Goal: Transaction & Acquisition: Purchase product/service

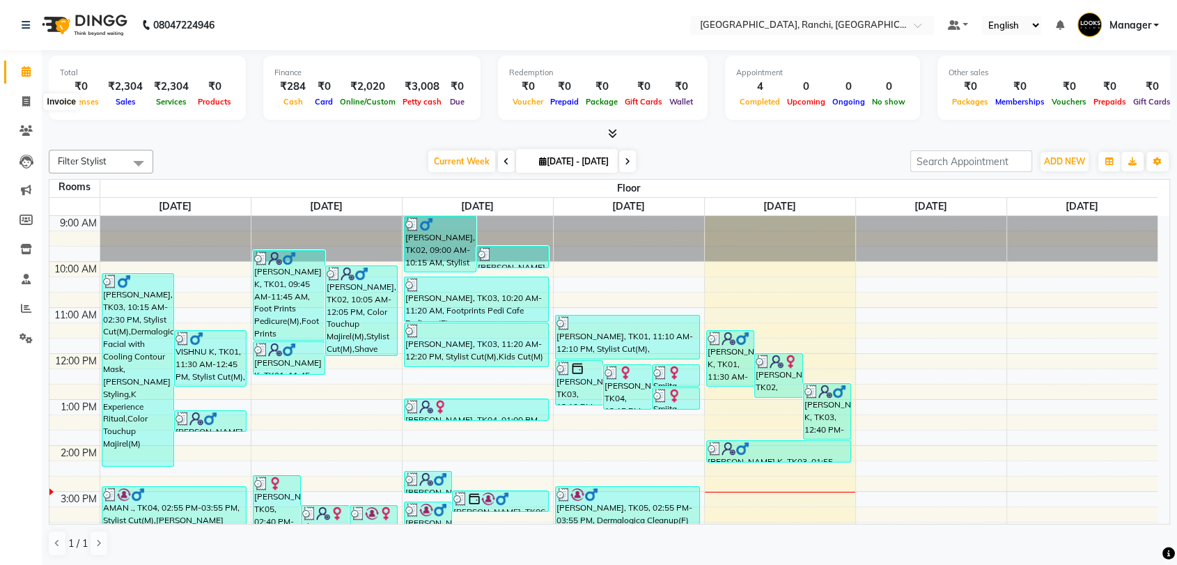
click at [21, 100] on span at bounding box center [26, 102] width 24 height 16
select select "service"
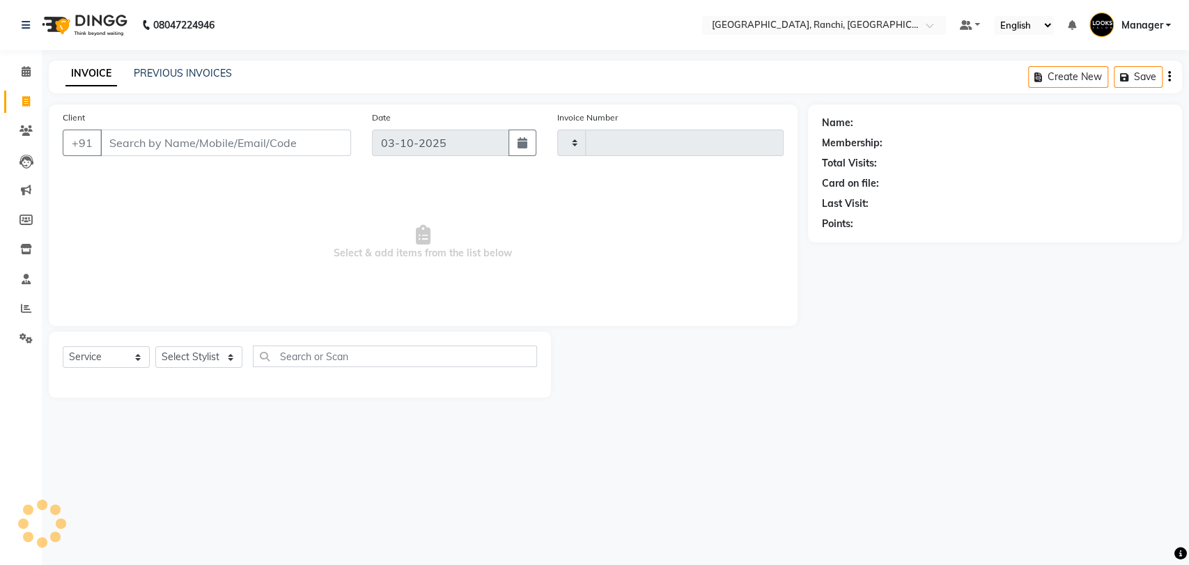
type input "1602"
select select "6463"
click at [199, 360] on select "Select Stylist [PERSON_NAME] COUNTER_SALES Gautam_pdct [PERSON_NAME] Manager [P…" at bounding box center [198, 357] width 87 height 22
select select "70568"
click at [155, 346] on select "Select Stylist [PERSON_NAME] COUNTER_SALES Gautam_pdct [PERSON_NAME] Manager [P…" at bounding box center [198, 357] width 87 height 22
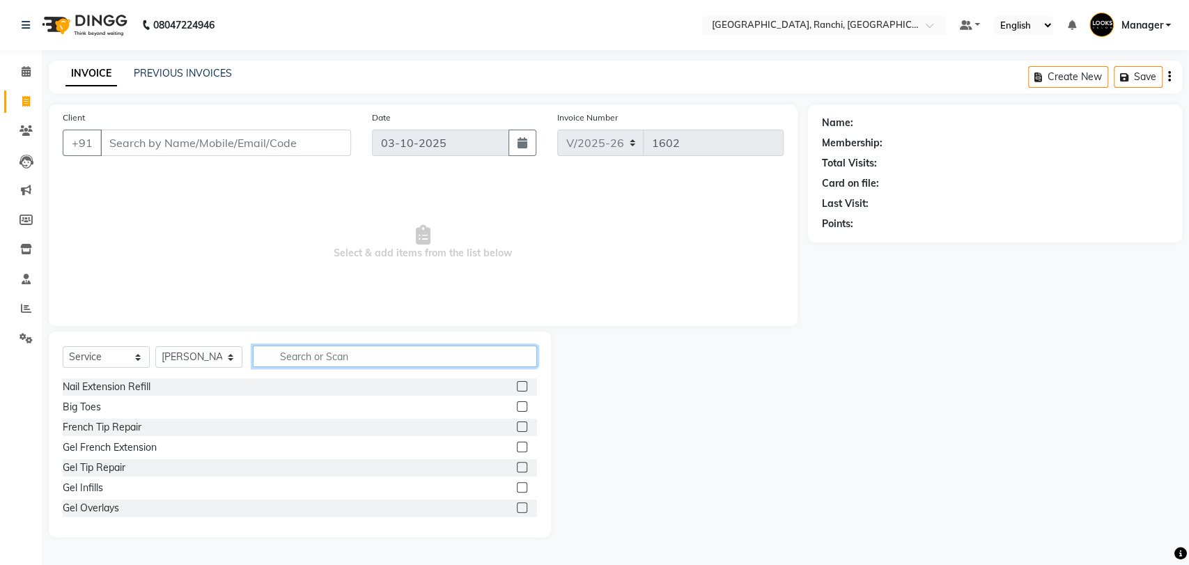
click at [305, 361] on input "text" at bounding box center [395, 356] width 284 height 22
type input "S"
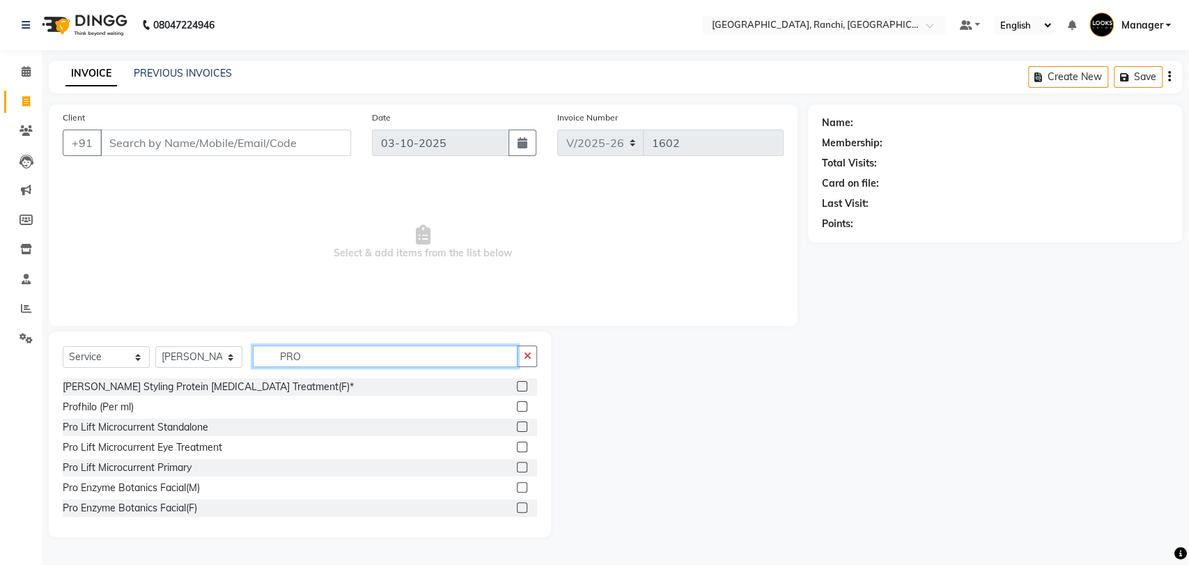
type input "PRO"
click at [517, 504] on label at bounding box center [522, 507] width 10 height 10
click at [517, 504] on input "checkbox" at bounding box center [521, 507] width 9 height 9
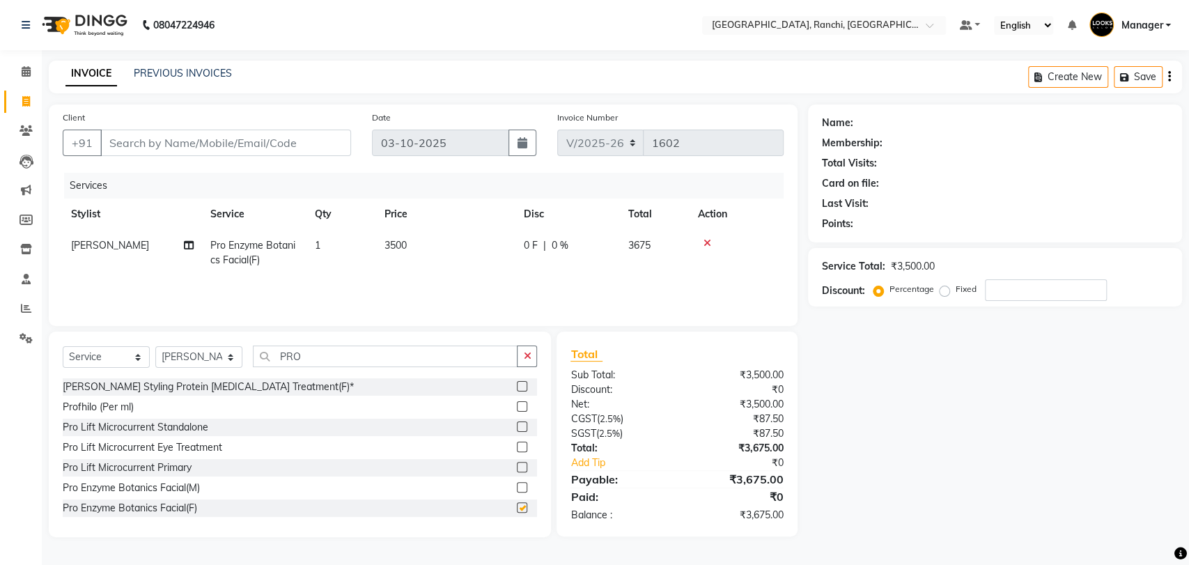
checkbox input "false"
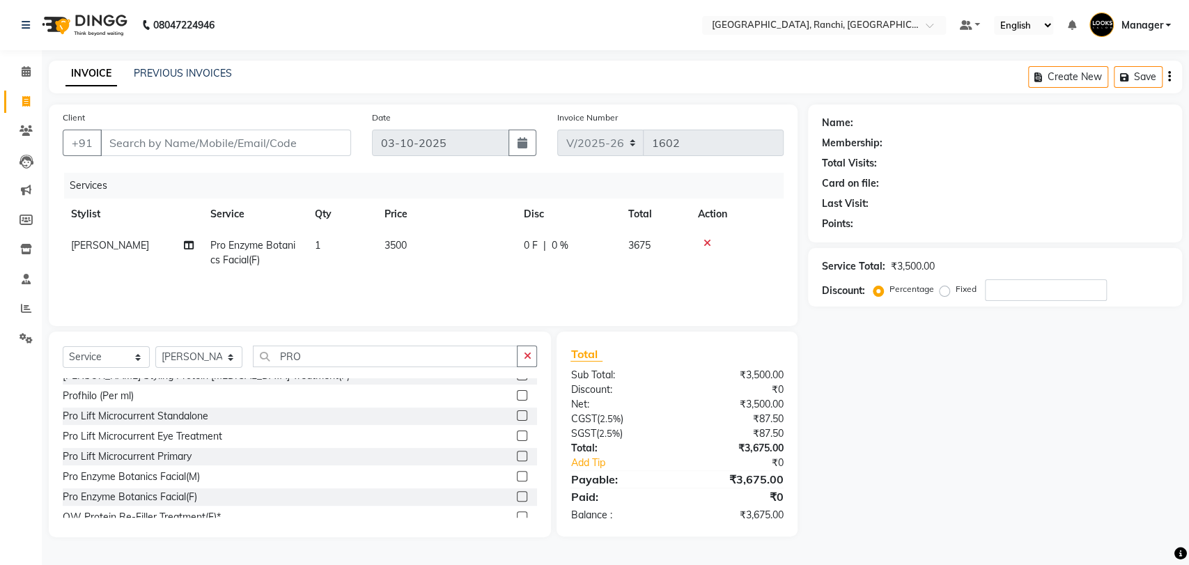
scroll to position [22, 0]
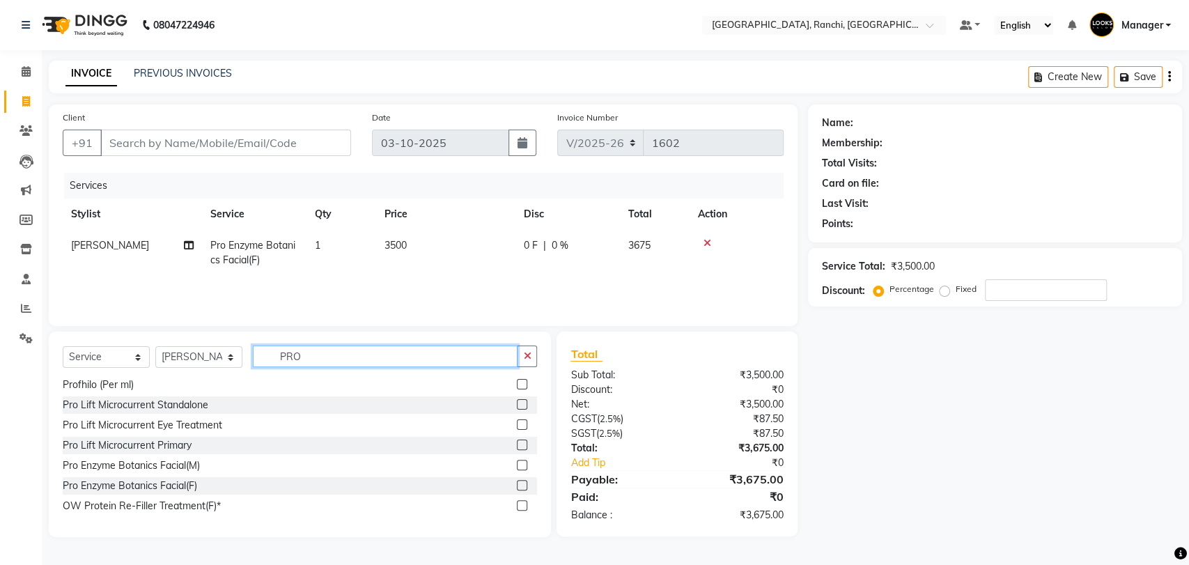
click at [417, 362] on input "PRO" at bounding box center [385, 356] width 265 height 22
type input "P"
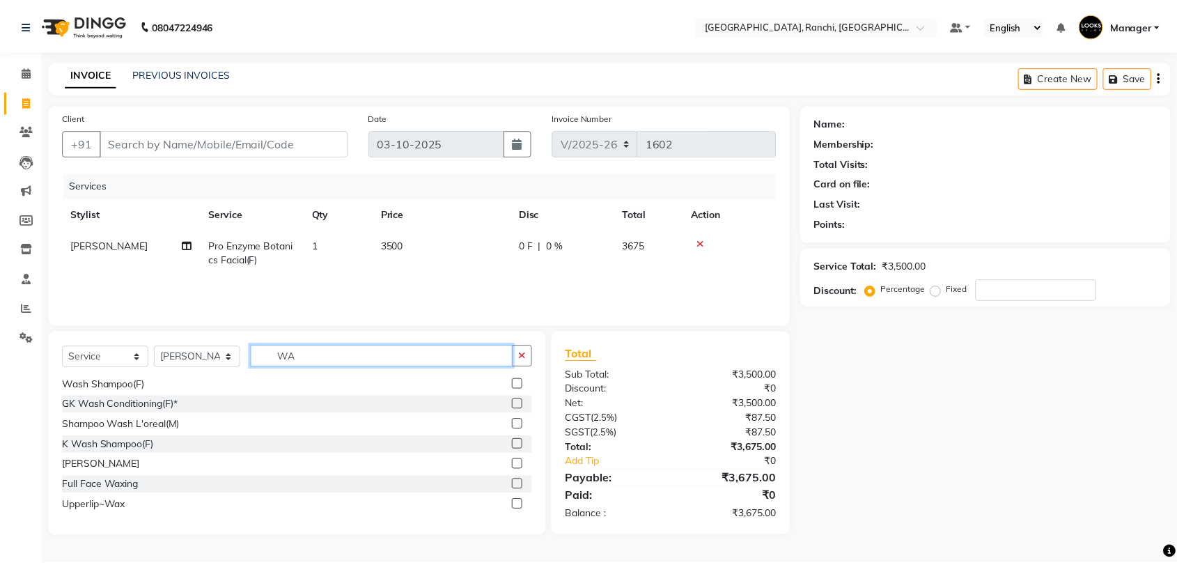
scroll to position [0, 0]
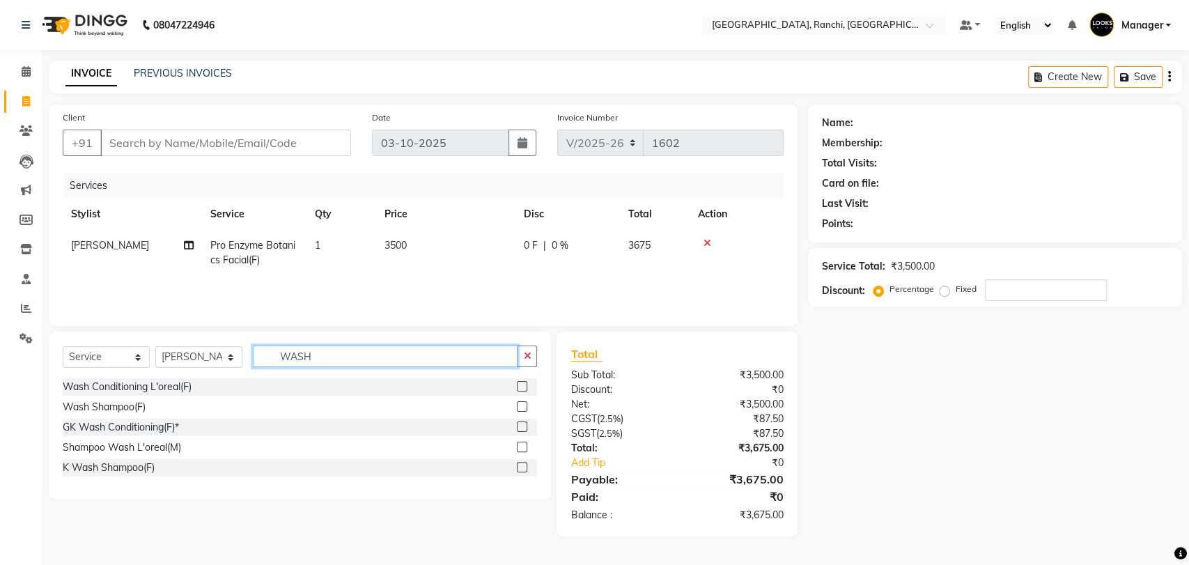
type input "WASH"
click at [178, 356] on select "Select Stylist [PERSON_NAME] COUNTER_SALES Gautam_pdct [PERSON_NAME] Manager [P…" at bounding box center [198, 357] width 87 height 22
select select "49403"
click at [155, 346] on select "Select Stylist [PERSON_NAME] COUNTER_SALES Gautam_pdct [PERSON_NAME] Manager [P…" at bounding box center [198, 357] width 87 height 22
click at [330, 357] on input "WASH" at bounding box center [385, 356] width 265 height 22
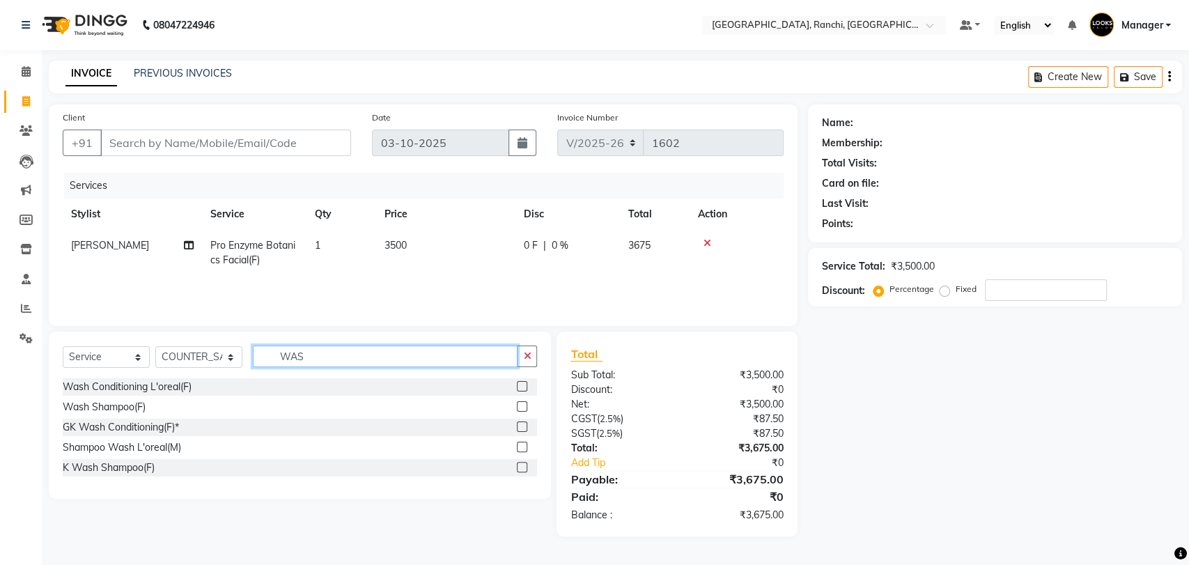
type input "WASH"
click at [521, 384] on label at bounding box center [522, 386] width 10 height 10
click at [521, 384] on input "checkbox" at bounding box center [521, 386] width 9 height 9
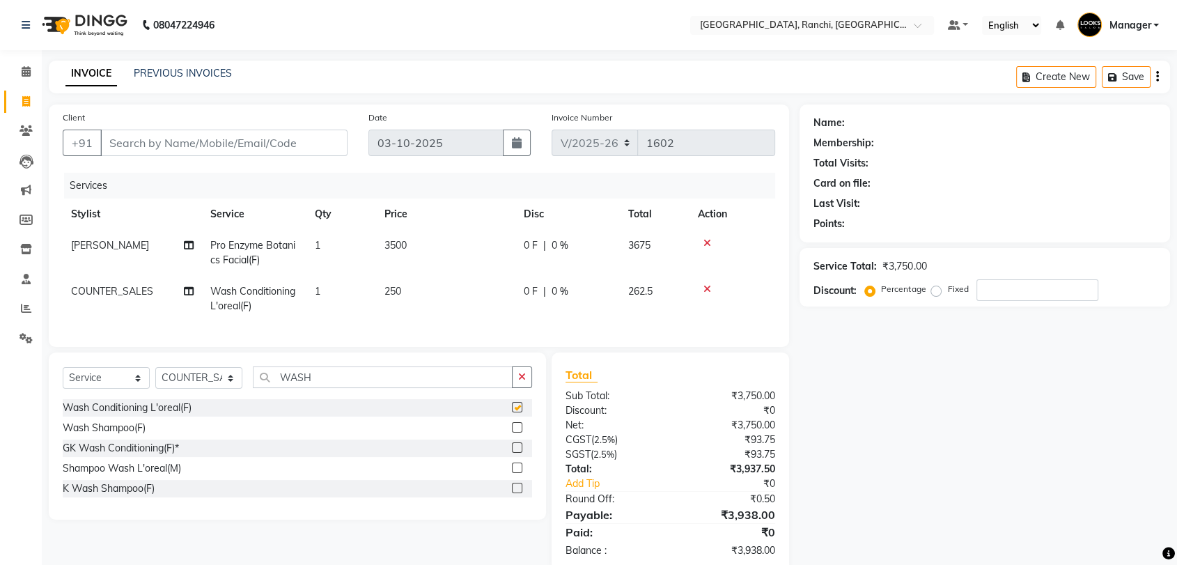
checkbox input "false"
click at [403, 296] on td "250" at bounding box center [445, 299] width 139 height 46
select select "49403"
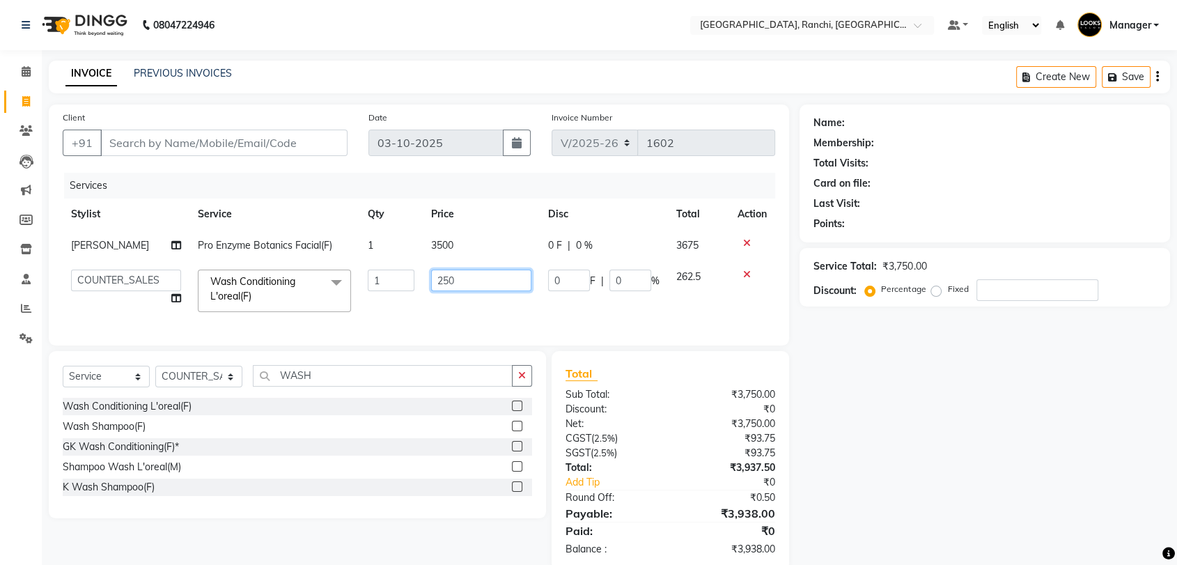
click at [474, 279] on input "250" at bounding box center [481, 280] width 100 height 22
type input "2"
type input "350"
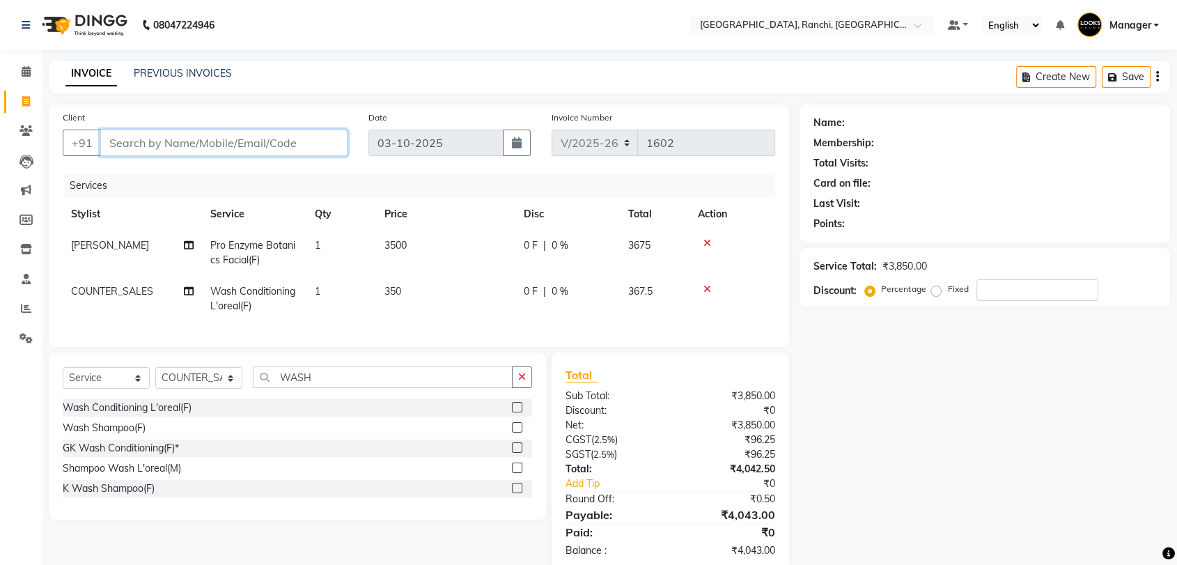
click at [235, 147] on input "Client" at bounding box center [223, 143] width 247 height 26
click at [239, 148] on input "Client" at bounding box center [223, 143] width 247 height 26
click at [237, 148] on input "Client" at bounding box center [223, 143] width 247 height 26
click at [198, 388] on select "Select Stylist [PERSON_NAME] COUNTER_SALES Gautam_pdct [PERSON_NAME] Manager [P…" at bounding box center [198, 378] width 87 height 22
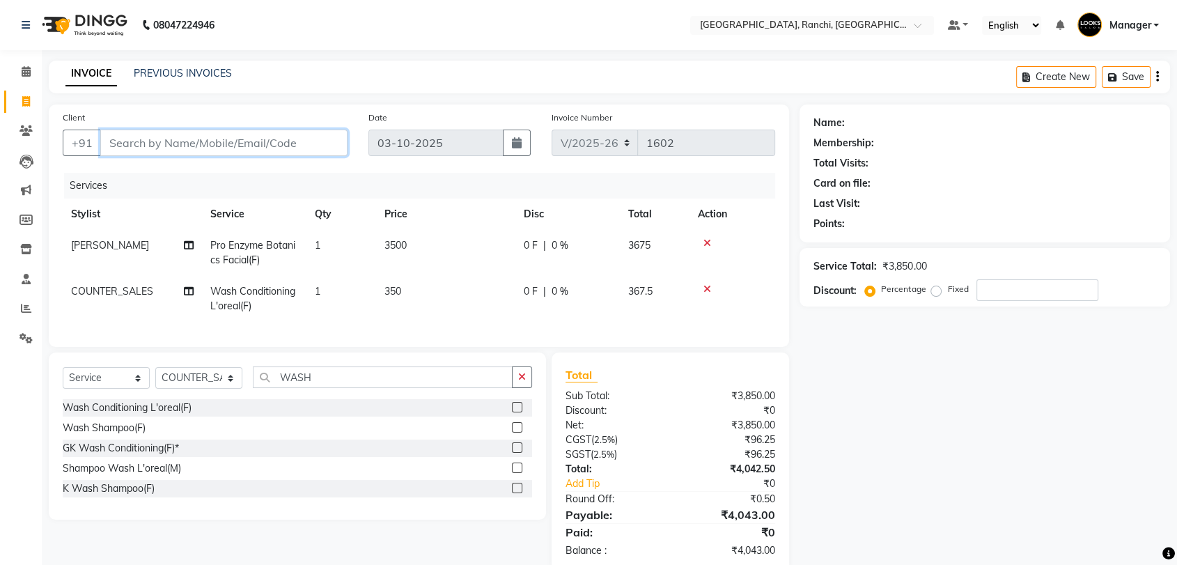
click at [307, 141] on input "Client" at bounding box center [223, 143] width 247 height 26
type input "S"
type input "0"
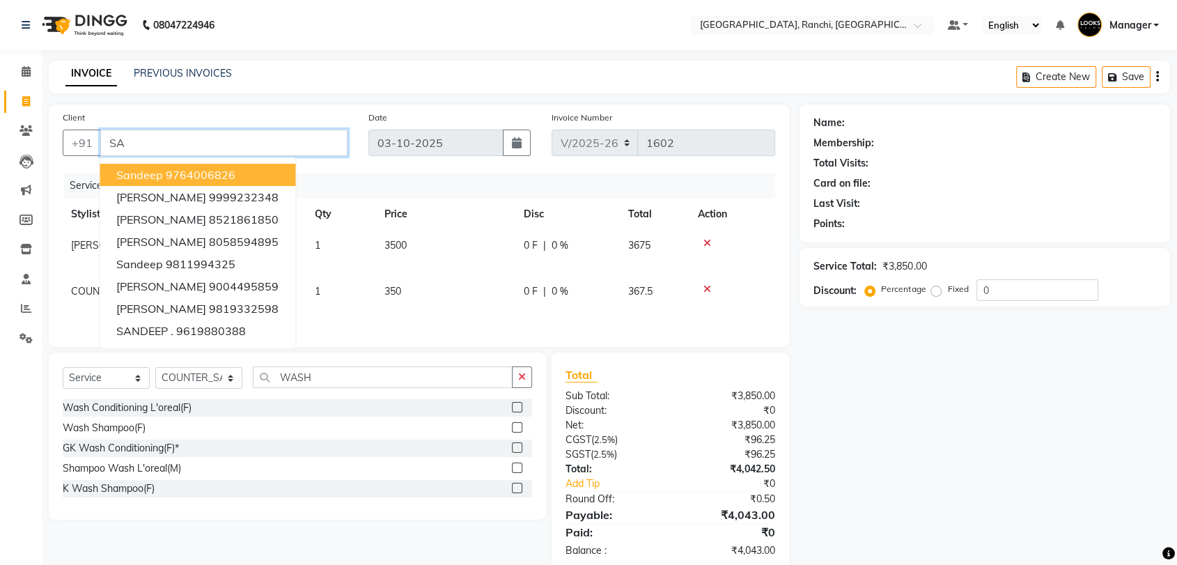
type input "S"
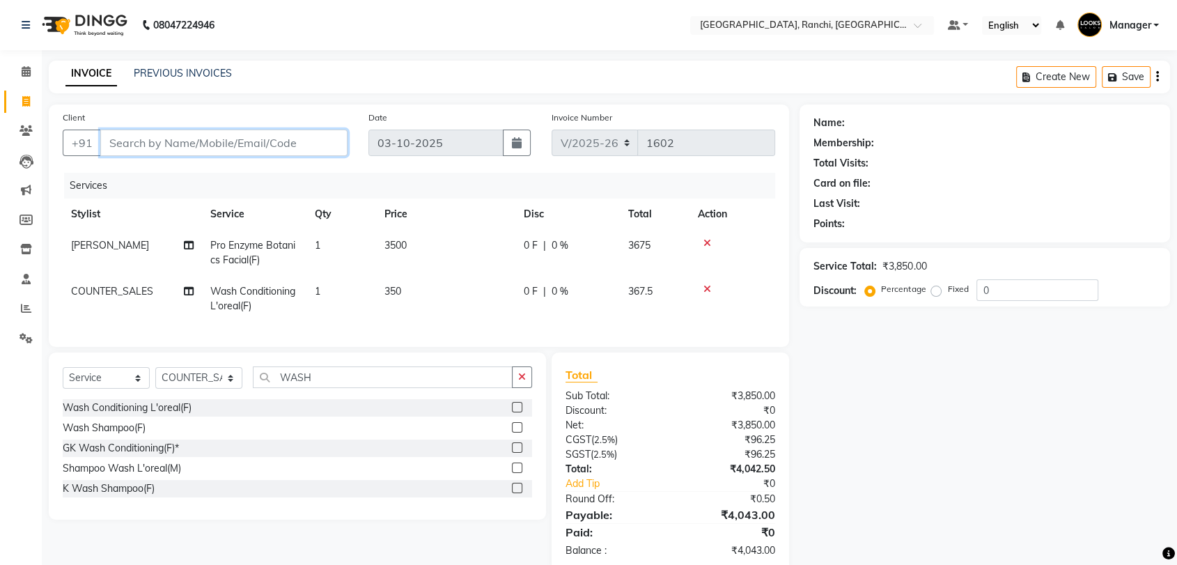
click at [230, 143] on input "Client" at bounding box center [223, 143] width 247 height 26
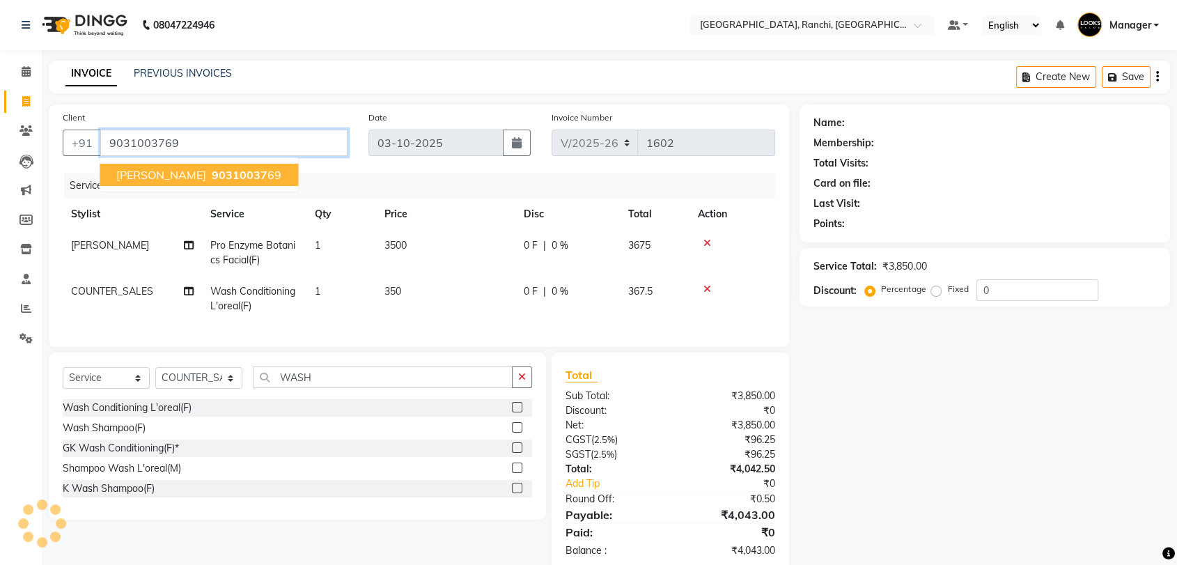
type input "9031003769"
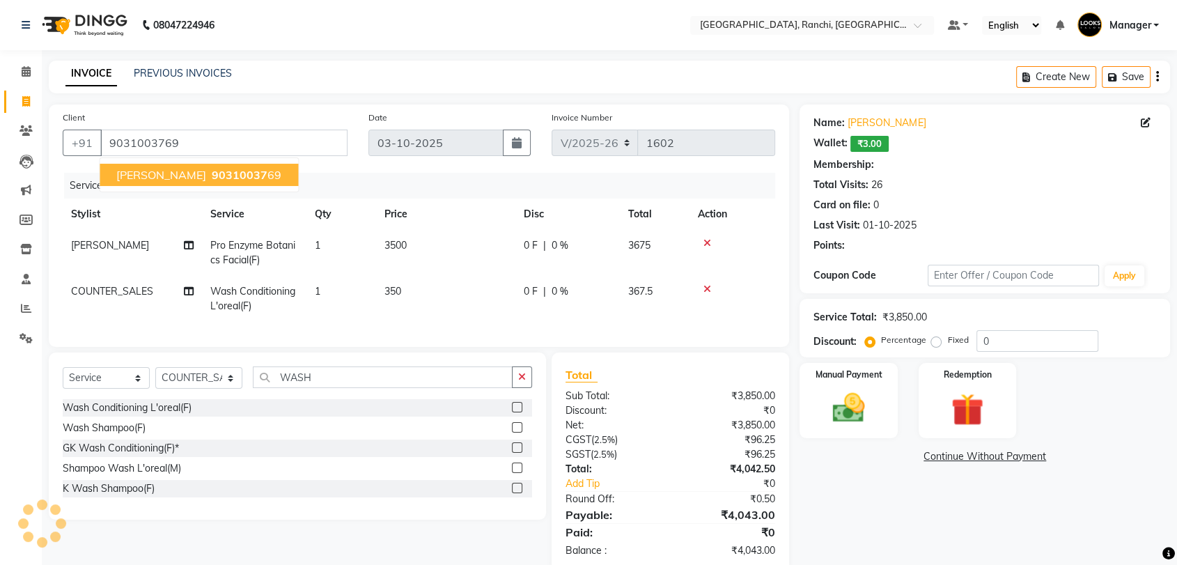
select select "1: Object"
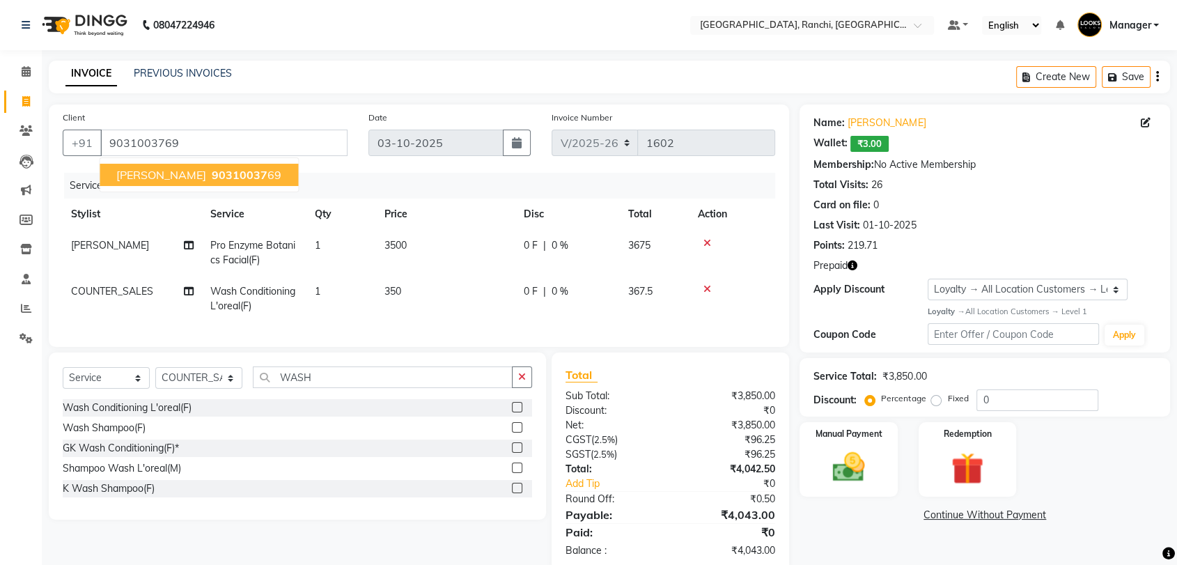
click at [179, 170] on span "[PERSON_NAME]" at bounding box center [161, 175] width 90 height 14
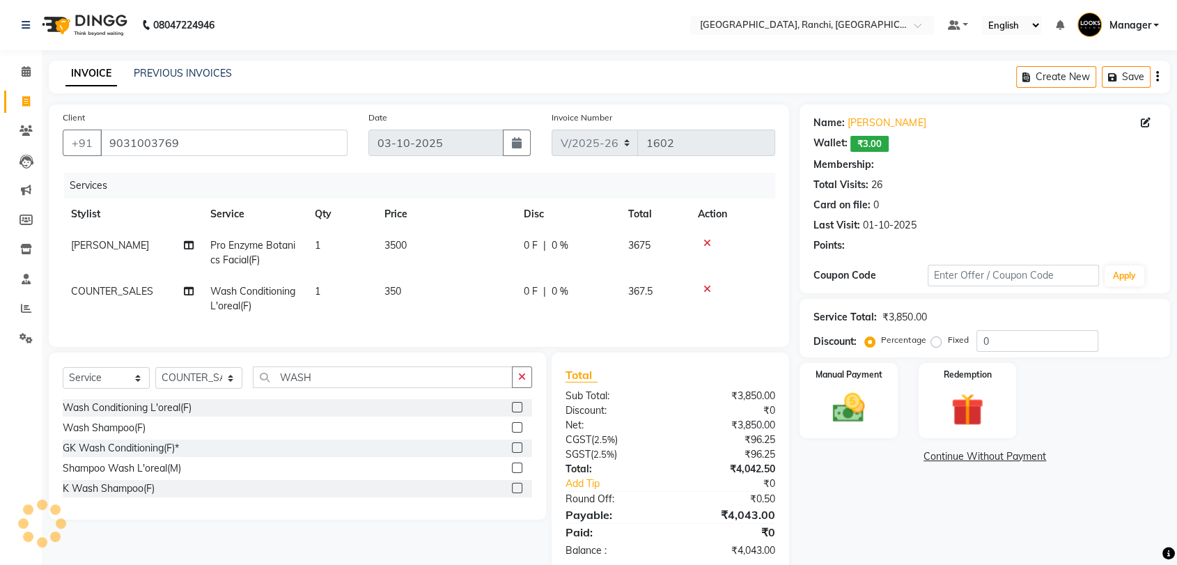
select select "1: Object"
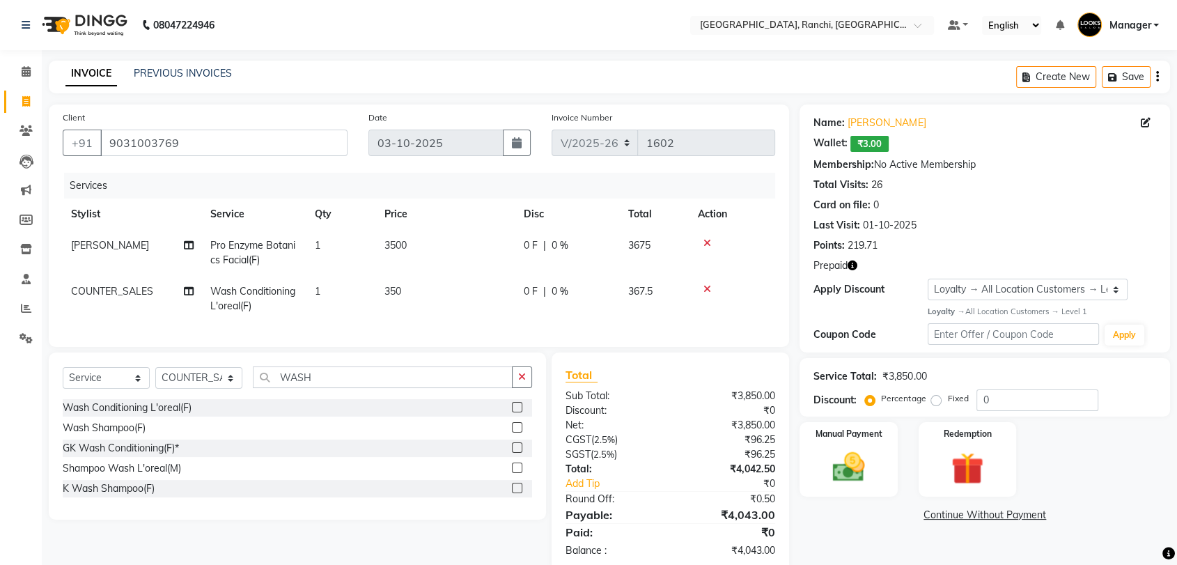
click at [853, 267] on icon "button" at bounding box center [852, 265] width 10 height 10
click at [899, 306] on div "Name: [PERSON_NAME] Wallet: ₹3.00 Membership: No Active Membership Total Visits…" at bounding box center [984, 228] width 370 height 248
click at [982, 455] on img at bounding box center [967, 469] width 54 height 42
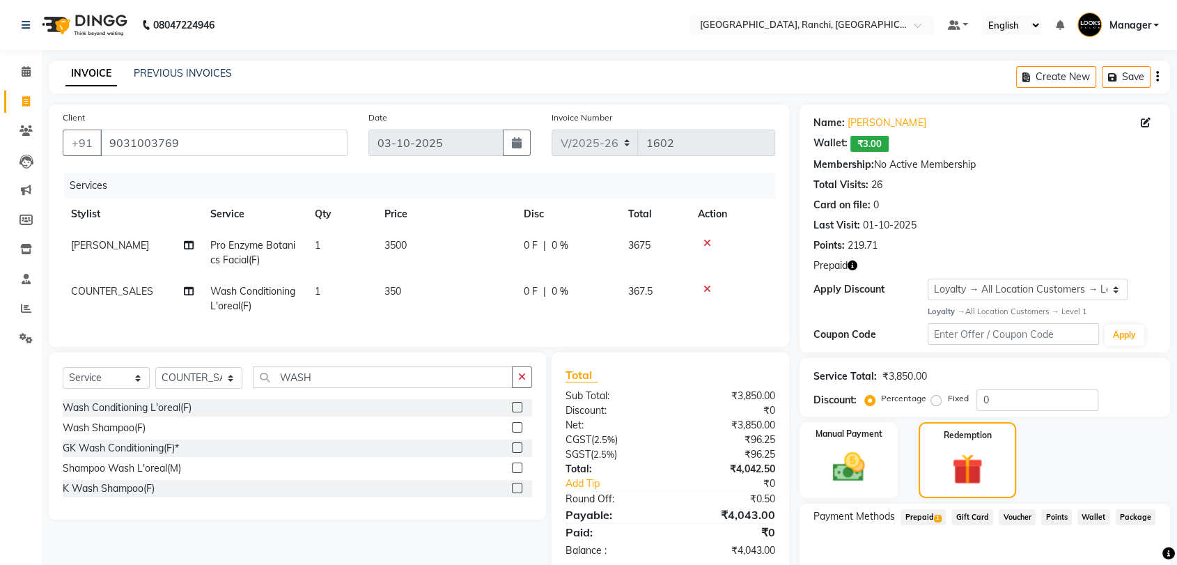
scroll to position [72, 0]
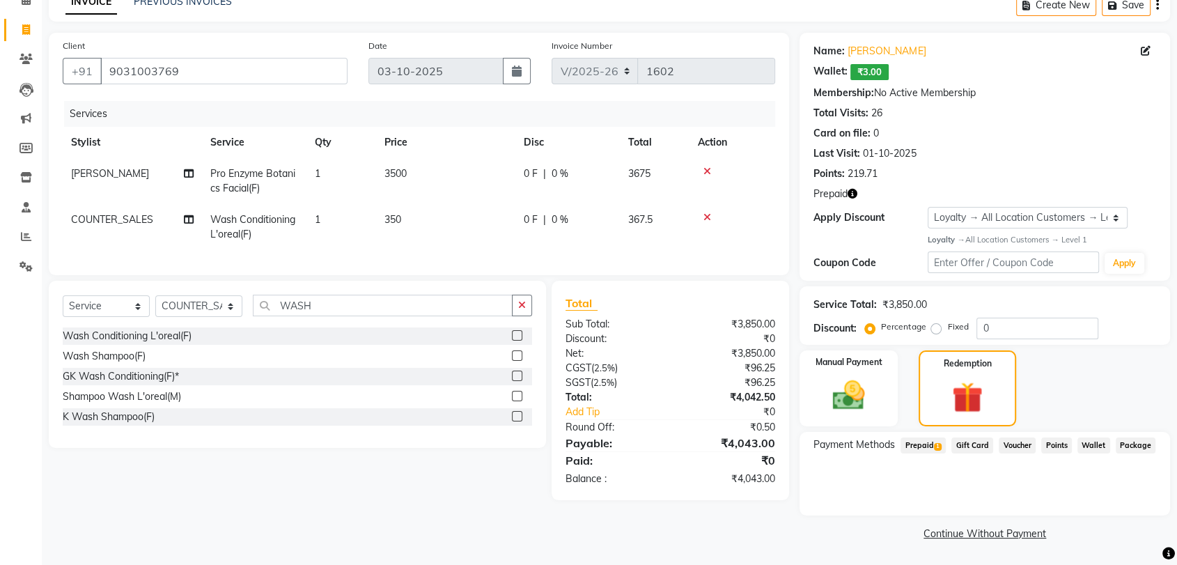
click at [921, 449] on span "Prepaid 1" at bounding box center [922, 445] width 45 height 16
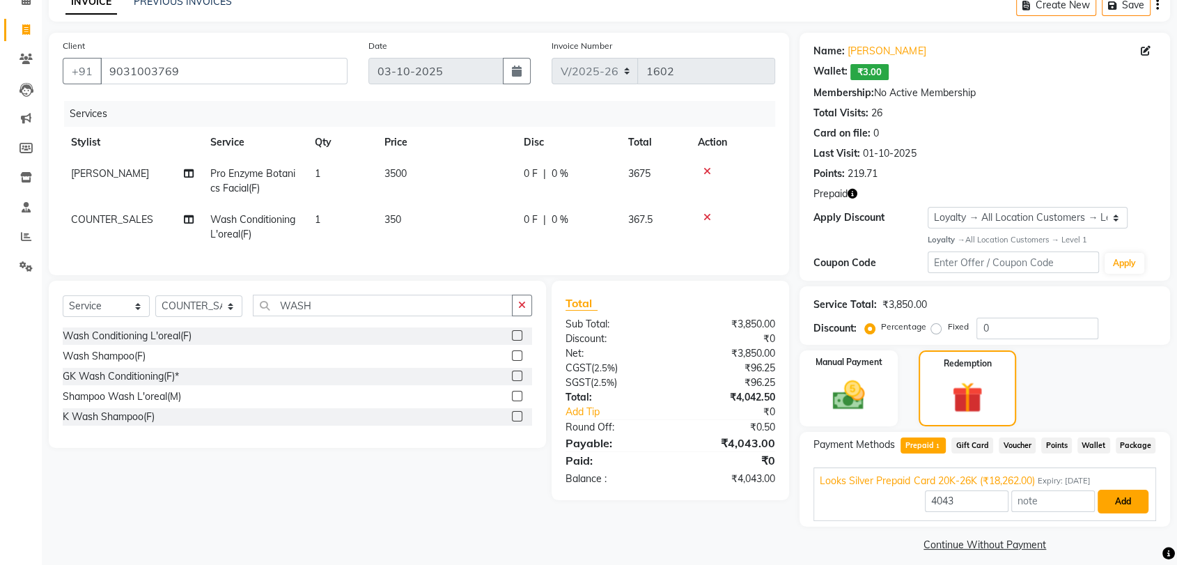
click at [1114, 504] on button "Add" at bounding box center [1122, 502] width 51 height 24
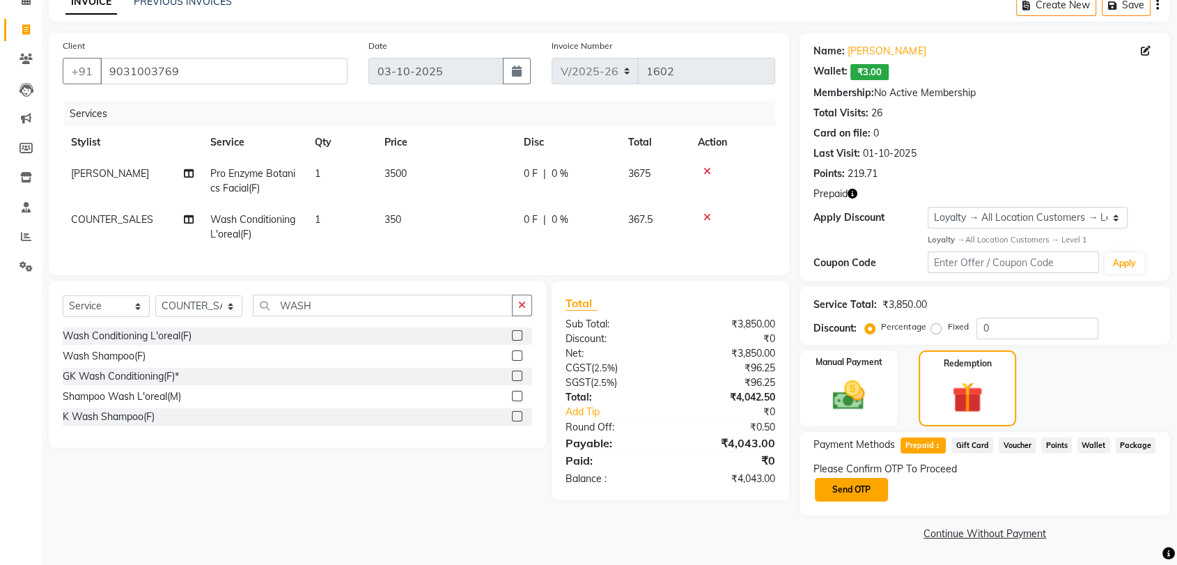
click at [877, 489] on button "Send OTP" at bounding box center [851, 490] width 73 height 24
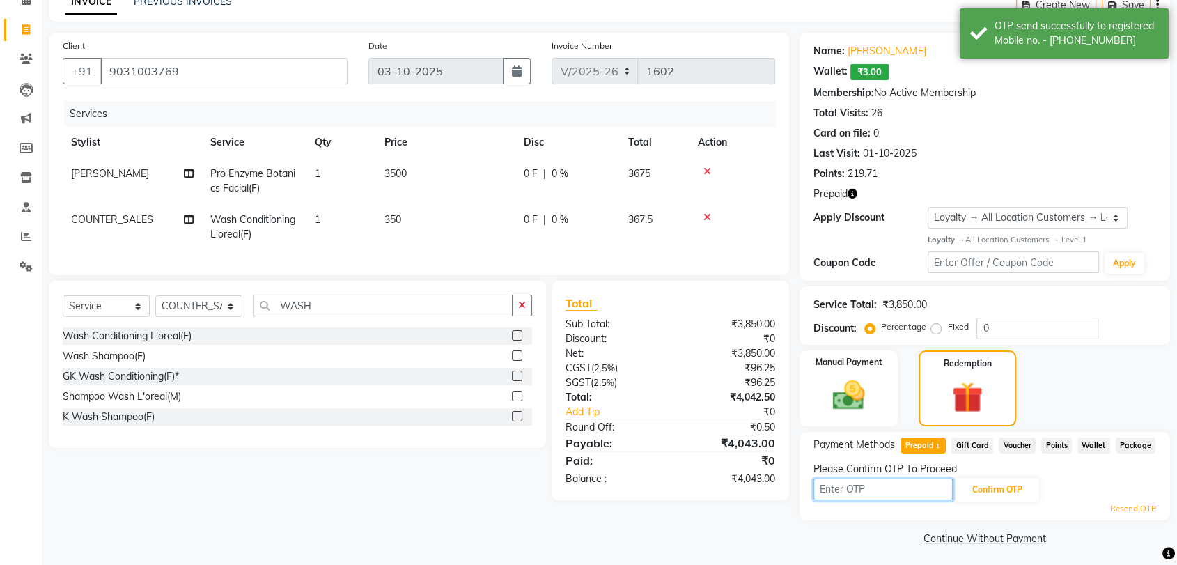
click at [876, 490] on input "text" at bounding box center [882, 489] width 139 height 22
type input "3801"
click at [973, 482] on button "Confirm OTP" at bounding box center [996, 490] width 85 height 24
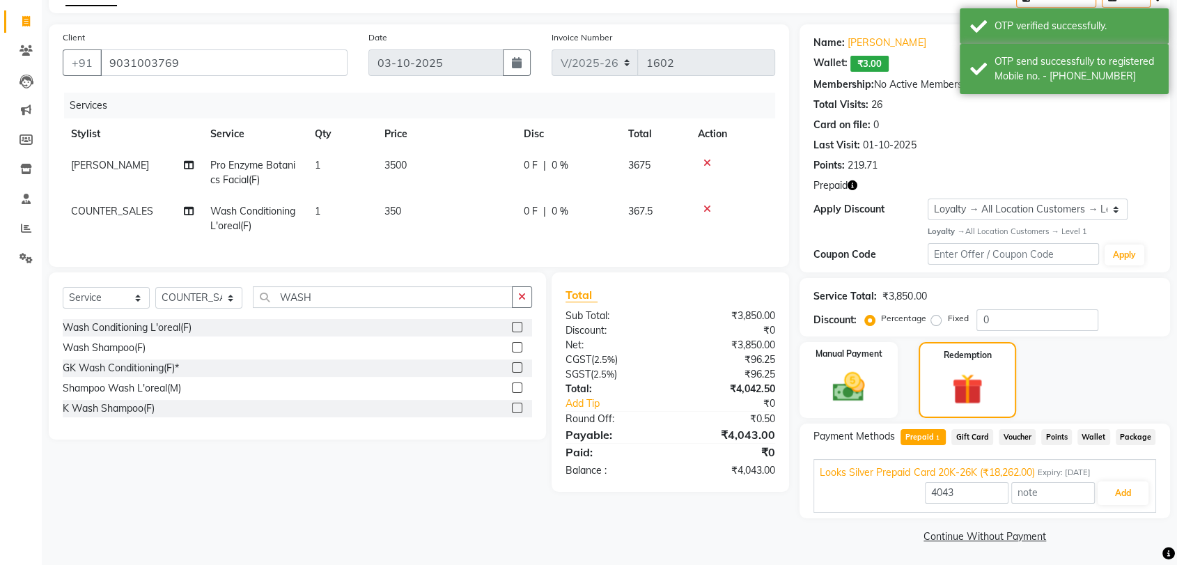
scroll to position [83, 0]
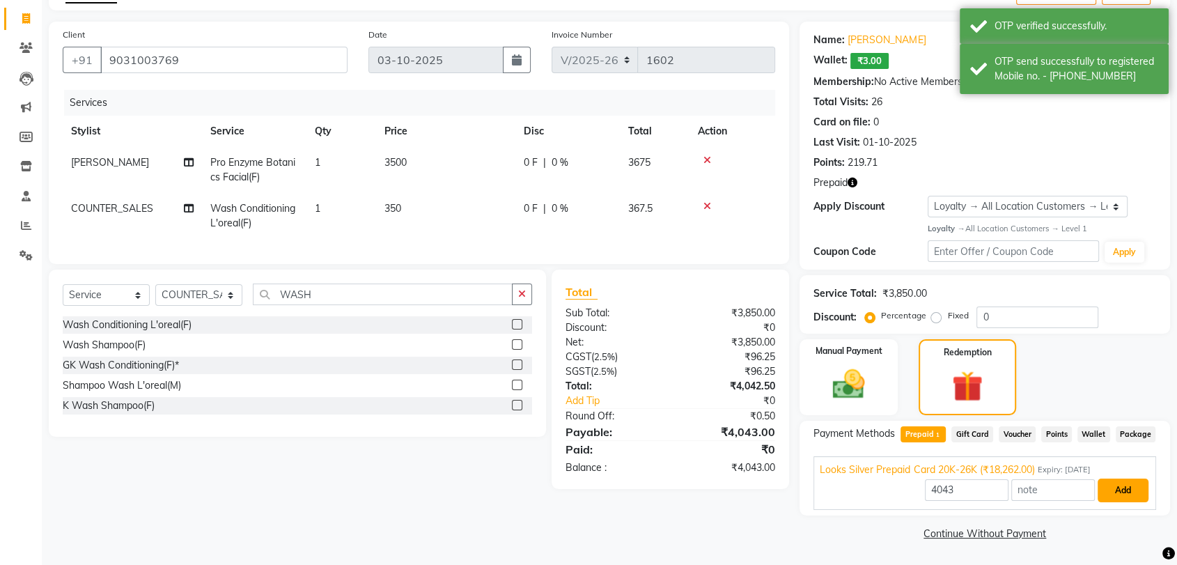
click at [1125, 490] on button "Add" at bounding box center [1122, 490] width 51 height 24
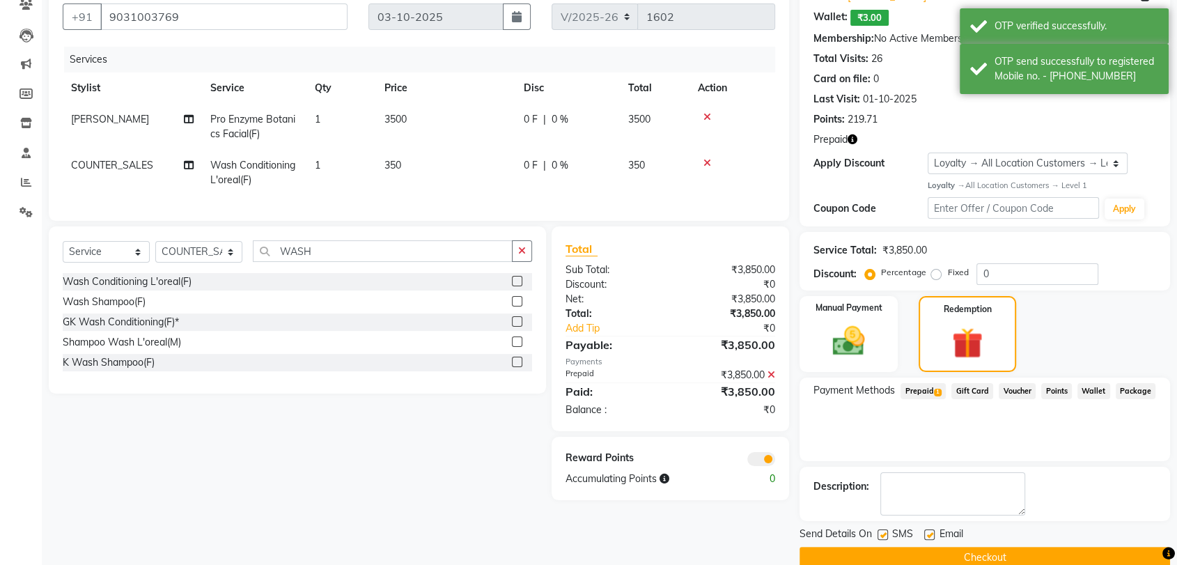
scroll to position [150, 0]
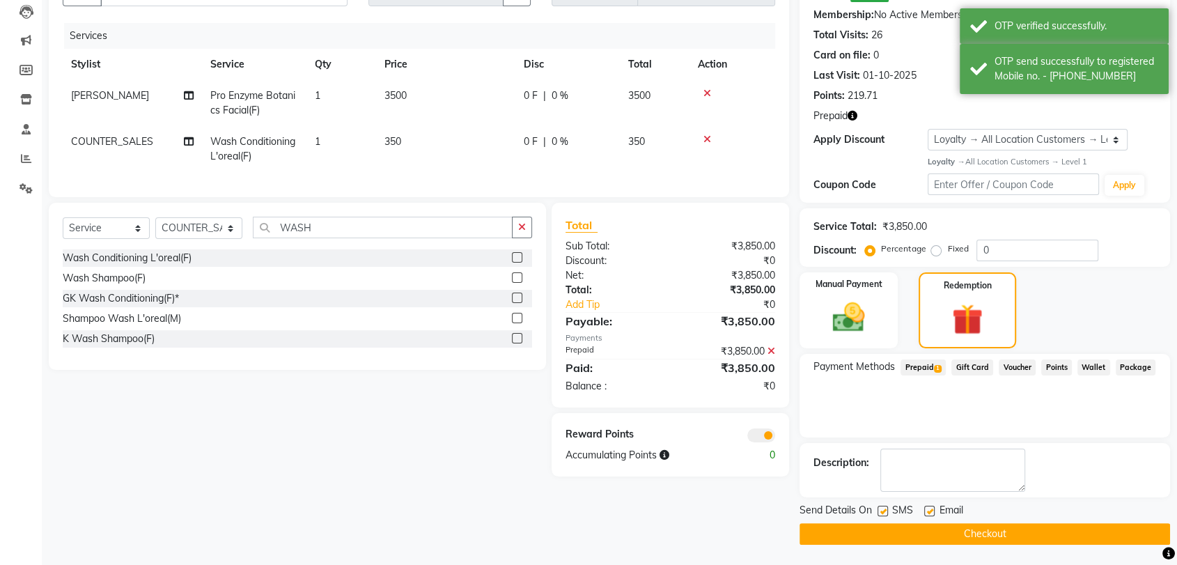
click at [987, 536] on button "Checkout" at bounding box center [984, 534] width 370 height 22
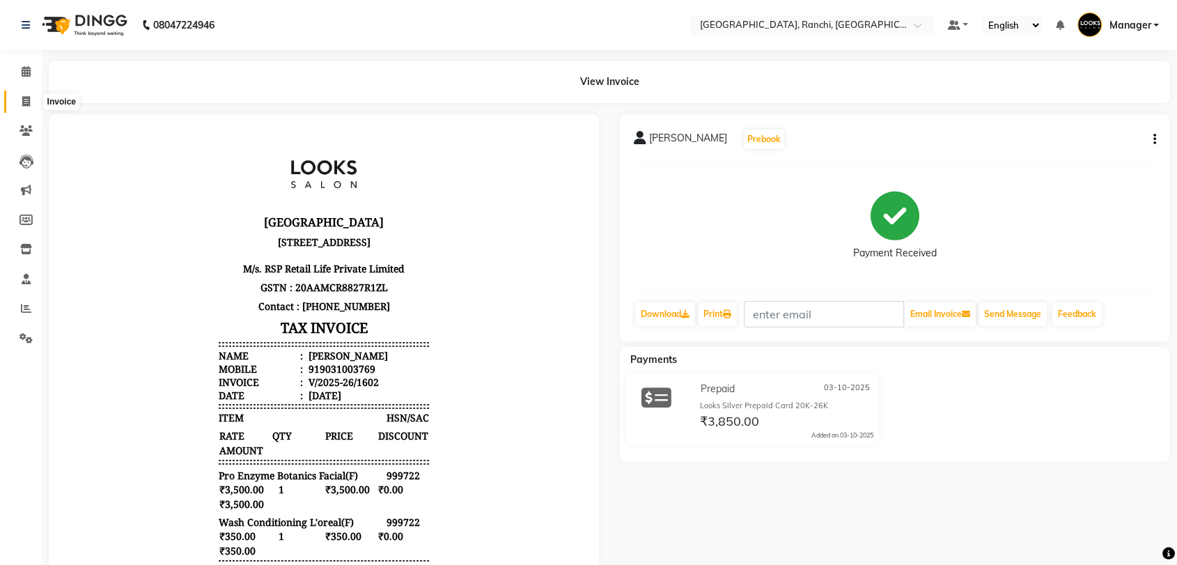
click at [26, 104] on icon at bounding box center [26, 101] width 8 height 10
select select "service"
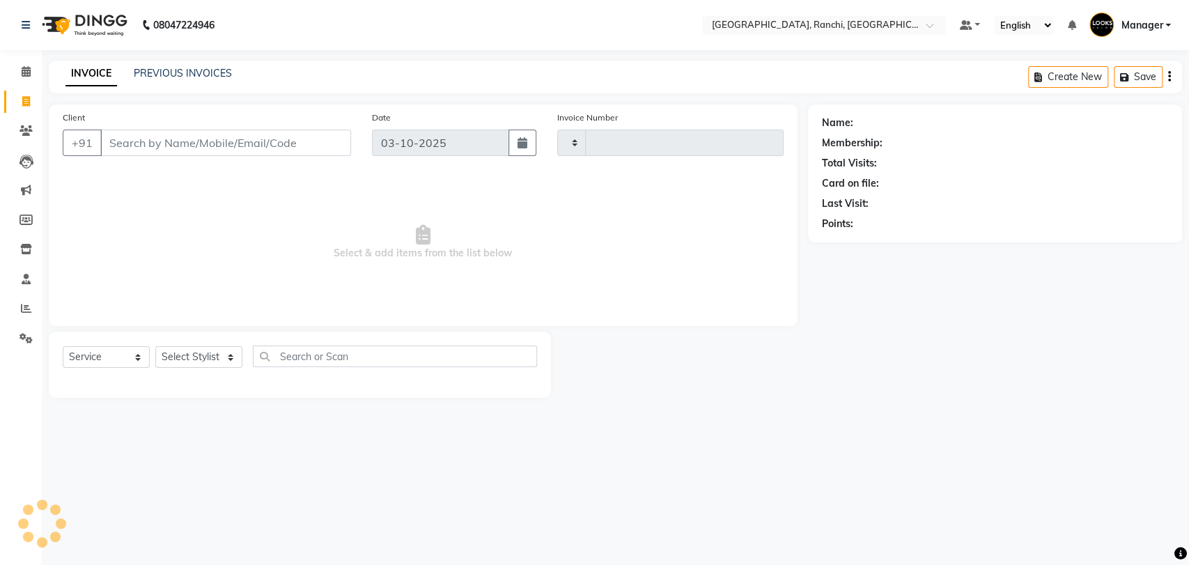
type input "1603"
select select "6463"
click at [267, 141] on input "Client" at bounding box center [225, 143] width 251 height 26
type input "9"
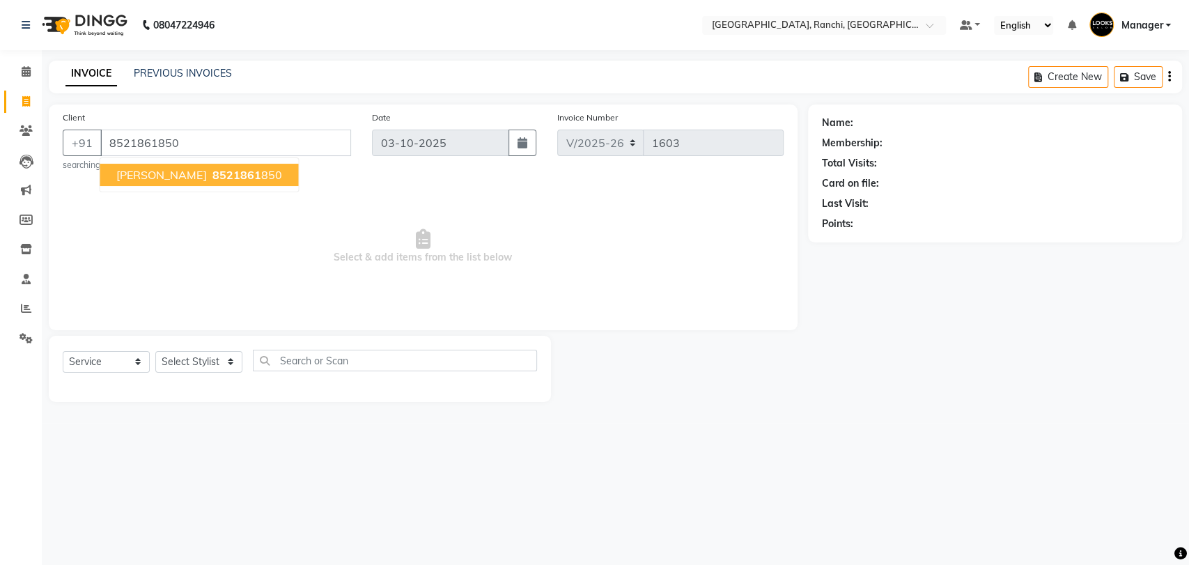
type input "8521861850"
select select "1: Object"
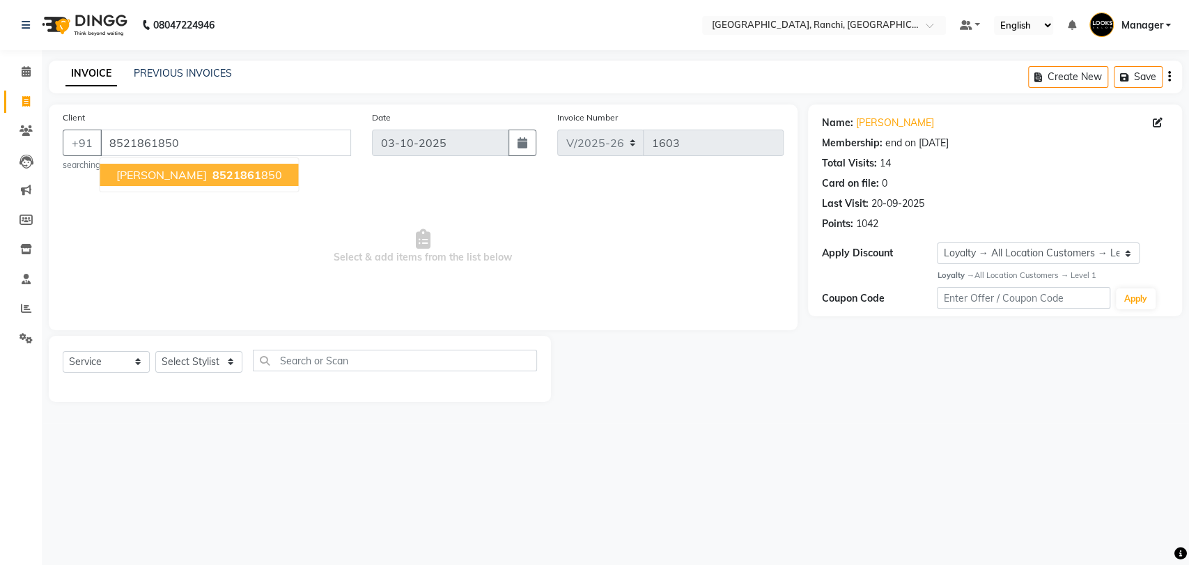
click at [162, 166] on button "[PERSON_NAME] 8521861 850" at bounding box center [199, 175] width 198 height 22
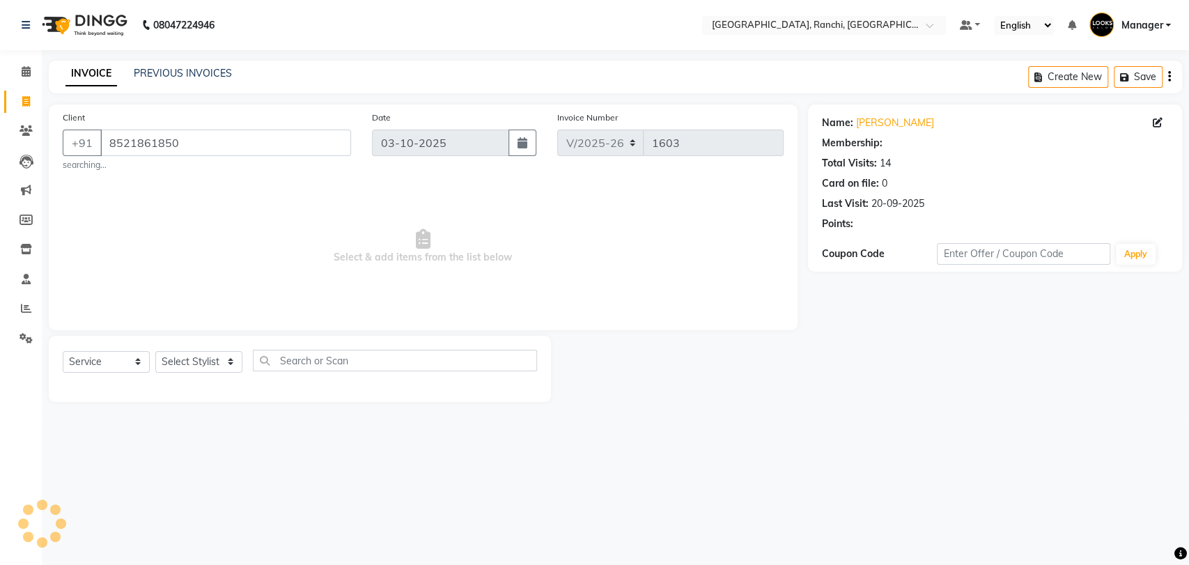
select select "1: Object"
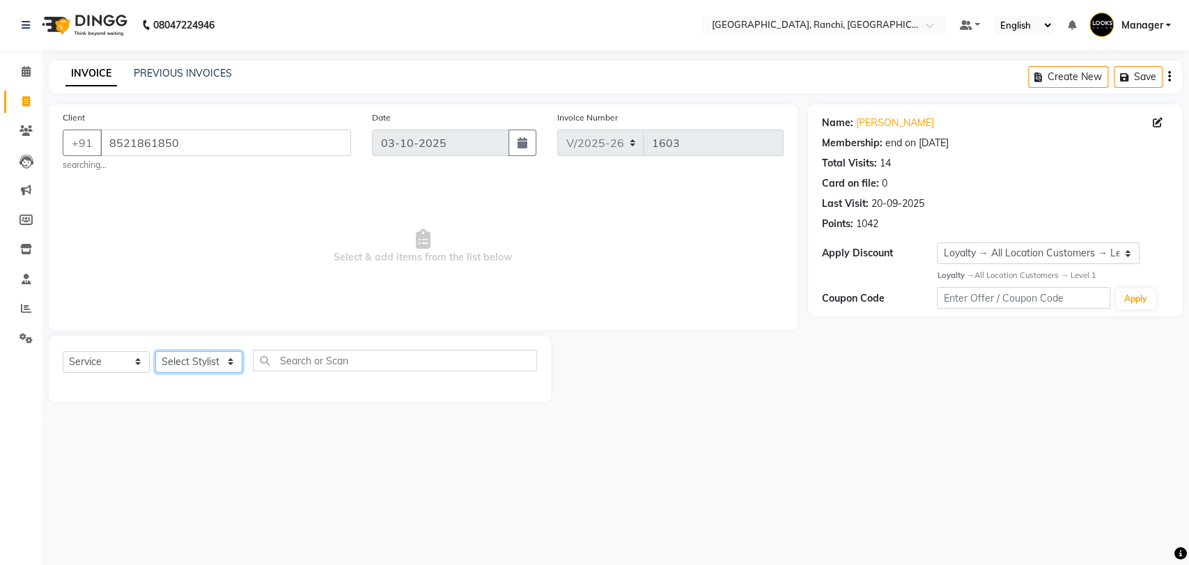
click at [204, 369] on select "Select Stylist [PERSON_NAME] COUNTER_SALES Gautam_pdct [PERSON_NAME] Manager [P…" at bounding box center [198, 362] width 87 height 22
select select "49644"
click at [155, 351] on select "Select Stylist [PERSON_NAME] COUNTER_SALES Gautam_pdct [PERSON_NAME] Manager [P…" at bounding box center [198, 362] width 87 height 22
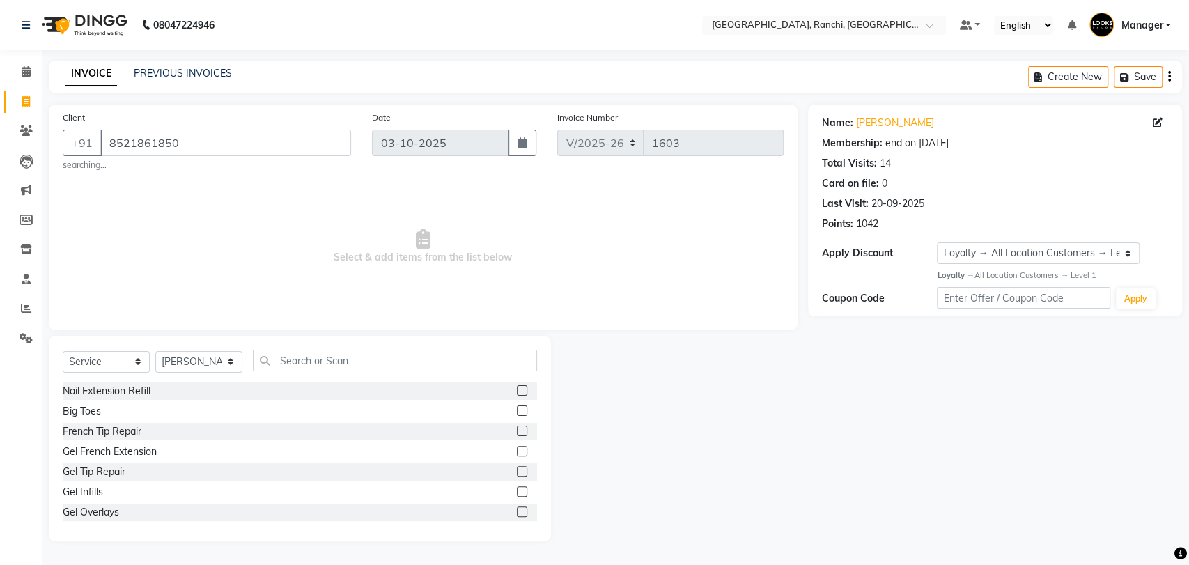
click at [306, 373] on div "Select Service Product Membership Package Voucher Prepaid Gift Card Select Styl…" at bounding box center [300, 366] width 474 height 33
click at [323, 368] on input "text" at bounding box center [395, 361] width 284 height 22
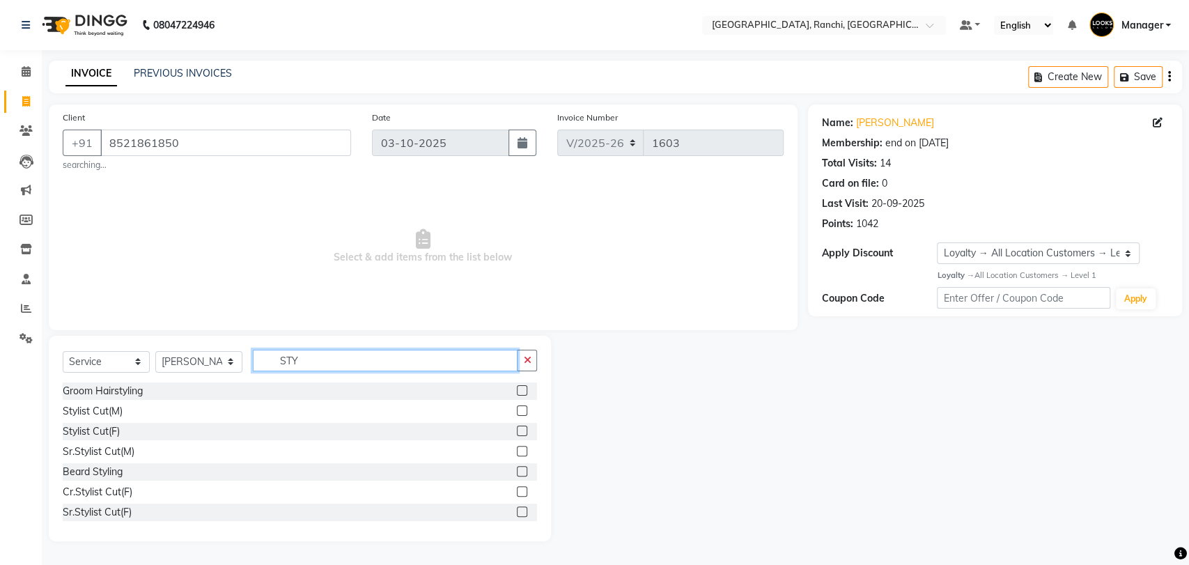
type input "STY"
click at [498, 408] on div "Stylist Cut(M)" at bounding box center [300, 410] width 474 height 17
click at [517, 412] on label at bounding box center [522, 410] width 10 height 10
click at [517, 412] on input "checkbox" at bounding box center [521, 411] width 9 height 9
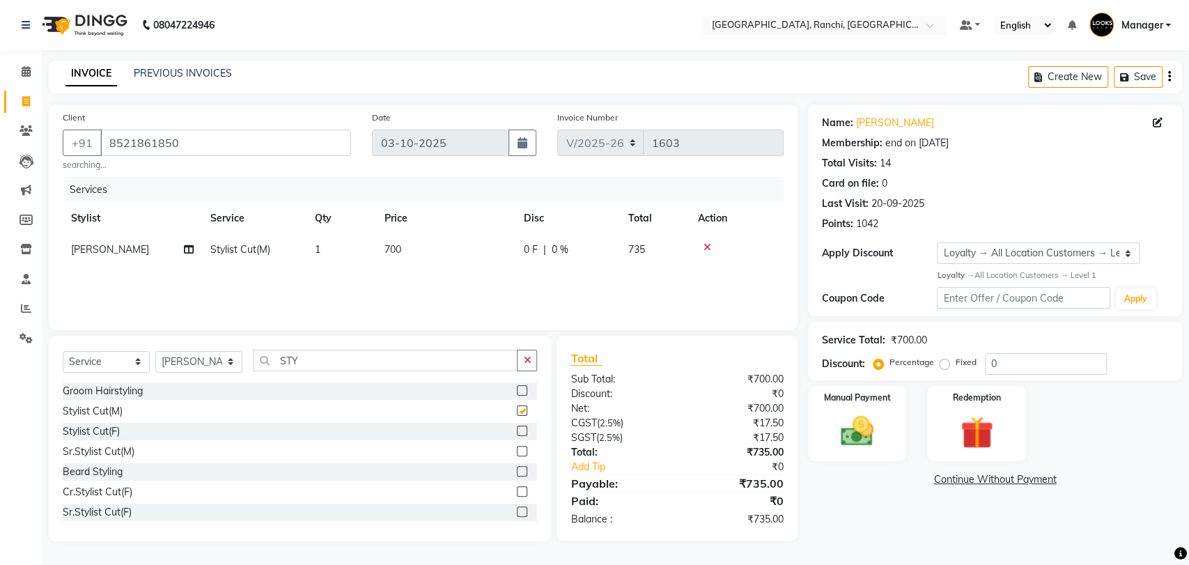
drag, startPoint x: 303, startPoint y: 345, endPoint x: 309, endPoint y: 352, distance: 8.9
click at [304, 345] on div "Select Service Product Membership Package Voucher Prepaid Gift Card Select Styl…" at bounding box center [300, 438] width 502 height 205
checkbox input "false"
click at [312, 354] on input "STY" at bounding box center [385, 361] width 265 height 22
type input "S"
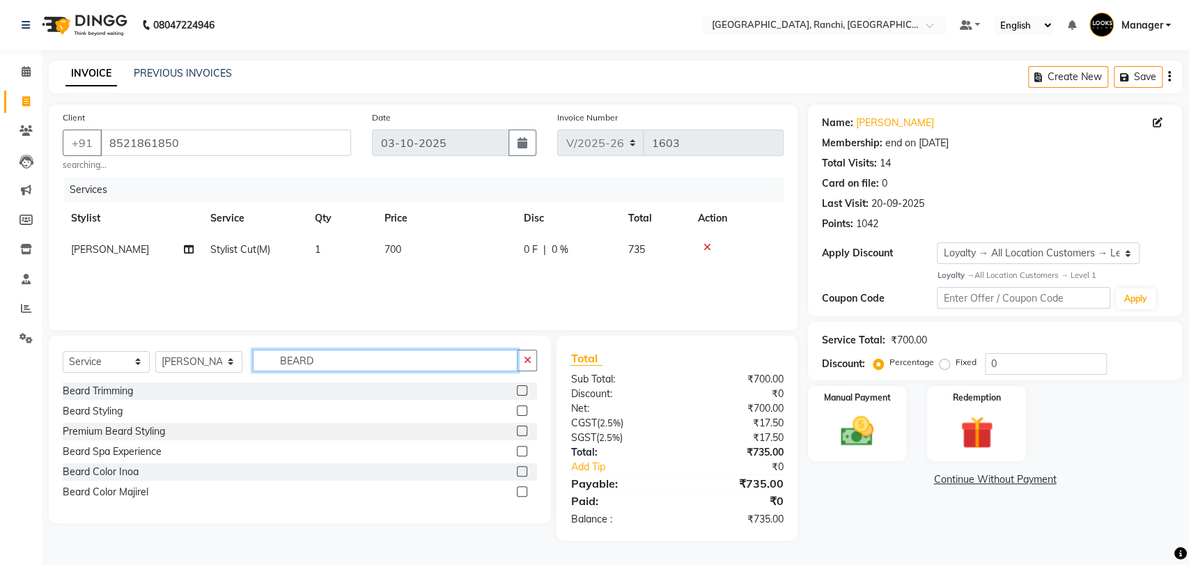
type input "BEARD"
click at [522, 389] on label at bounding box center [522, 390] width 10 height 10
click at [522, 389] on input "checkbox" at bounding box center [521, 390] width 9 height 9
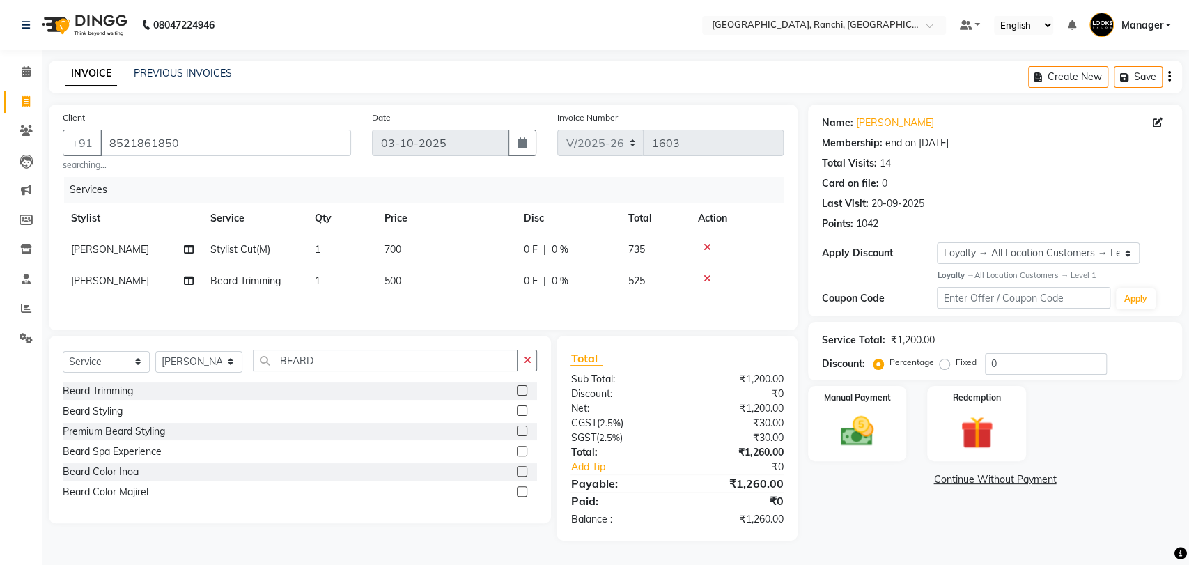
checkbox input "false"
click at [472, 290] on td "500" at bounding box center [445, 280] width 139 height 31
select select "49644"
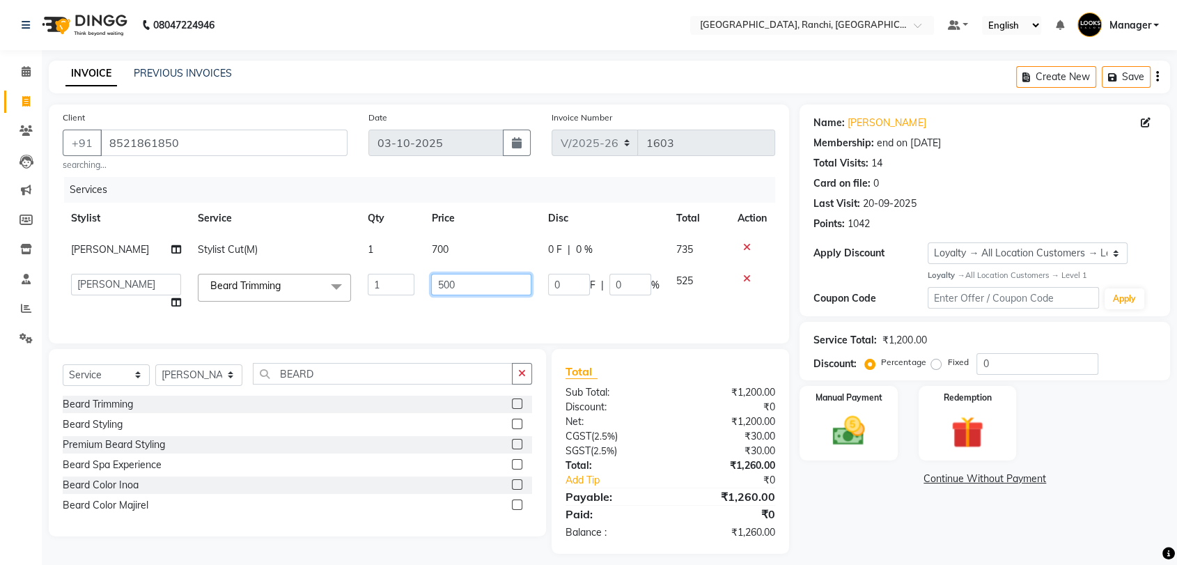
click at [472, 290] on input "500" at bounding box center [481, 285] width 100 height 22
type input "5"
type input "300"
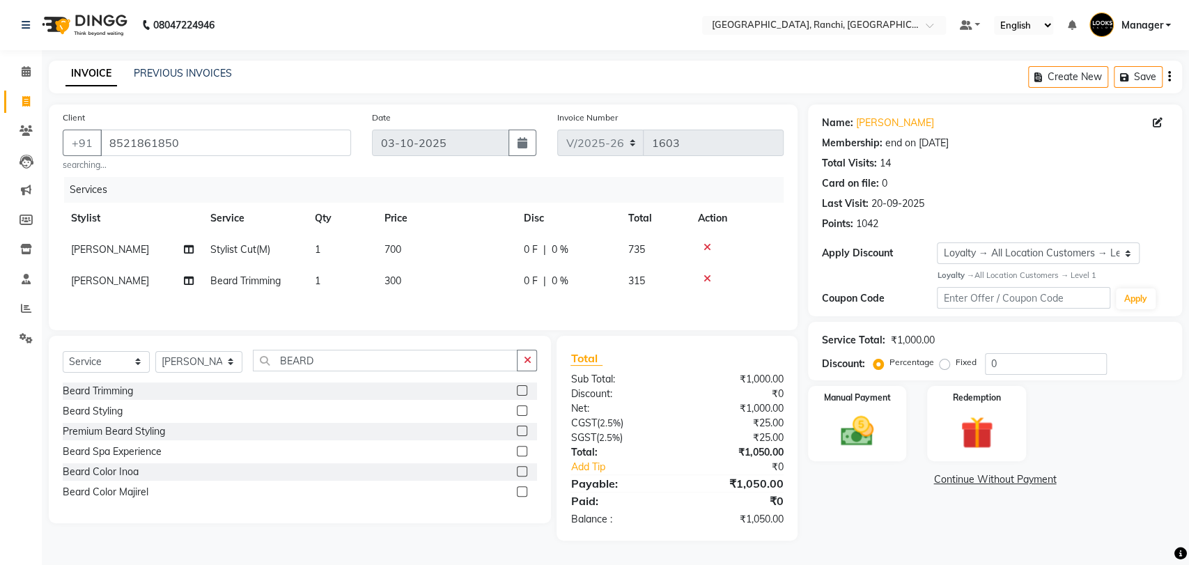
click at [469, 258] on td "700" at bounding box center [445, 249] width 139 height 31
select select "49644"
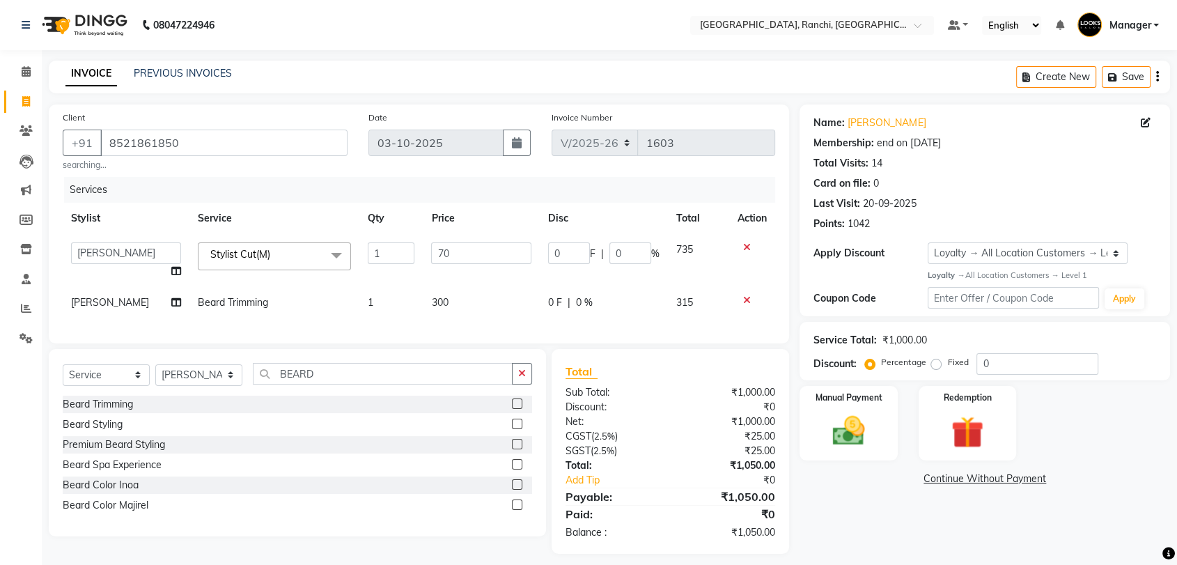
type input "7"
type input "600"
click at [834, 425] on img at bounding box center [848, 431] width 54 height 39
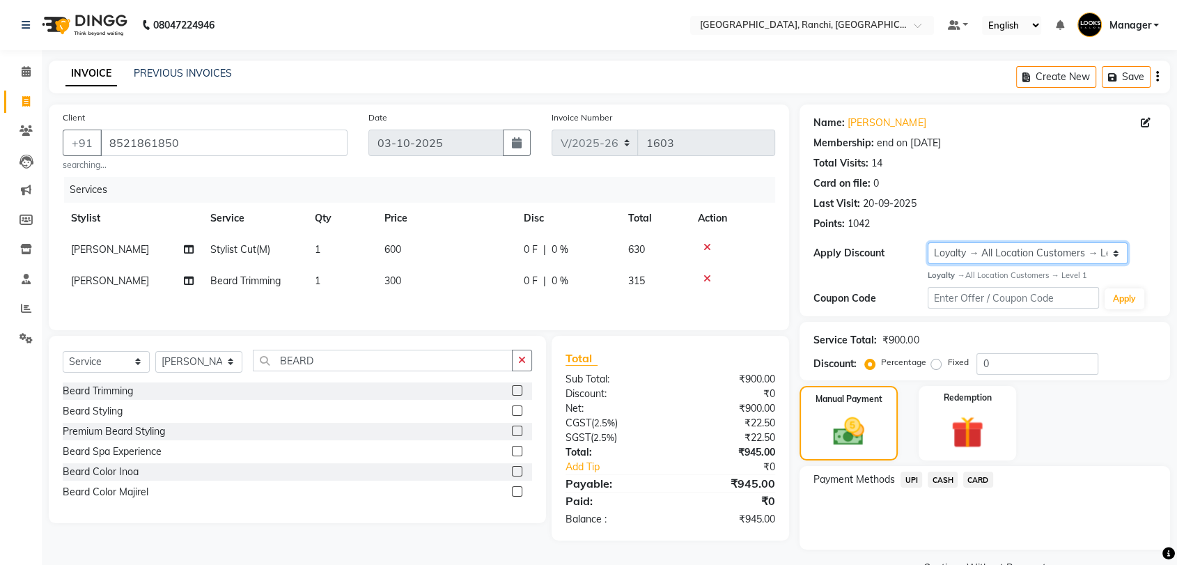
click at [996, 256] on select "Select Membership → [GEOGRAPHIC_DATA] Membership Card 1000(20%) Loyalty → All L…" at bounding box center [1028, 253] width 200 height 22
select select "2: Object"
click at [928, 242] on select "Select Membership → [GEOGRAPHIC_DATA] Membership Card 1000(20%) Loyalty → All L…" at bounding box center [1028, 253] width 200 height 22
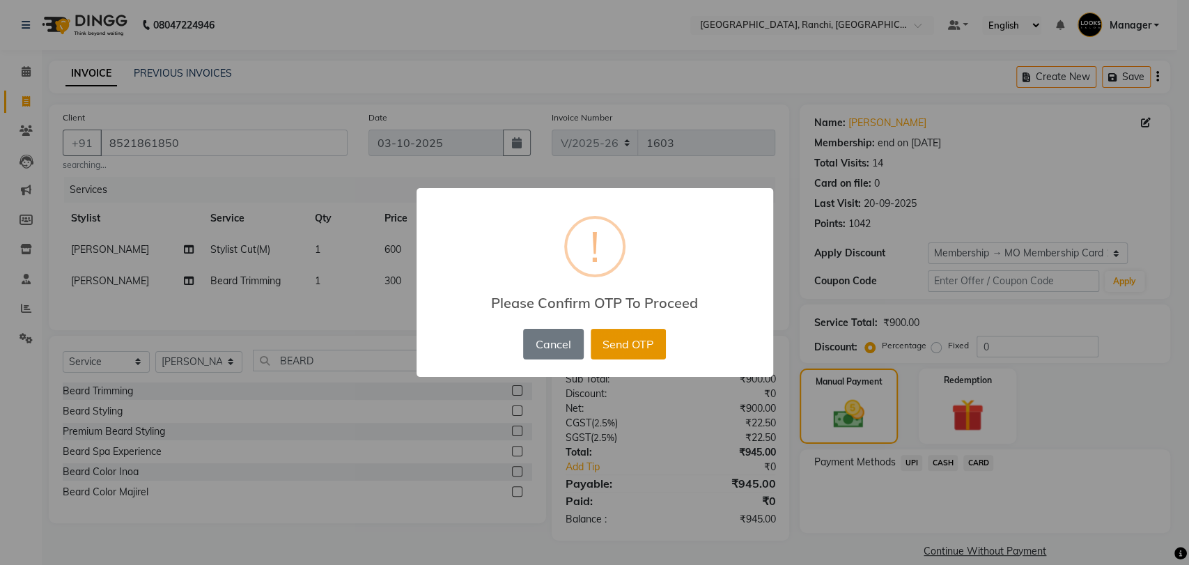
click at [641, 348] on button "Send OTP" at bounding box center [627, 344] width 75 height 31
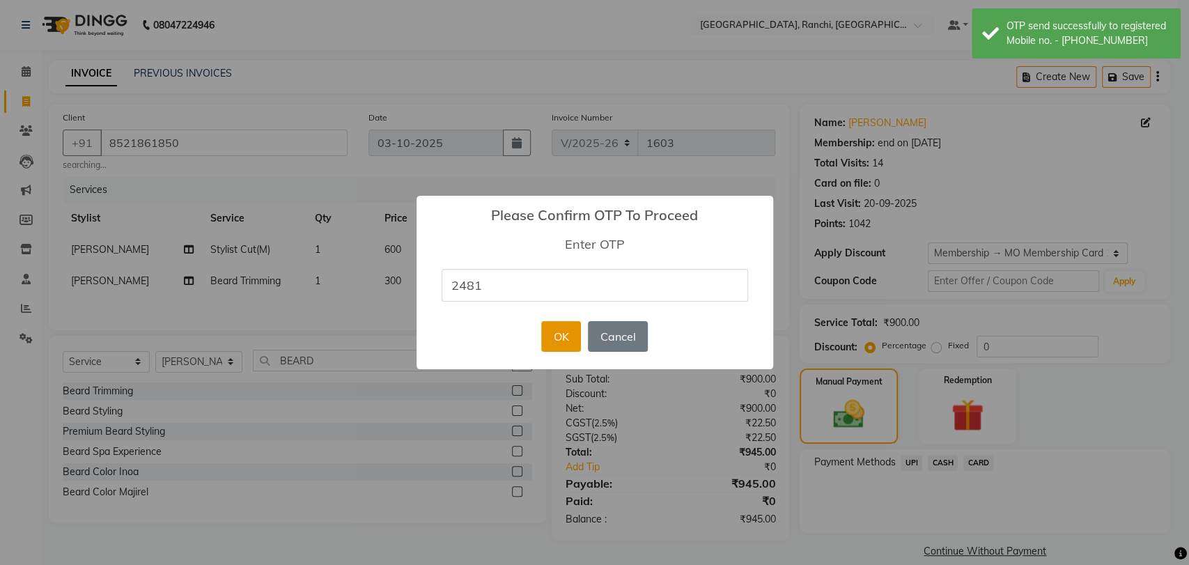
type input "2481"
click at [567, 336] on button "OK" at bounding box center [561, 336] width 40 height 31
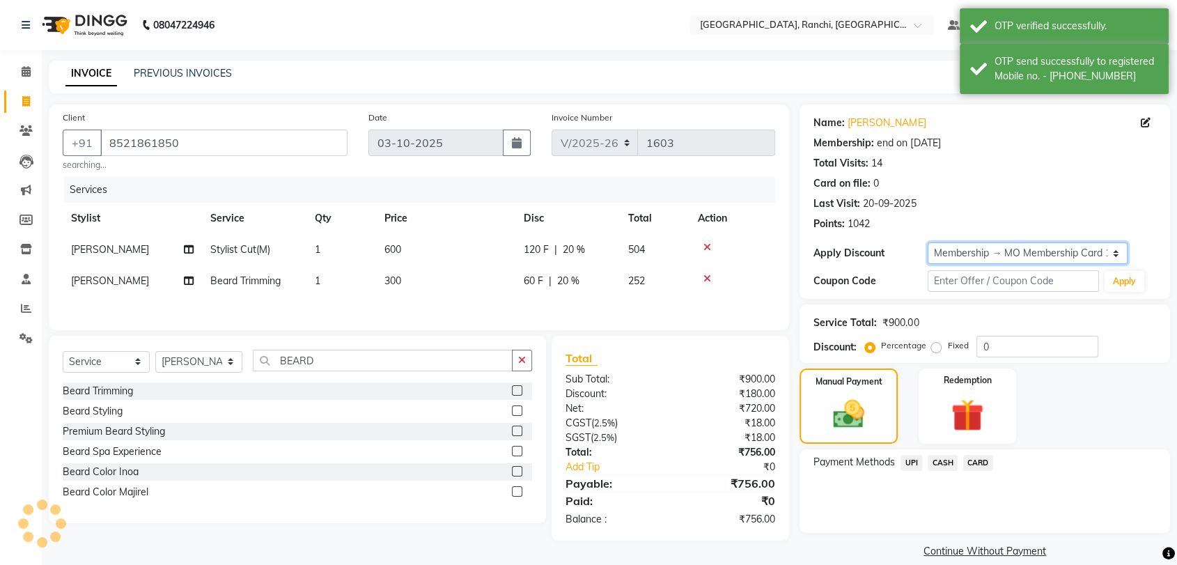
type input "20"
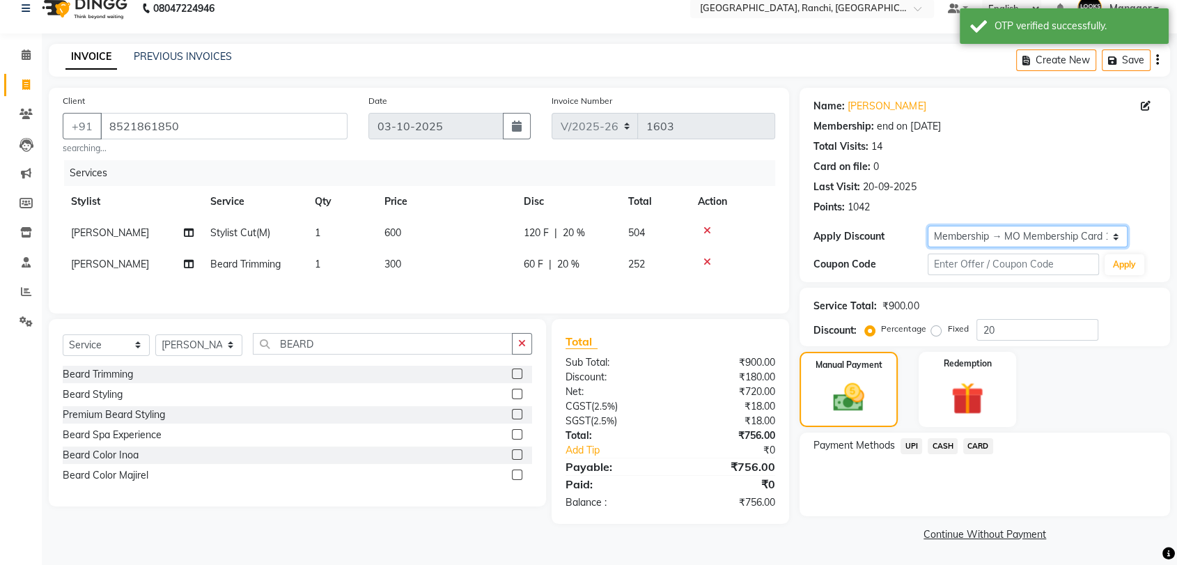
scroll to position [17, 0]
click at [939, 444] on span "CASH" at bounding box center [943, 446] width 30 height 16
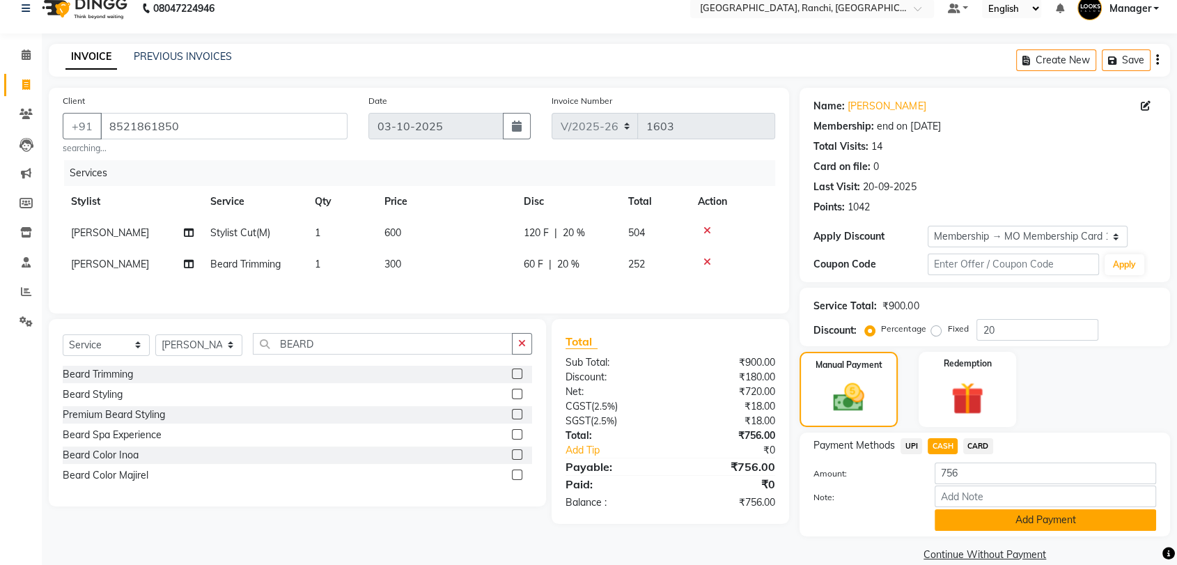
click at [1008, 519] on button "Add Payment" at bounding box center [1044, 520] width 221 height 22
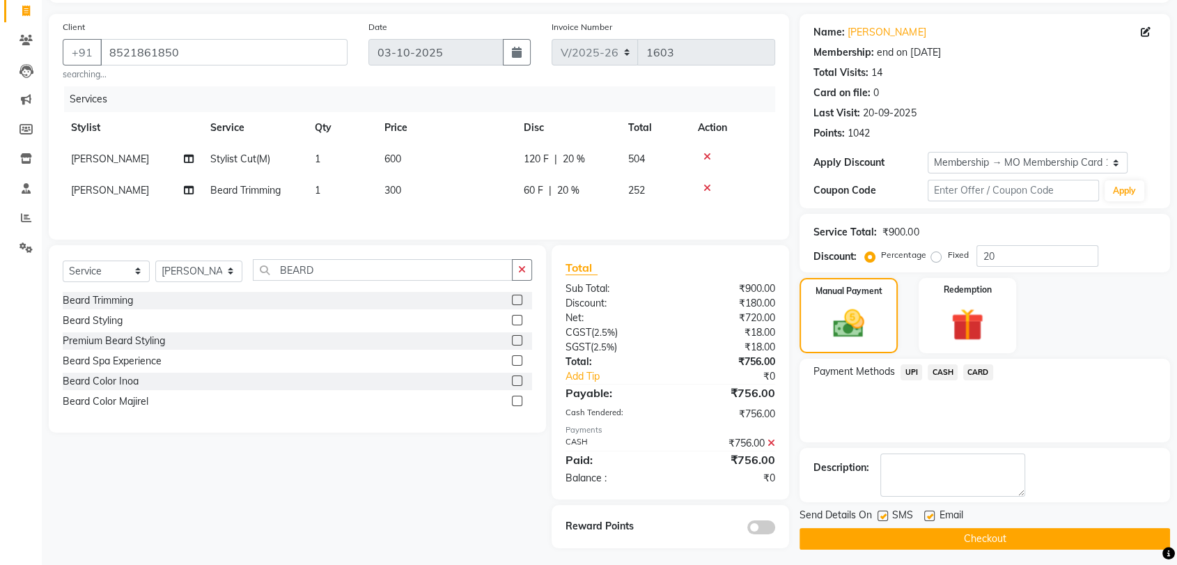
scroll to position [97, 0]
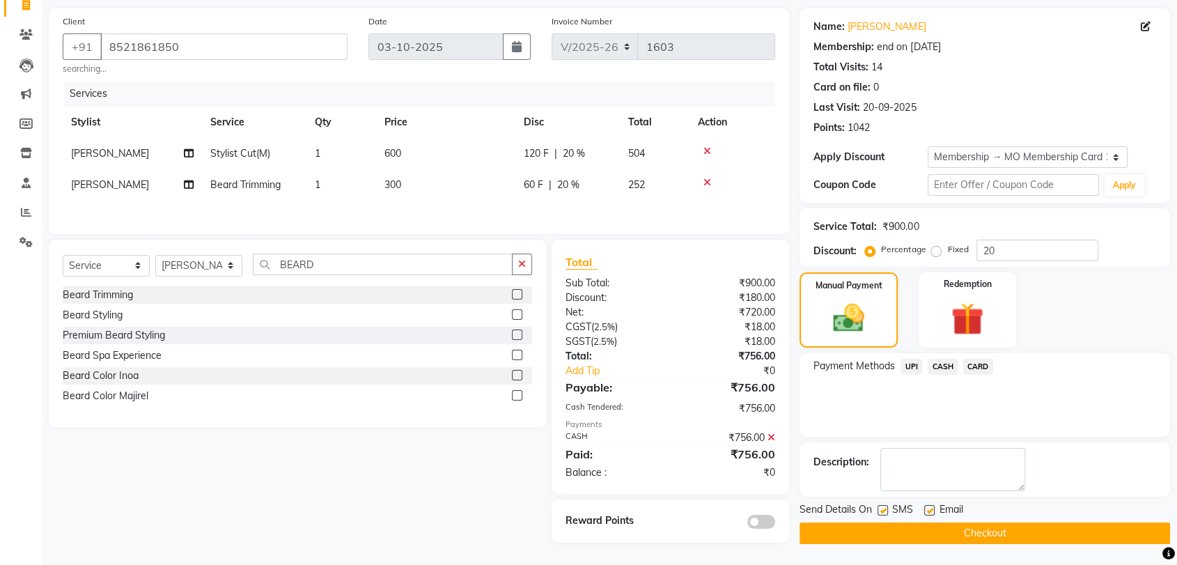
click at [1003, 531] on button "Checkout" at bounding box center [984, 533] width 370 height 22
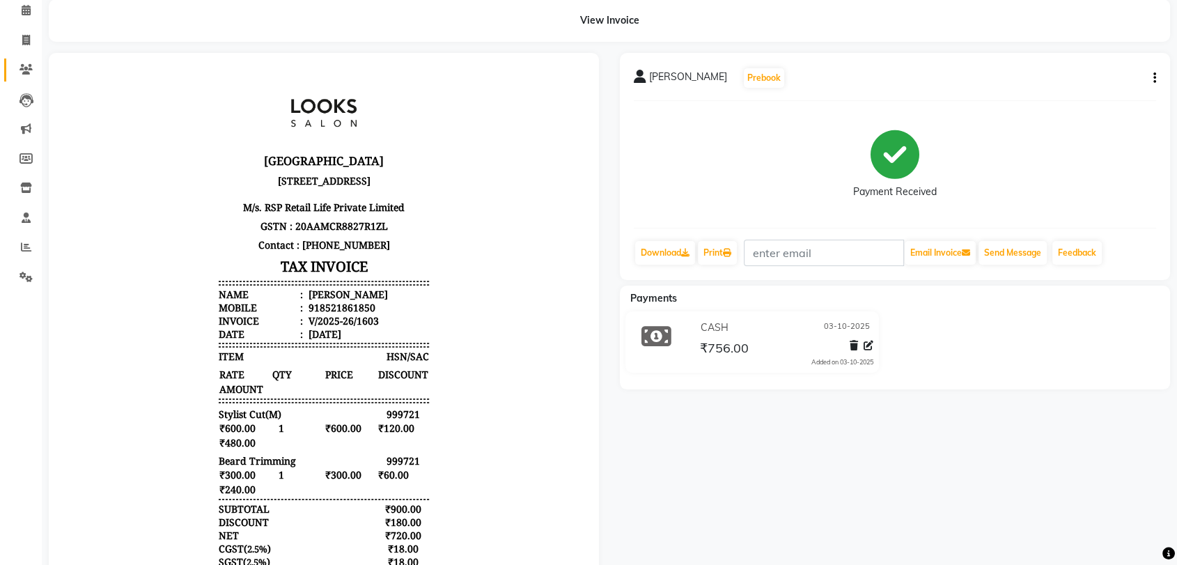
scroll to position [34, 0]
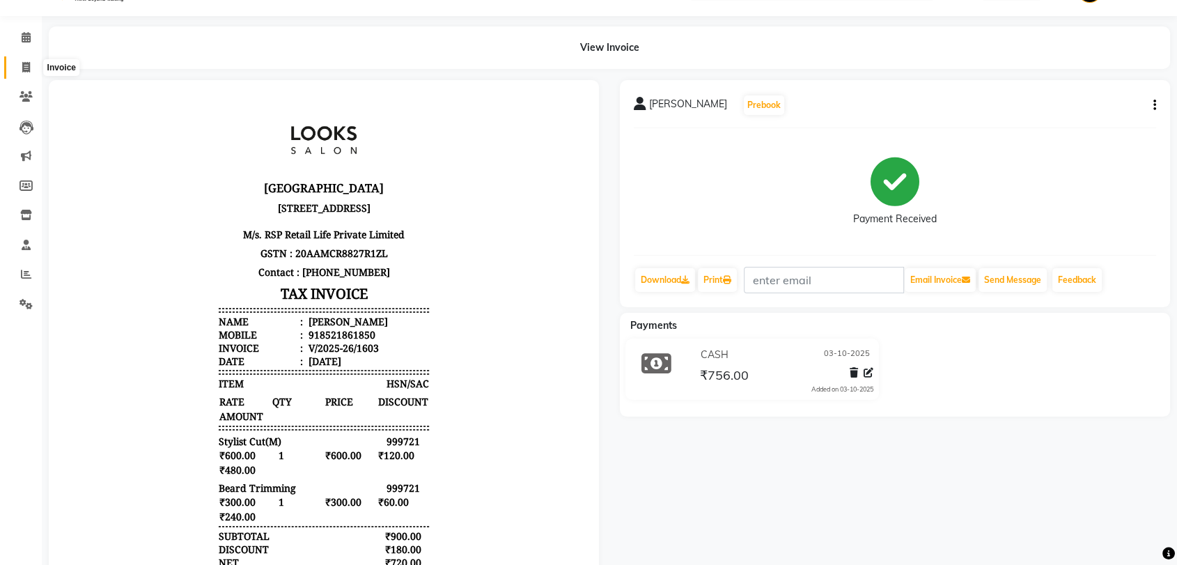
click at [22, 63] on icon at bounding box center [26, 67] width 8 height 10
select select "service"
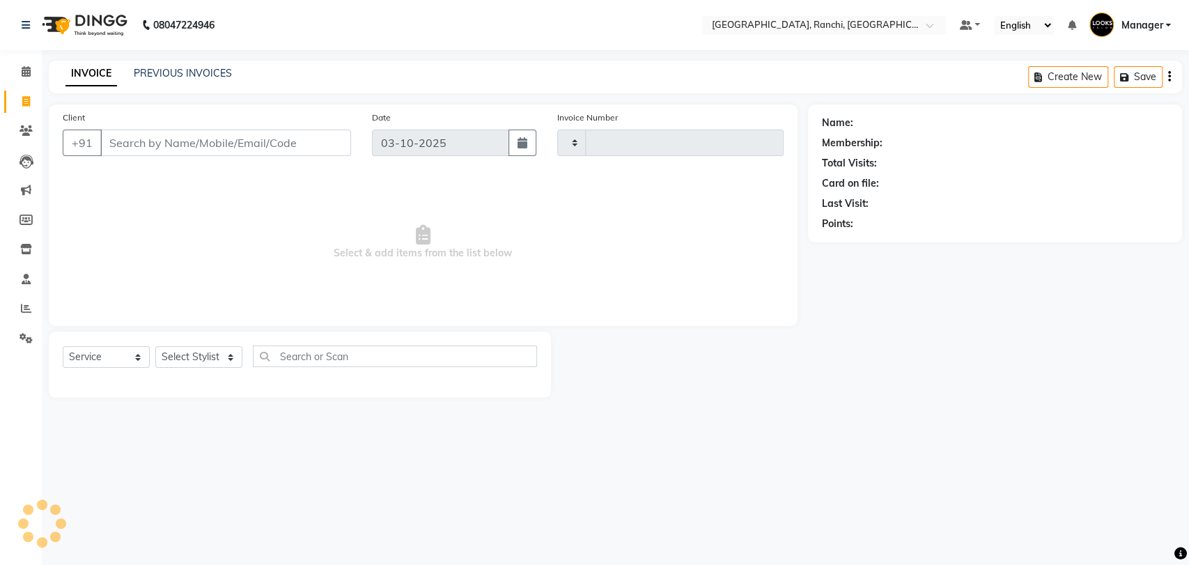
type input "1604"
select select "6463"
click at [178, 358] on select "Select Stylist [PERSON_NAME] COUNTER_SALES Gautam_pdct [PERSON_NAME] Manager [P…" at bounding box center [198, 357] width 87 height 22
select select "49403"
click at [155, 346] on select "Select Stylist [PERSON_NAME] COUNTER_SALES Gautam_pdct [PERSON_NAME] Manager [P…" at bounding box center [198, 357] width 87 height 22
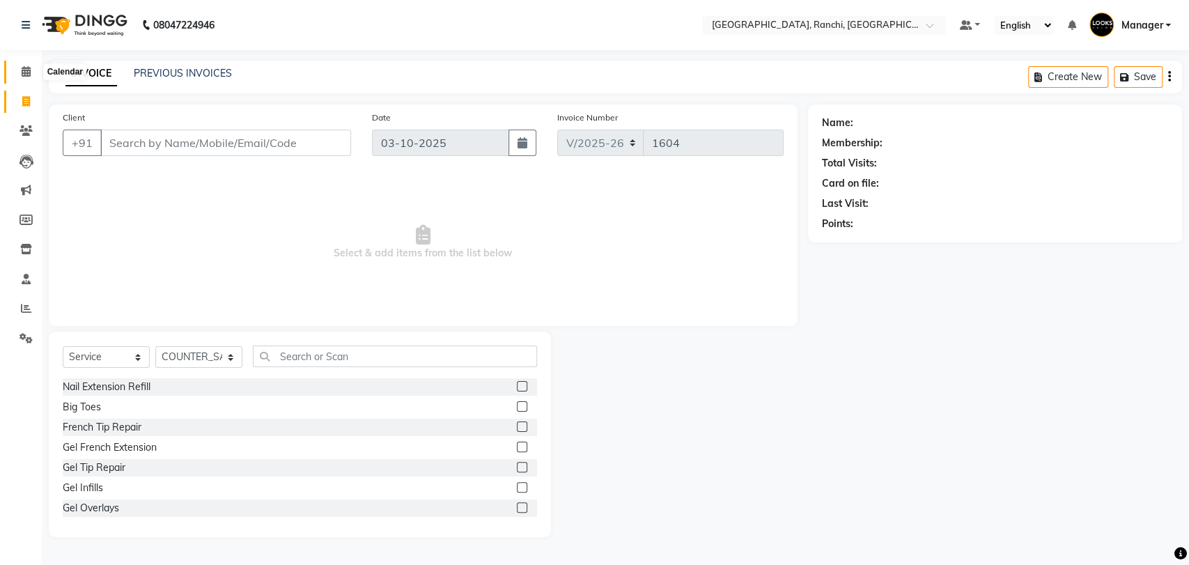
click at [25, 70] on icon at bounding box center [26, 71] width 9 height 10
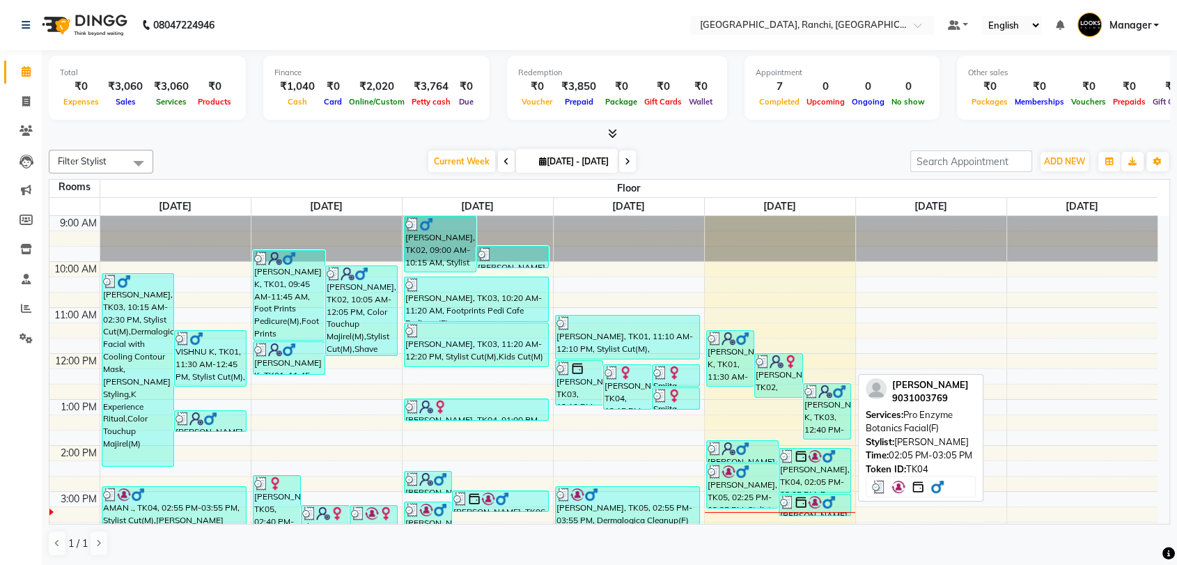
click at [798, 482] on div "[PERSON_NAME], TK04, 02:05 PM-03:05 PM, Pro Enzyme Botanics Facial(F)" at bounding box center [814, 470] width 71 height 44
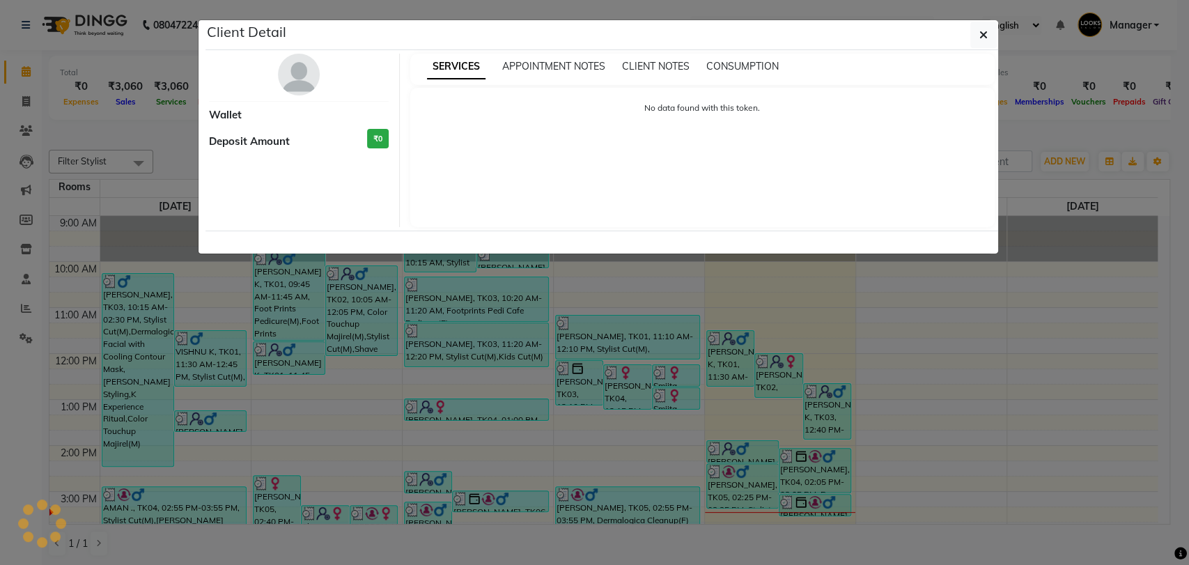
select select "3"
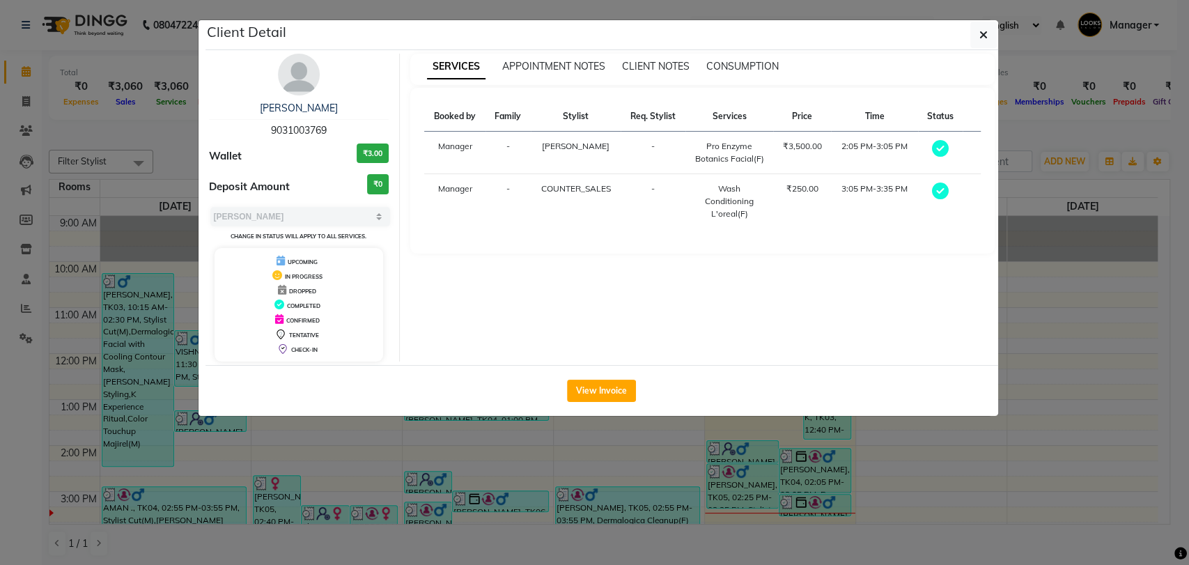
drag, startPoint x: 262, startPoint y: 130, endPoint x: 370, endPoint y: 129, distance: 107.9
click at [370, 129] on div "[PERSON_NAME] 9031003769" at bounding box center [299, 119] width 180 height 37
copy span "9031003769"
click at [94, 138] on ngb-modal-window "Client Detail [PERSON_NAME] 9031003769 Wallet ₹3.00 Deposit Amount ₹0 Select MA…" at bounding box center [594, 282] width 1189 height 565
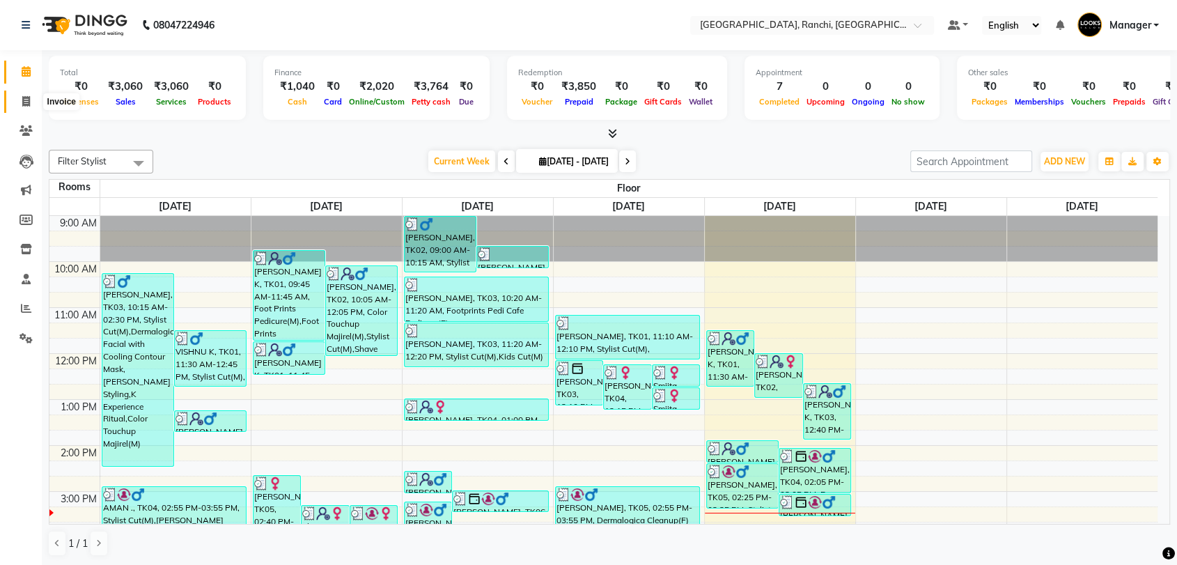
click at [18, 102] on span at bounding box center [26, 102] width 24 height 16
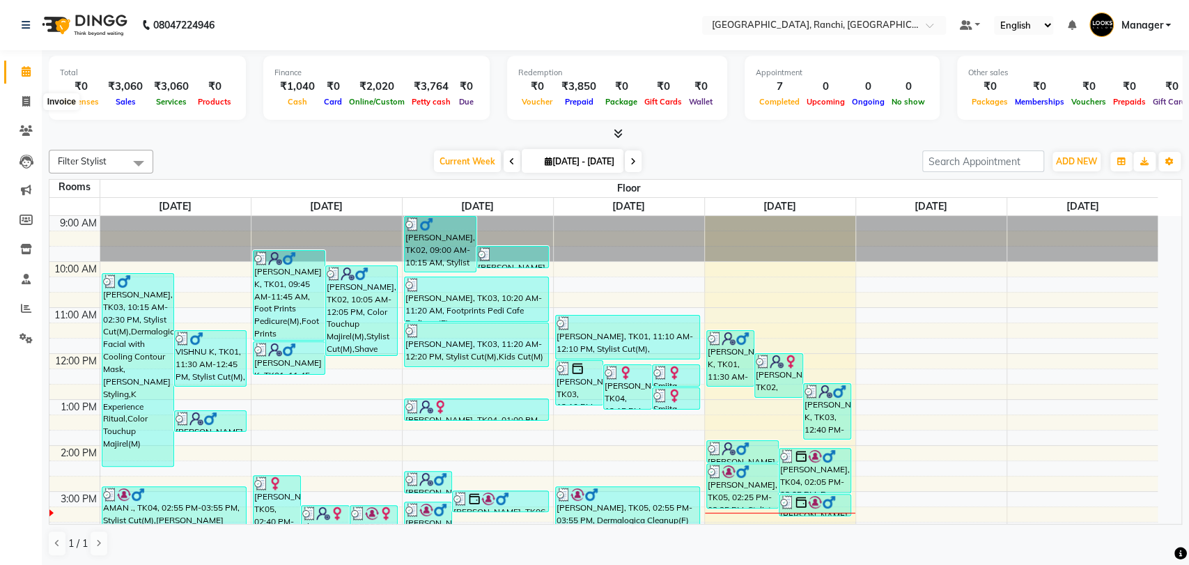
select select "service"
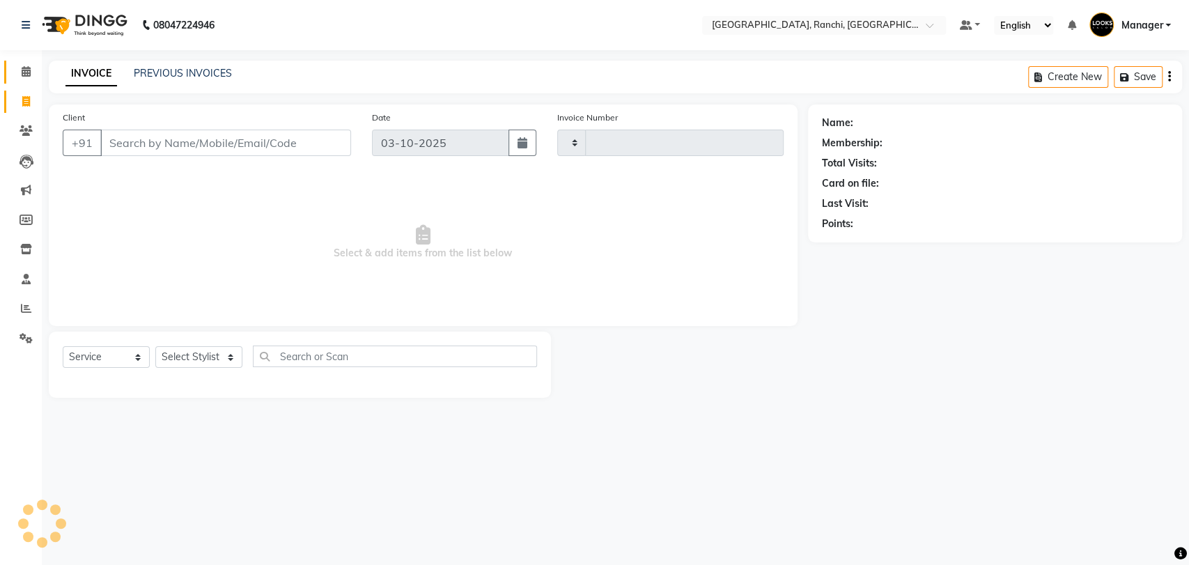
type input "1604"
select select "6463"
click at [171, 155] on input "Client" at bounding box center [225, 143] width 251 height 26
paste input "9031003769"
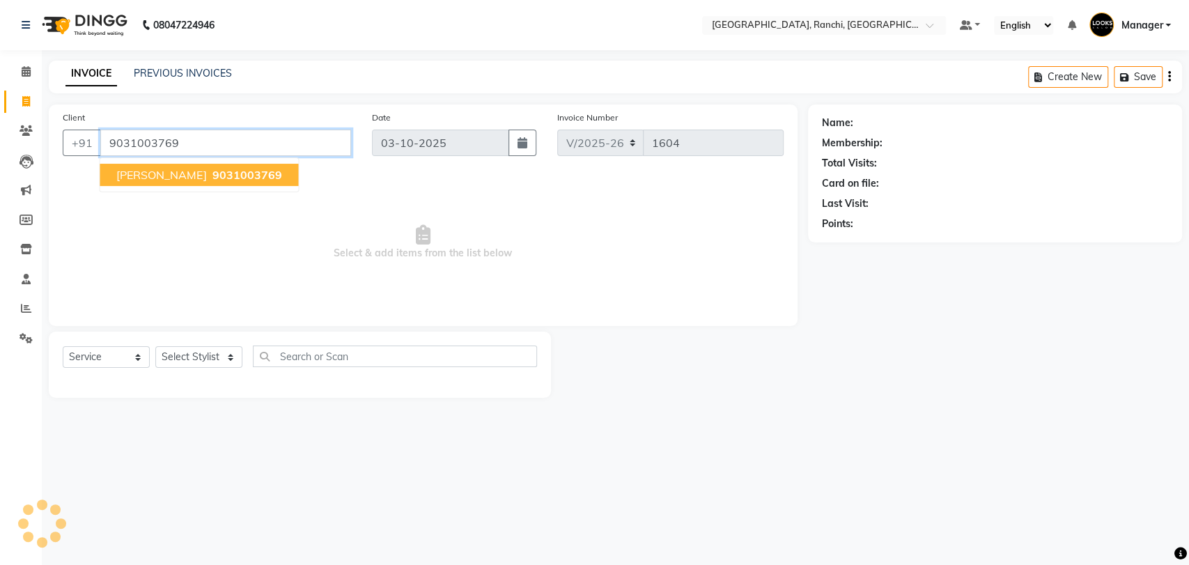
click at [186, 176] on span "[PERSON_NAME]" at bounding box center [161, 175] width 90 height 14
type input "9031003769"
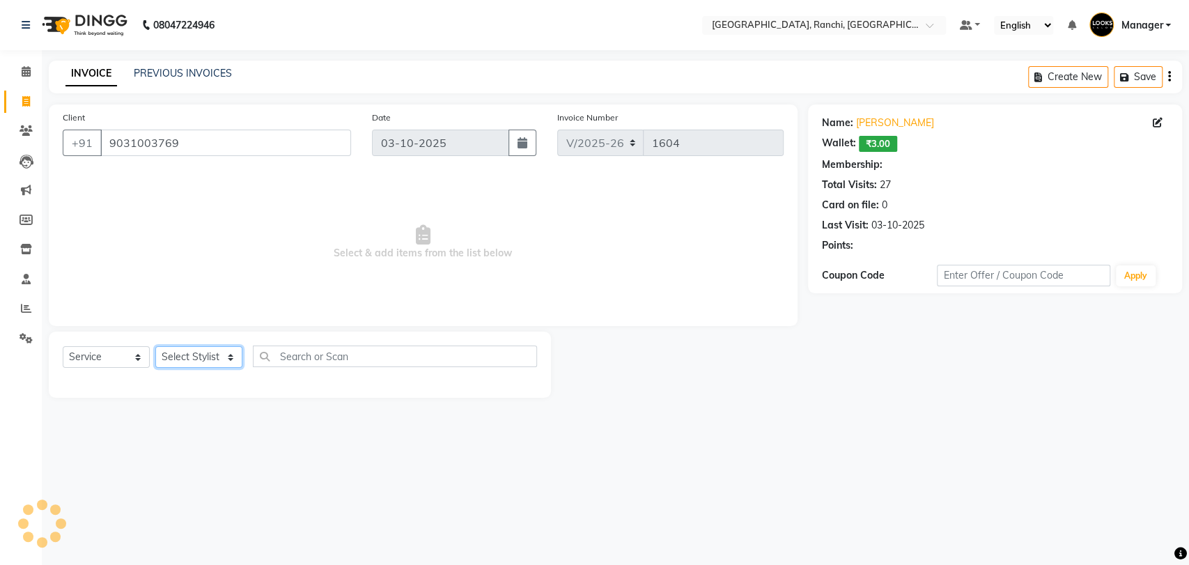
select select "1: Object"
click at [189, 356] on select "Select Stylist [PERSON_NAME] COUNTER_SALES Gautam_pdct [PERSON_NAME] Manager [P…" at bounding box center [198, 357] width 87 height 22
click at [155, 346] on select "Select Stylist [PERSON_NAME] COUNTER_SALES Gautam_pdct [PERSON_NAME] Manager [P…" at bounding box center [198, 357] width 87 height 22
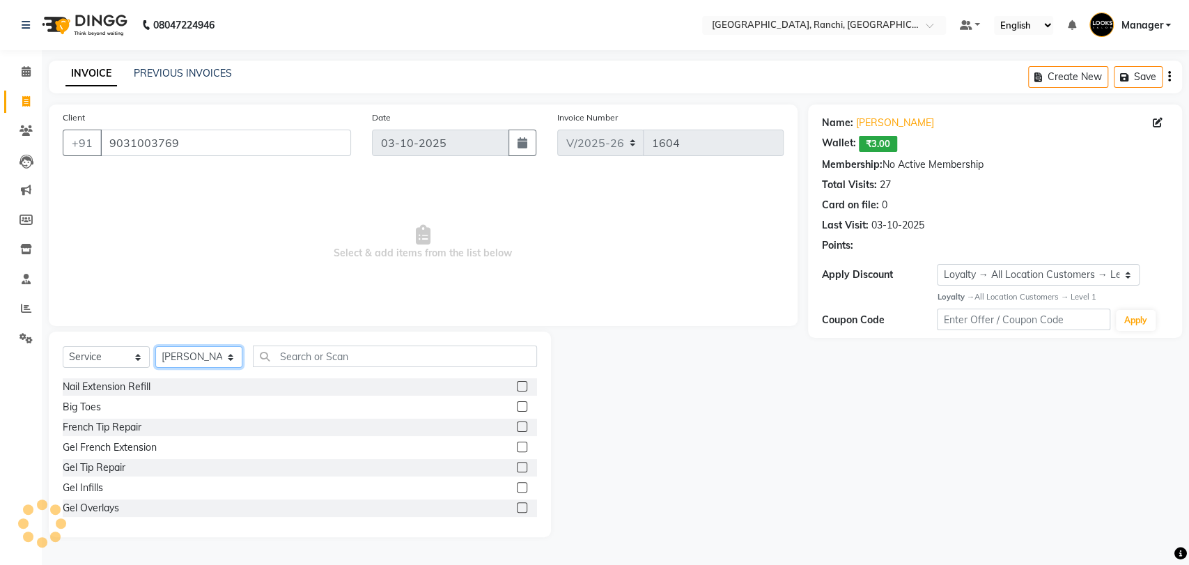
click at [189, 357] on select "Select Stylist [PERSON_NAME] COUNTER_SALES Gautam_pdct [PERSON_NAME] Manager [P…" at bounding box center [198, 357] width 87 height 22
select select "49403"
click at [155, 346] on select "Select Stylist [PERSON_NAME] COUNTER_SALES Gautam_pdct [PERSON_NAME] Manager [P…" at bounding box center [198, 357] width 87 height 22
click at [375, 358] on input "text" at bounding box center [395, 356] width 284 height 22
click at [95, 358] on select "Select Service Product Membership Package Voucher Prepaid Gift Card" at bounding box center [106, 357] width 87 height 22
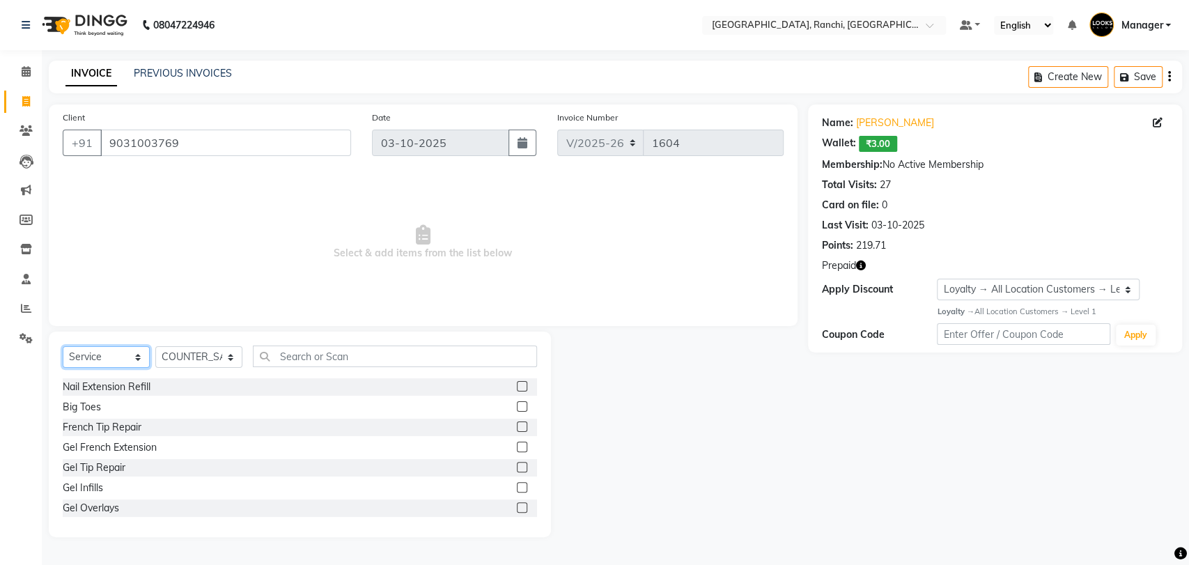
select select "product"
click at [63, 346] on select "Select Service Product Membership Package Voucher Prepaid Gift Card" at bounding box center [106, 357] width 87 height 22
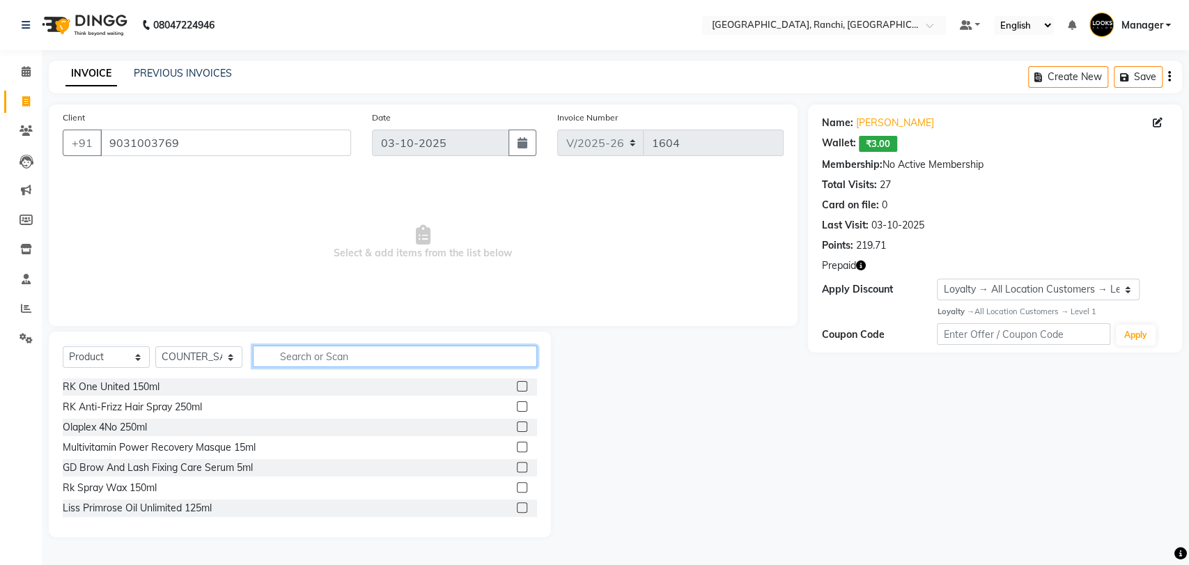
click at [304, 360] on input "text" at bounding box center [395, 356] width 284 height 22
select select "1: Object"
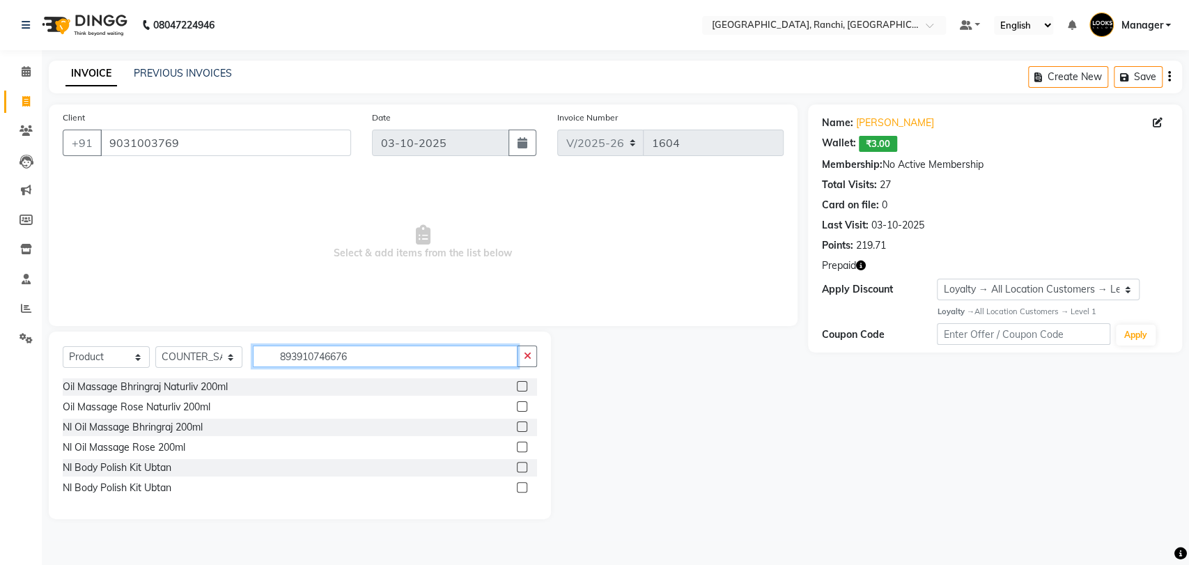
type input "8939107466766"
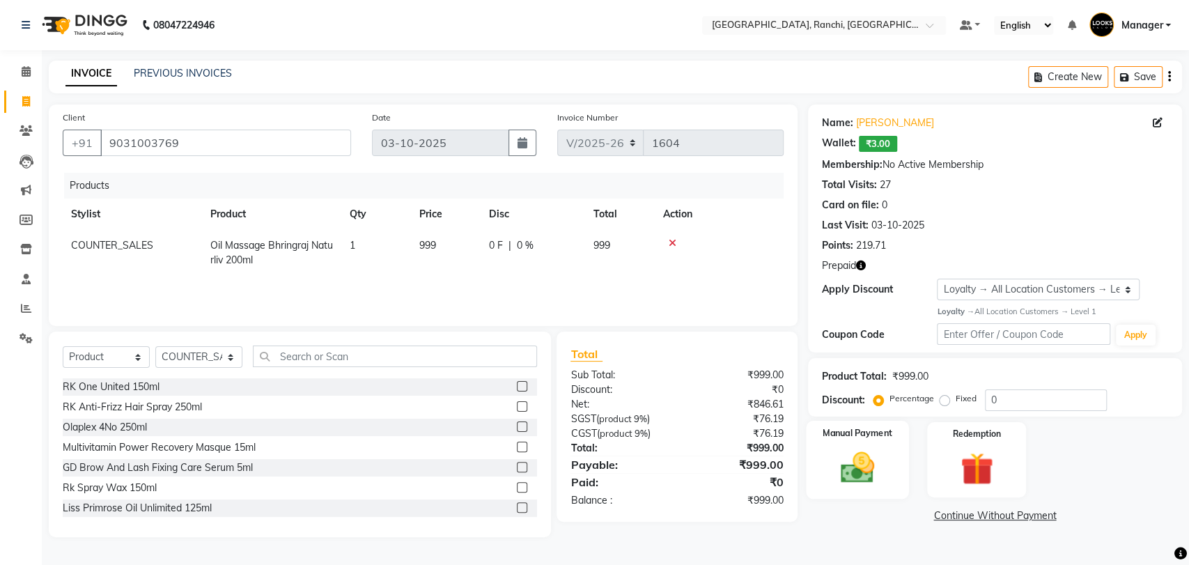
click at [869, 451] on img at bounding box center [856, 467] width 55 height 39
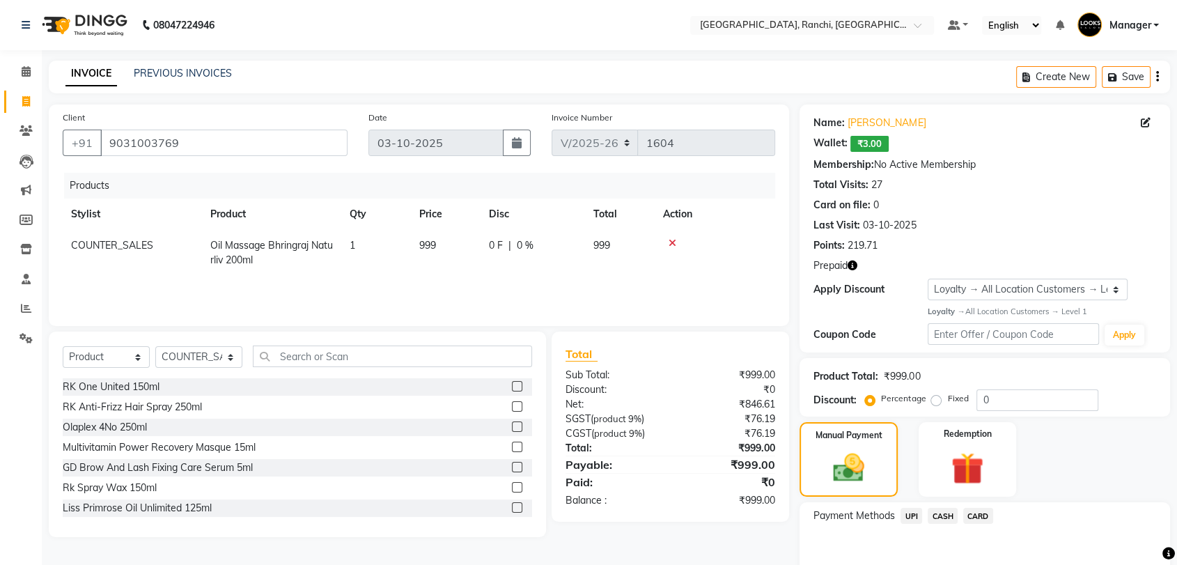
click at [945, 509] on span "CASH" at bounding box center [943, 516] width 30 height 16
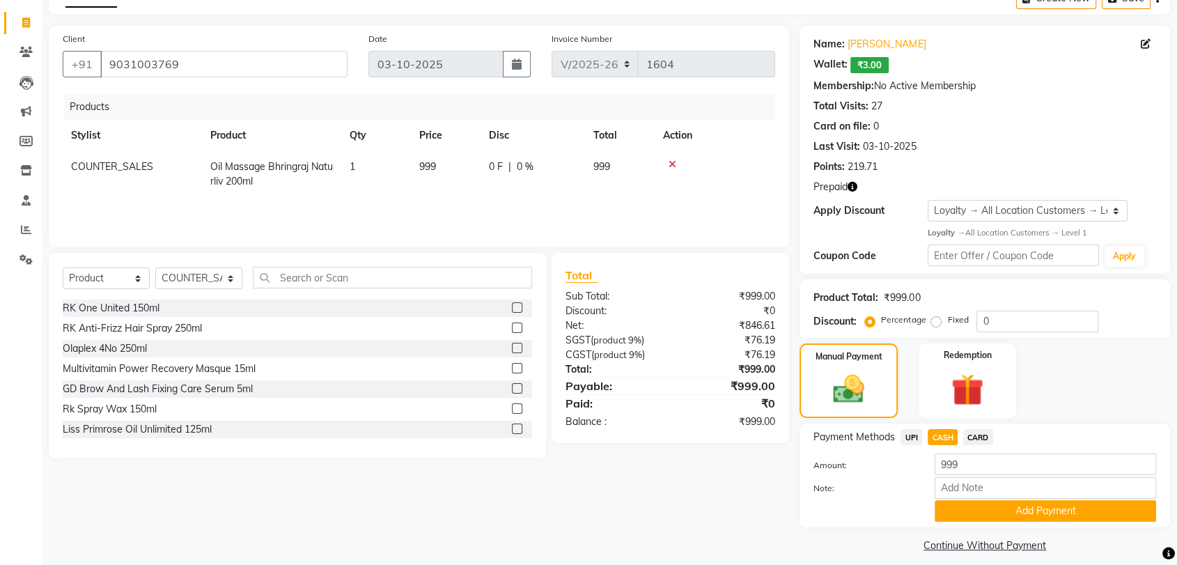
scroll to position [91, 0]
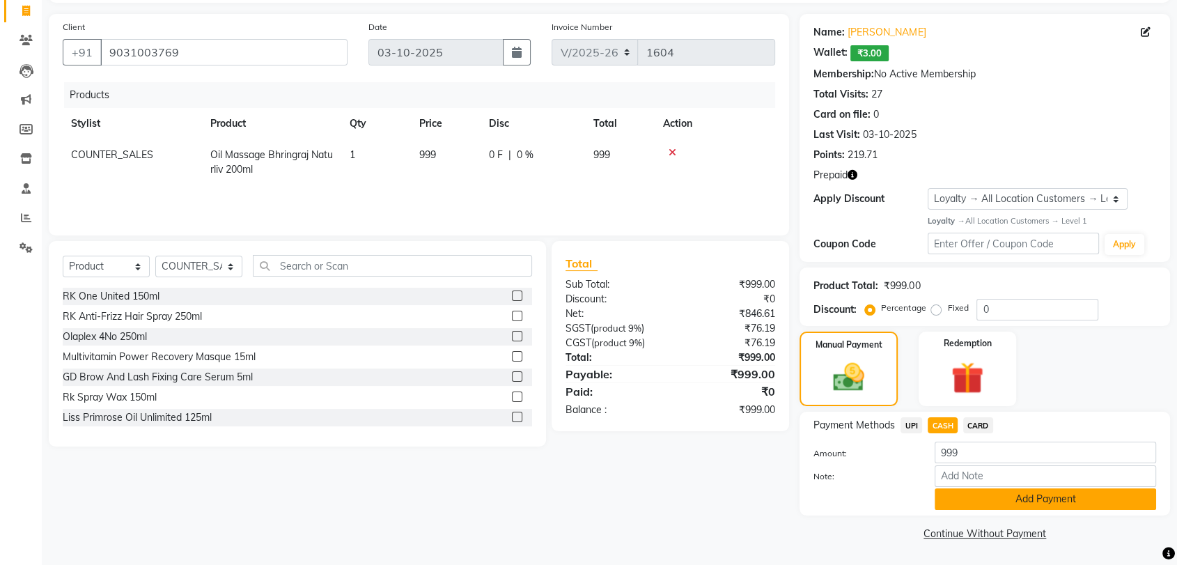
click at [1000, 501] on button "Add Payment" at bounding box center [1044, 499] width 221 height 22
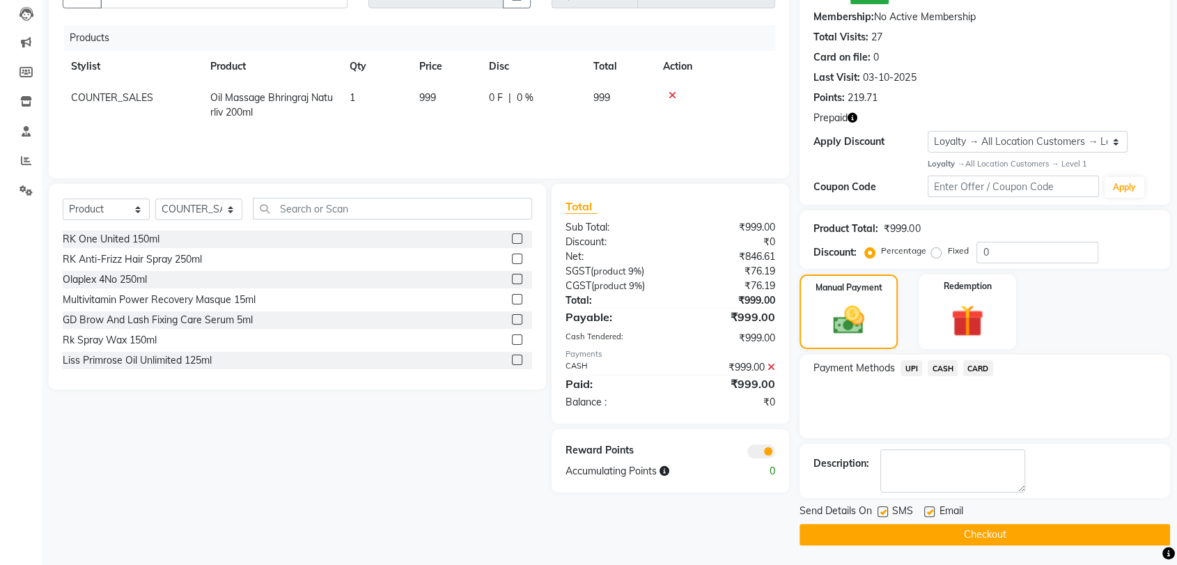
scroll to position [149, 0]
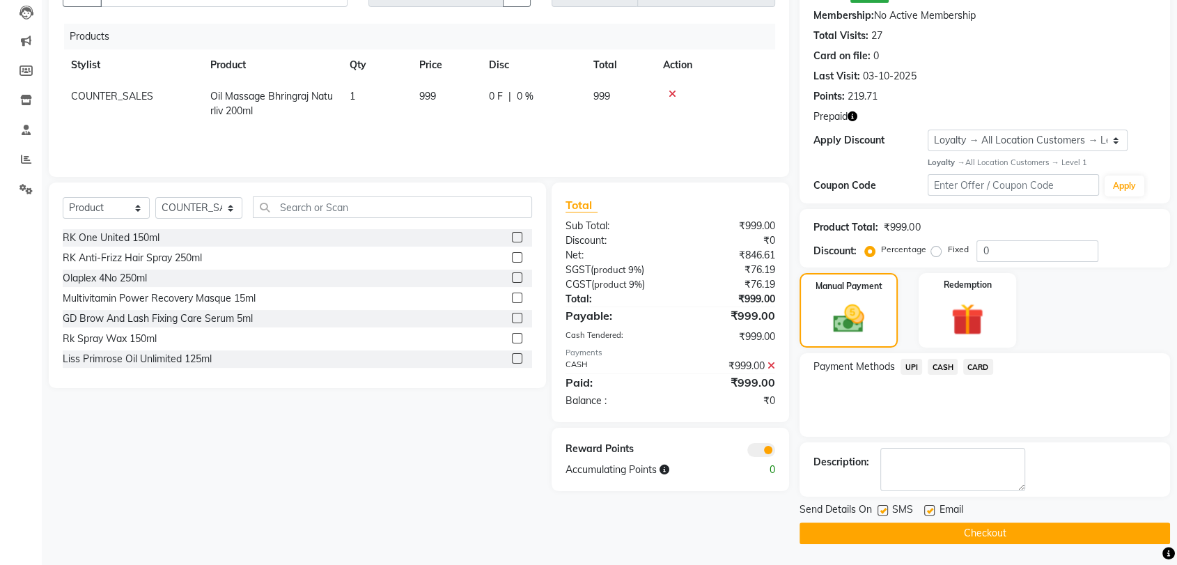
click at [999, 531] on button "Checkout" at bounding box center [984, 533] width 370 height 22
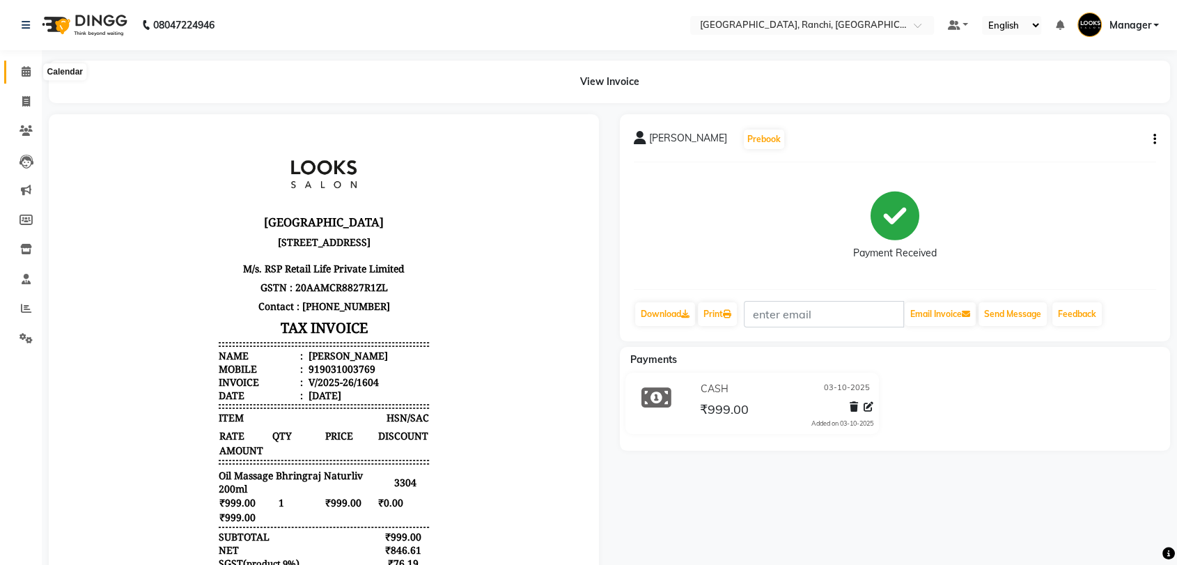
click at [17, 72] on span at bounding box center [26, 72] width 24 height 16
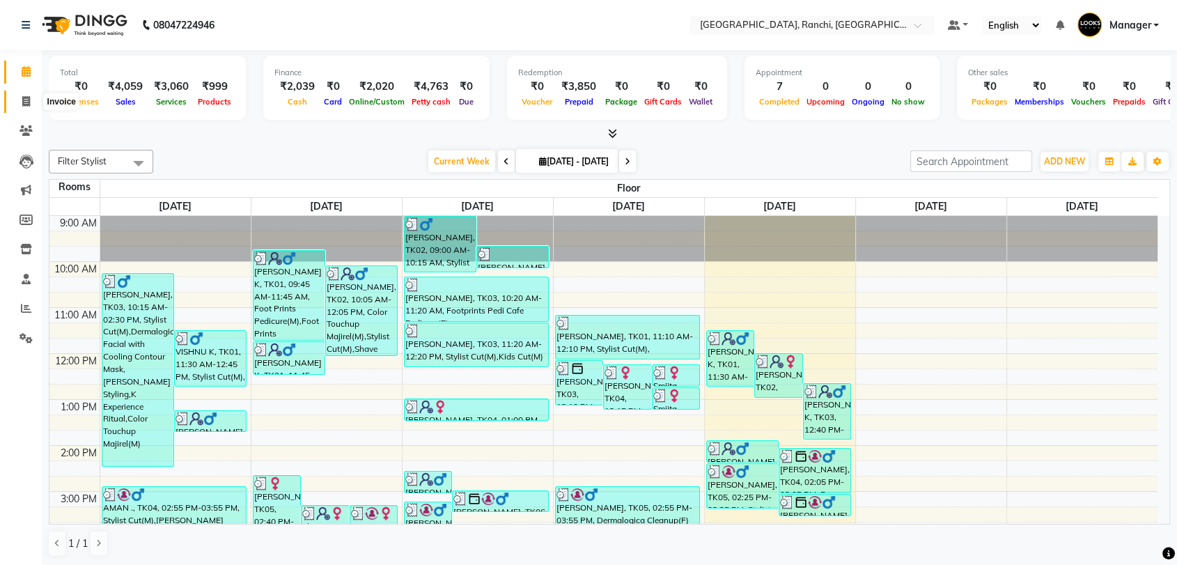
click at [31, 99] on span at bounding box center [26, 102] width 24 height 16
select select "service"
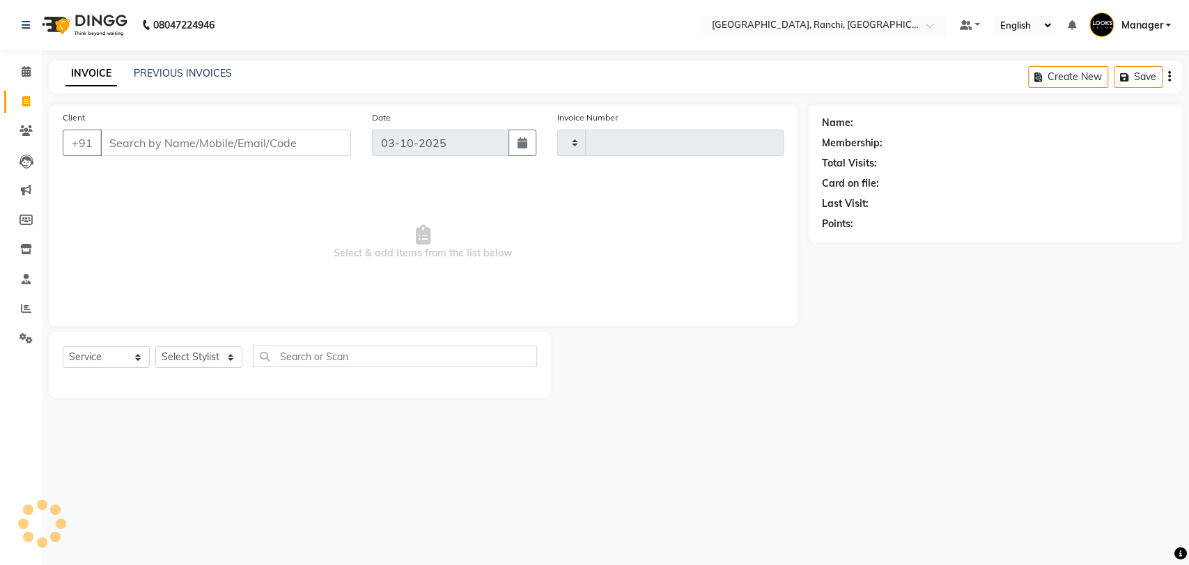
type input "1605"
select select "6463"
click at [188, 356] on select "Select Stylist" at bounding box center [198, 357] width 87 height 22
select select "63420"
click at [155, 346] on select "Select Stylist [PERSON_NAME] COUNTER_SALES Gautam_pdct [PERSON_NAME] Manager [P…" at bounding box center [198, 357] width 87 height 22
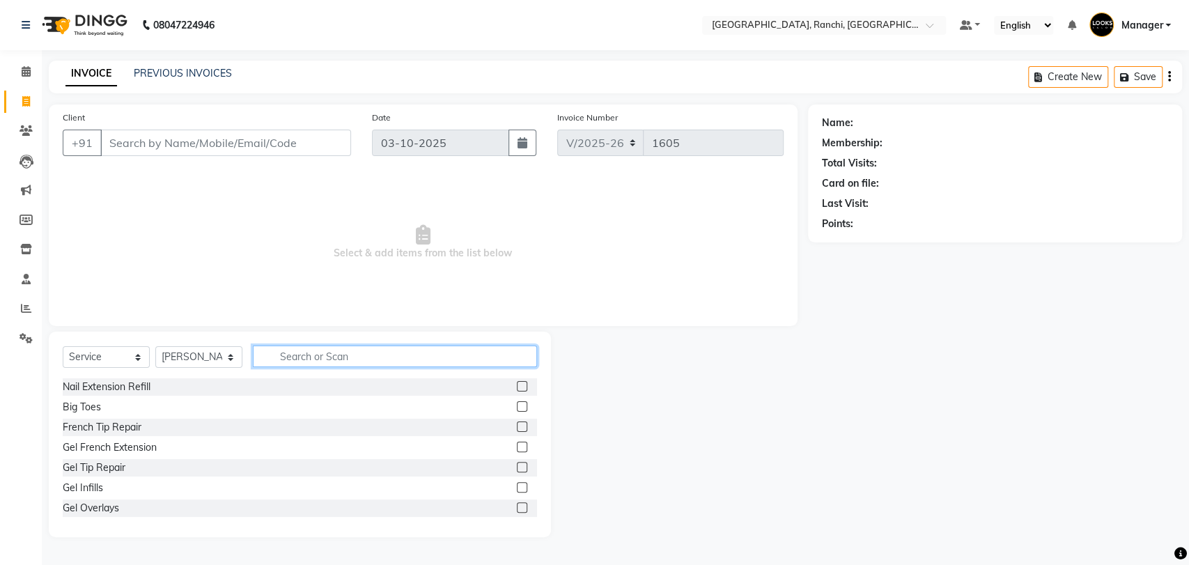
click at [292, 357] on input "text" at bounding box center [395, 356] width 284 height 22
type input "STY"
click at [517, 425] on label at bounding box center [522, 426] width 10 height 10
click at [517, 425] on input "checkbox" at bounding box center [521, 427] width 9 height 9
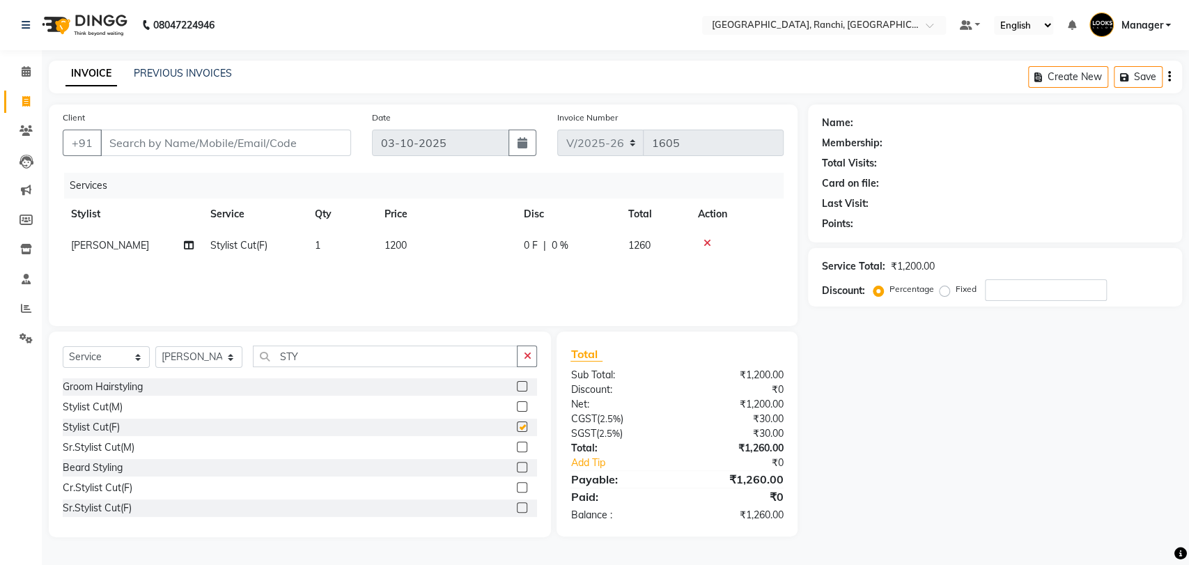
checkbox input "false"
click at [423, 251] on td "1200" at bounding box center [445, 245] width 139 height 31
select select "63420"
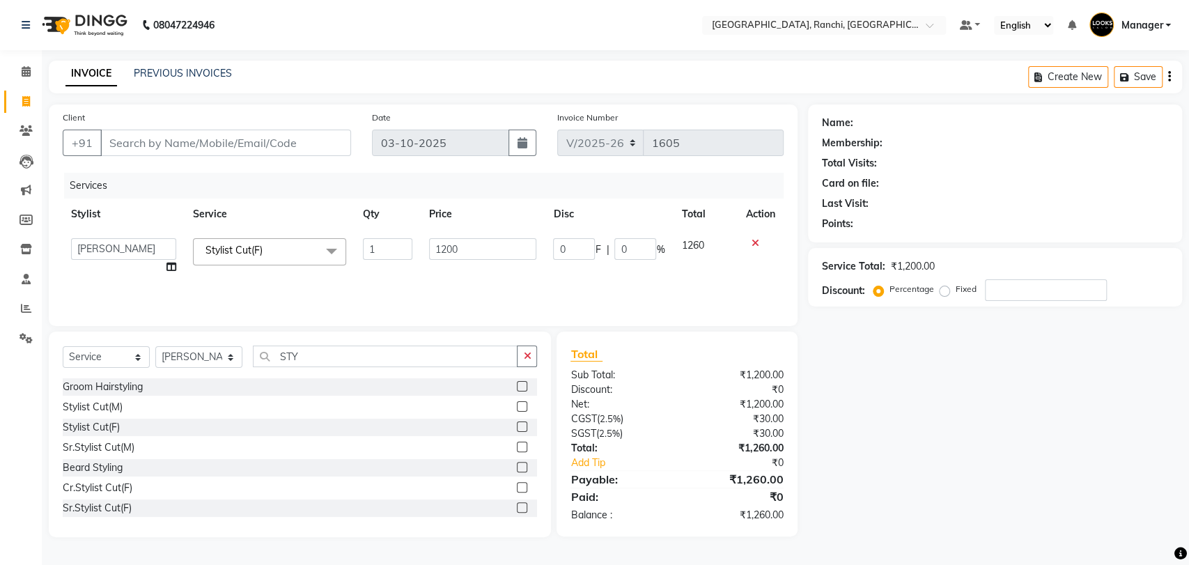
click at [423, 251] on td "1200" at bounding box center [483, 256] width 125 height 53
click at [467, 241] on input "1200" at bounding box center [483, 249] width 108 height 22
type input "1"
type input "900"
click at [457, 361] on input "STY" at bounding box center [385, 356] width 265 height 22
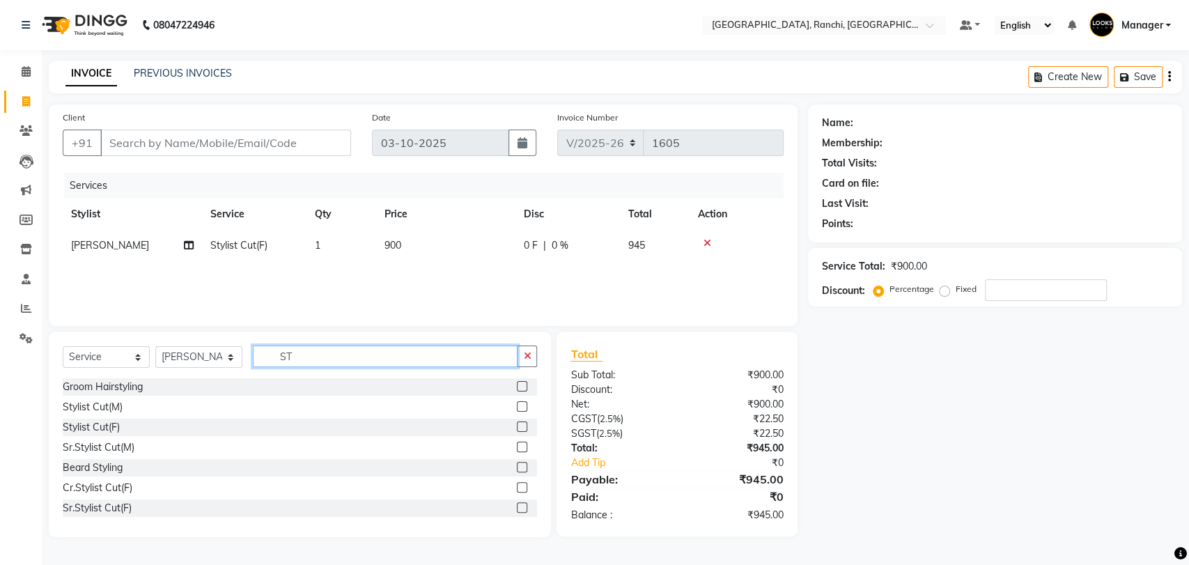
type input "S"
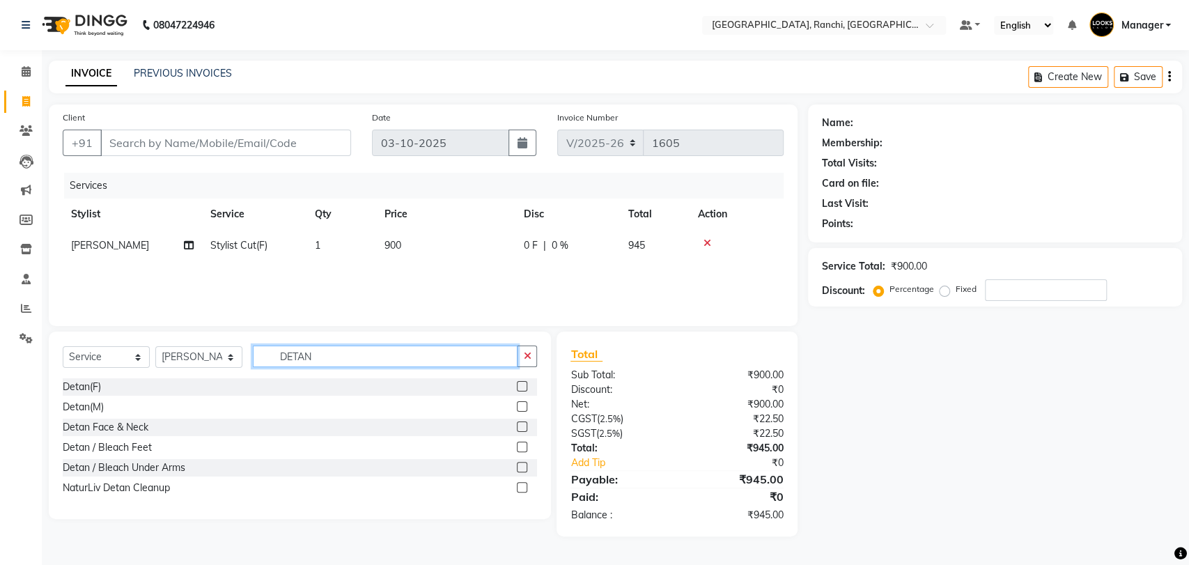
type input "DETAN"
click at [522, 387] on label at bounding box center [522, 386] width 10 height 10
click at [522, 387] on input "checkbox" at bounding box center [521, 386] width 9 height 9
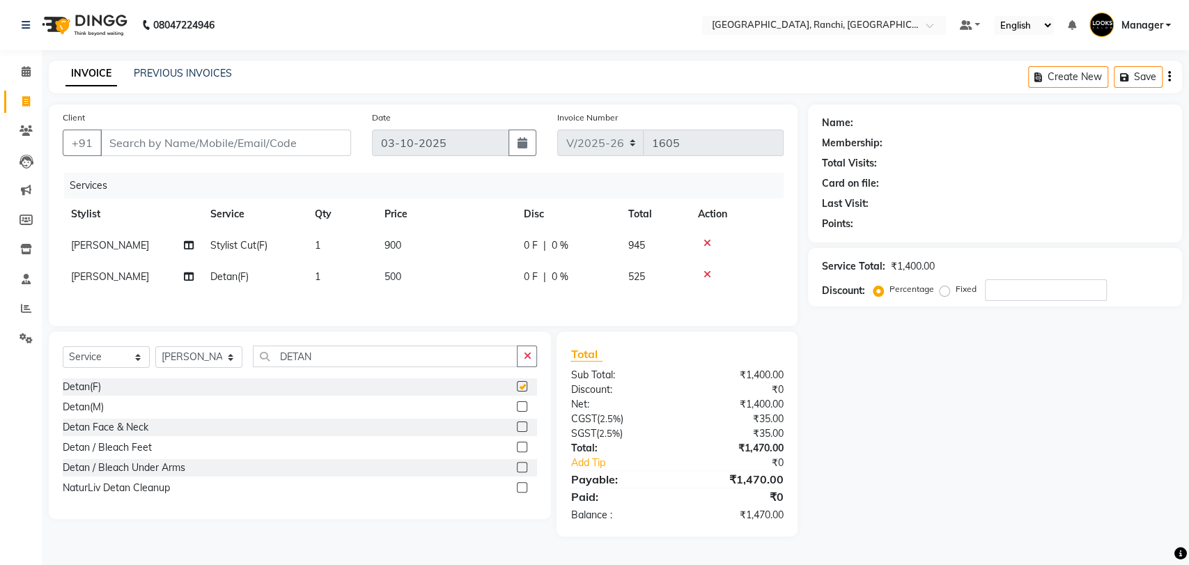
click at [435, 276] on td "500" at bounding box center [445, 276] width 139 height 31
checkbox input "false"
select select "63420"
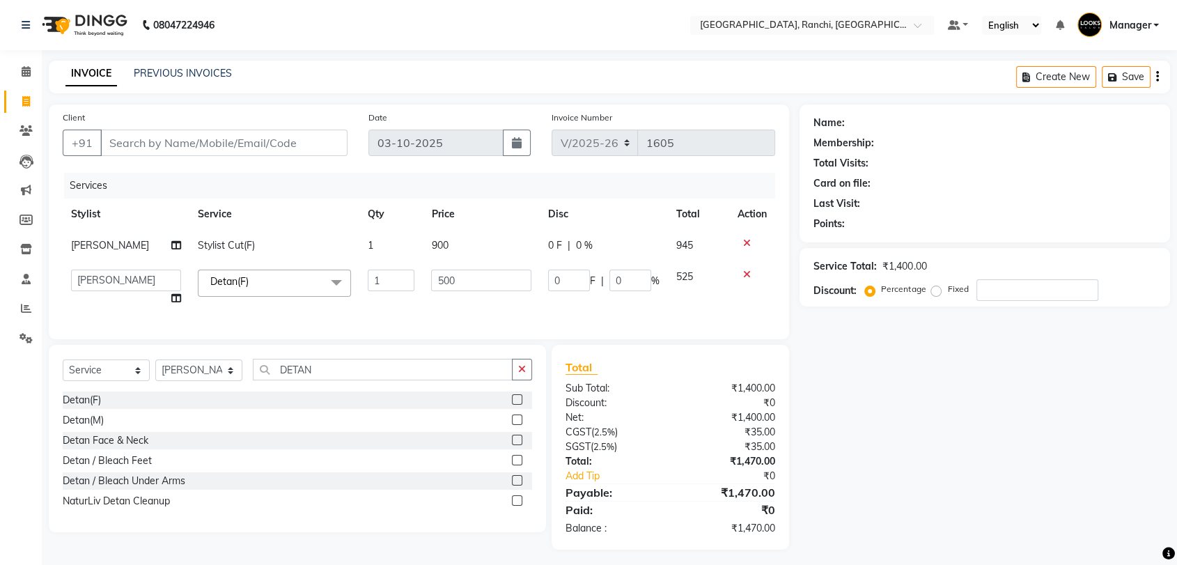
click at [435, 275] on input "500" at bounding box center [481, 280] width 100 height 22
type input "700"
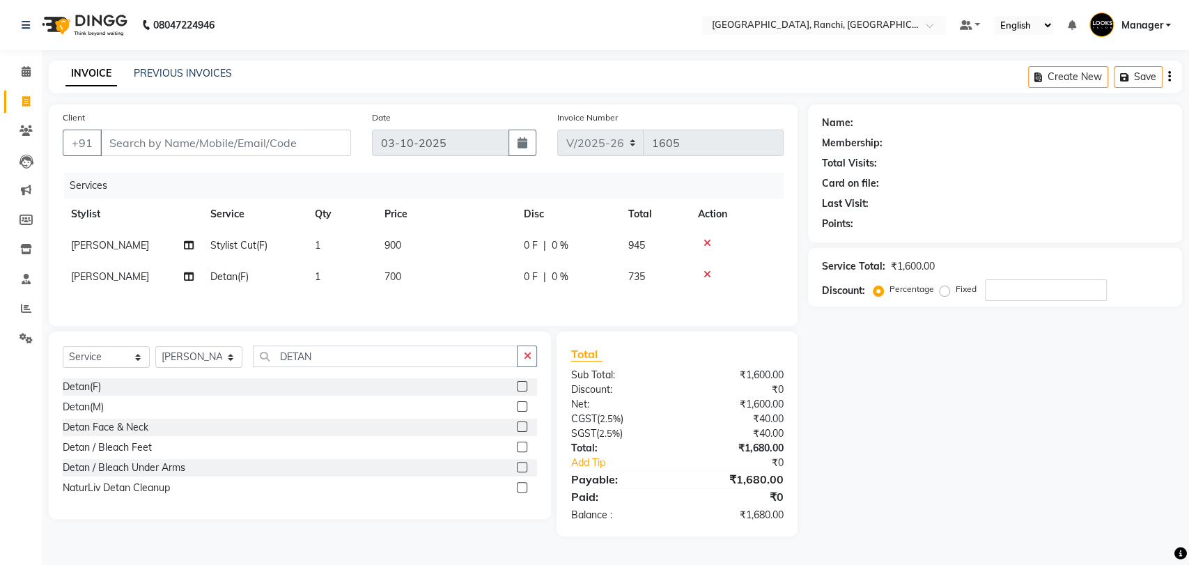
click at [425, 297] on div "Services Stylist Service Qty Price Disc Total Action [PERSON_NAME] Stylist Cut(…" at bounding box center [423, 242] width 721 height 139
click at [264, 134] on input "Client" at bounding box center [225, 143] width 251 height 26
click at [230, 148] on input "Client" at bounding box center [225, 143] width 251 height 26
type input "7"
type input "0"
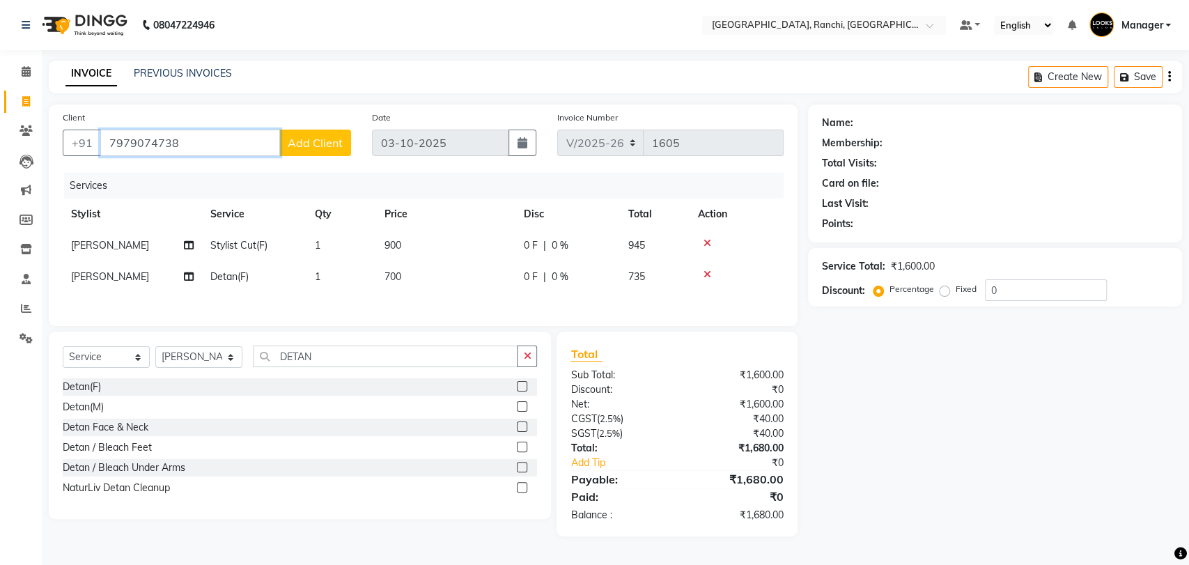
type input "7979074738"
click at [311, 141] on span "Add Client" at bounding box center [315, 143] width 55 height 14
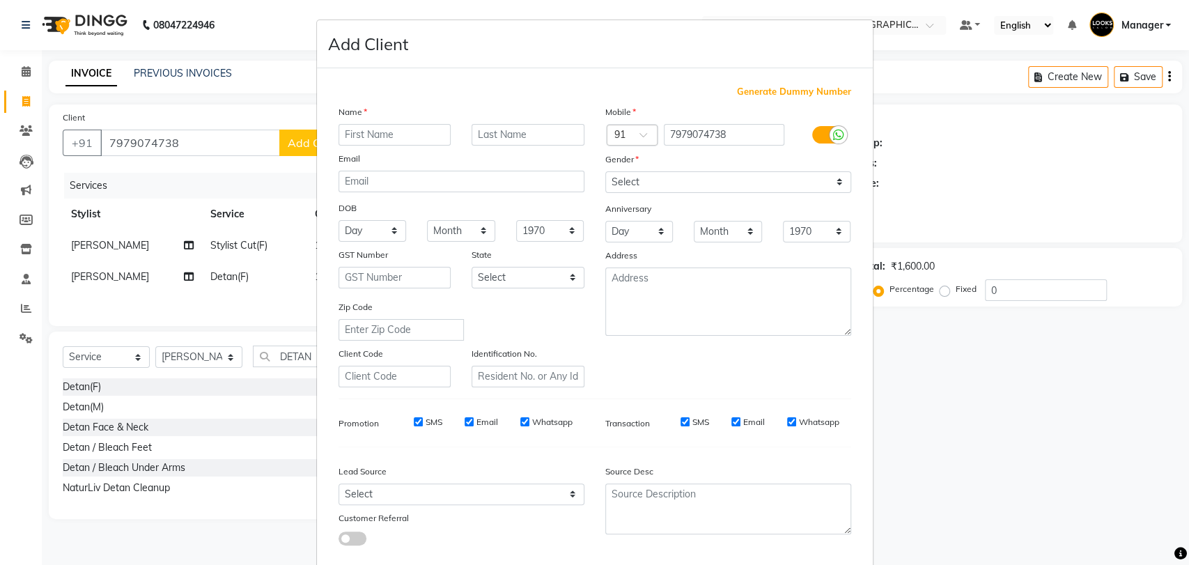
click at [379, 135] on input "text" at bounding box center [394, 135] width 113 height 22
type input "RITU"
click at [510, 136] on input "text" at bounding box center [527, 135] width 113 height 22
type input "L"
type input "K"
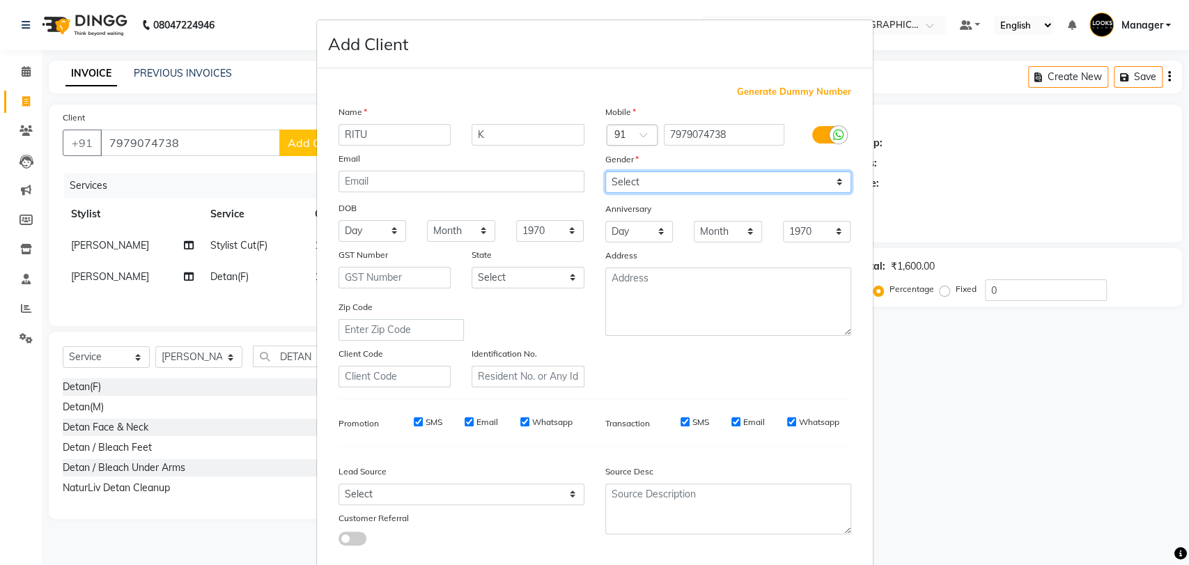
click at [657, 180] on select "Select [DEMOGRAPHIC_DATA] [DEMOGRAPHIC_DATA] Other Prefer Not To Say" at bounding box center [728, 182] width 246 height 22
select select "[DEMOGRAPHIC_DATA]"
click at [605, 171] on select "Select [DEMOGRAPHIC_DATA] [DEMOGRAPHIC_DATA] Other Prefer Not To Say" at bounding box center [728, 182] width 246 height 22
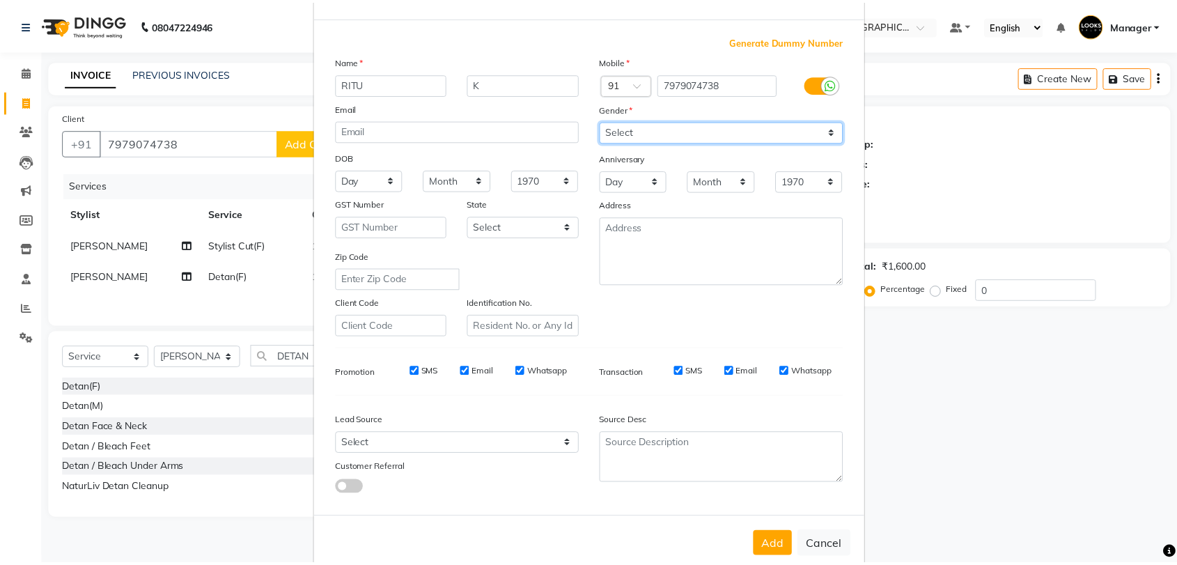
scroll to position [75, 0]
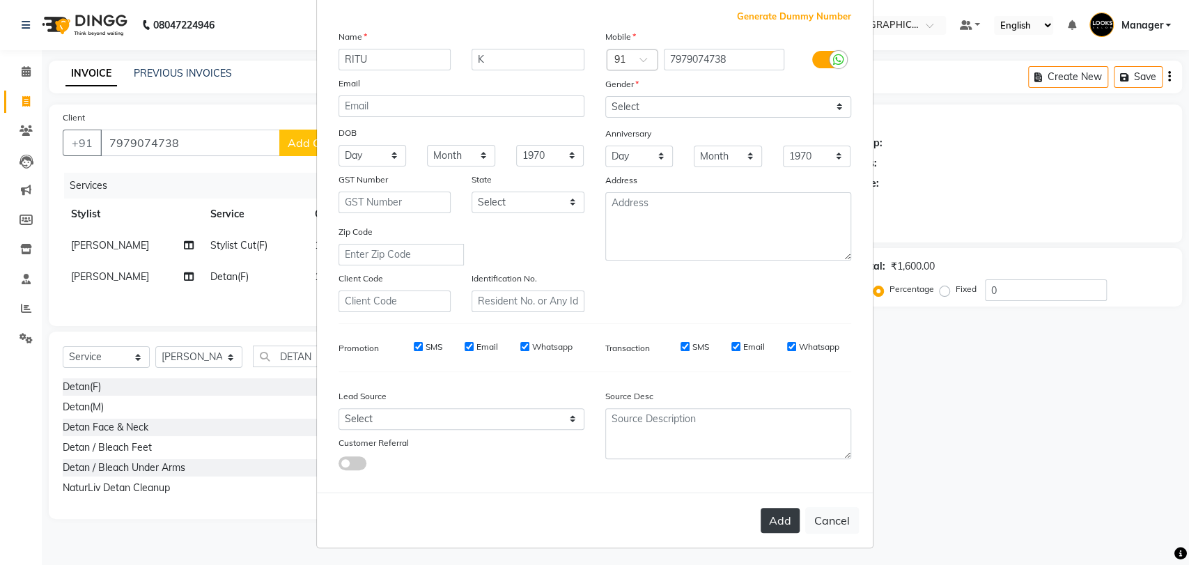
click at [777, 511] on button "Add" at bounding box center [779, 520] width 39 height 25
select select
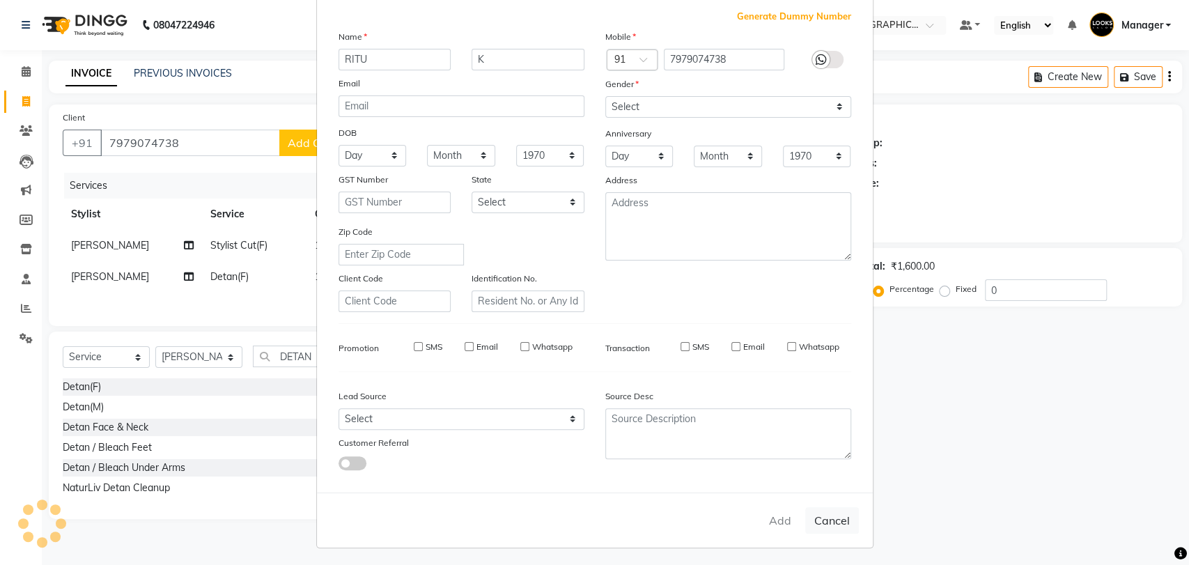
select select
checkbox input "false"
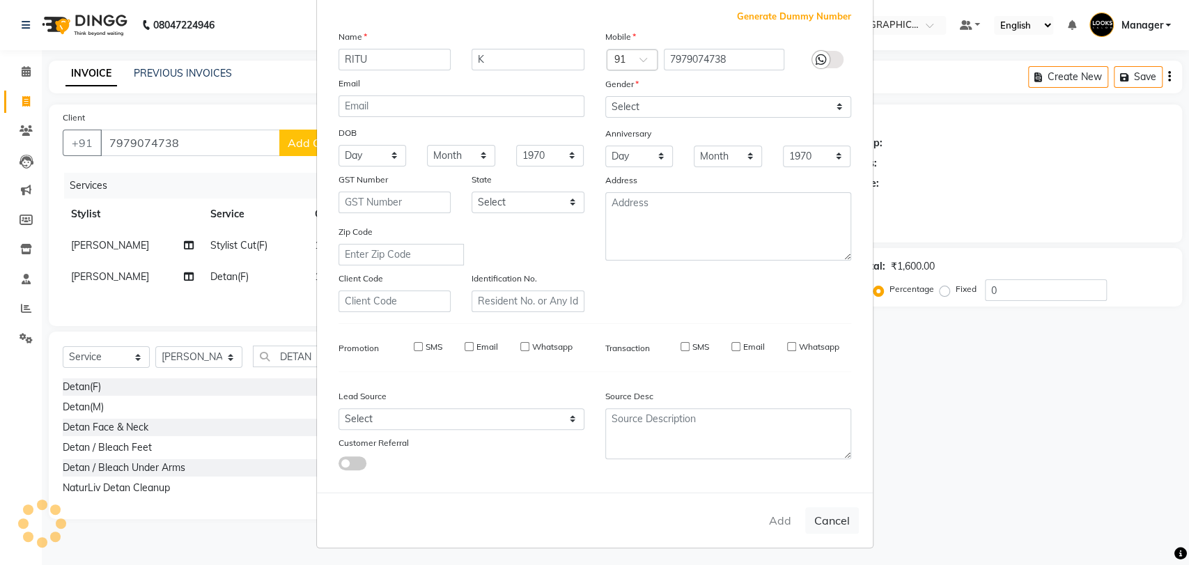
checkbox input "false"
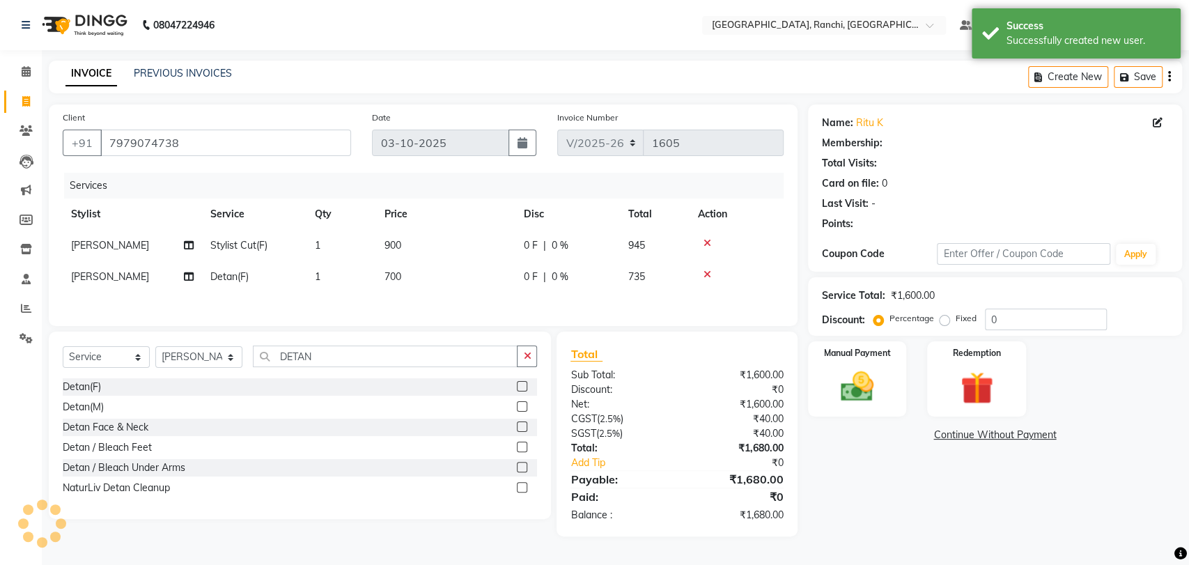
select select "1: Object"
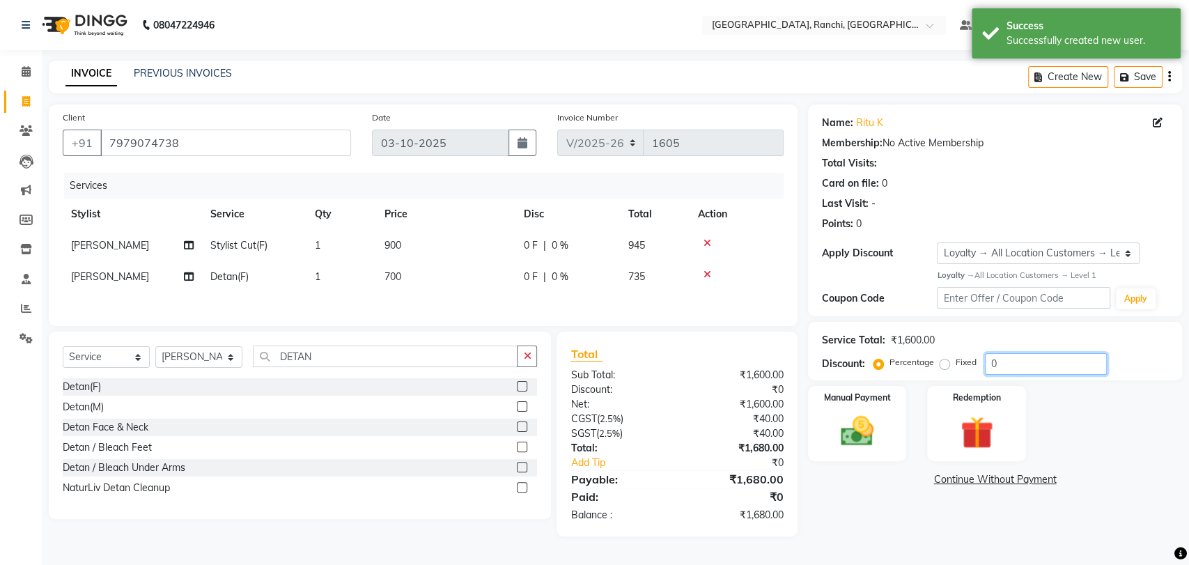
click at [998, 366] on input "0" at bounding box center [1046, 364] width 122 height 22
click at [955, 365] on label "Fixed" at bounding box center [965, 362] width 21 height 13
click at [944, 365] on input "Fixed" at bounding box center [947, 362] width 10 height 10
radio input "true"
click at [1031, 358] on input "number" at bounding box center [1046, 364] width 122 height 22
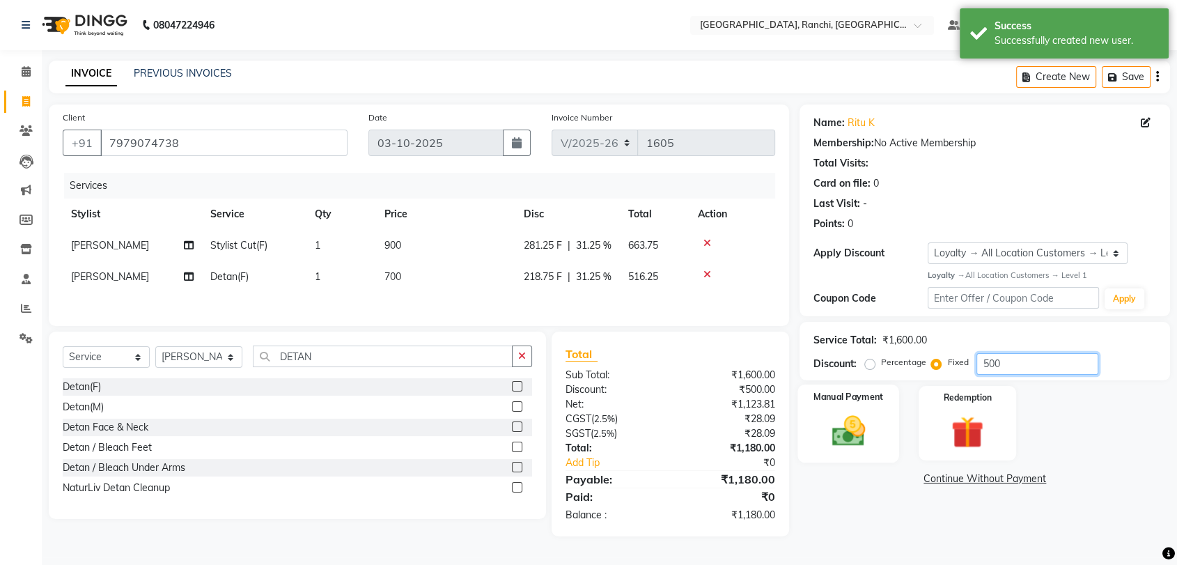
type input "500"
click at [856, 399] on label "Manual Payment" at bounding box center [849, 396] width 70 height 13
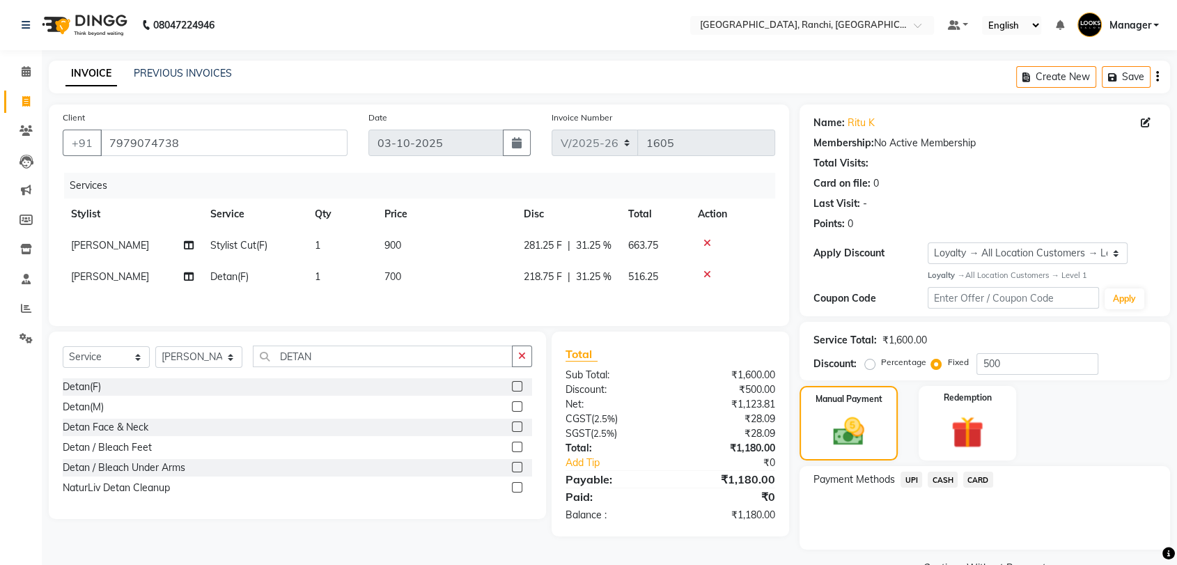
click at [946, 483] on span "CASH" at bounding box center [943, 479] width 30 height 16
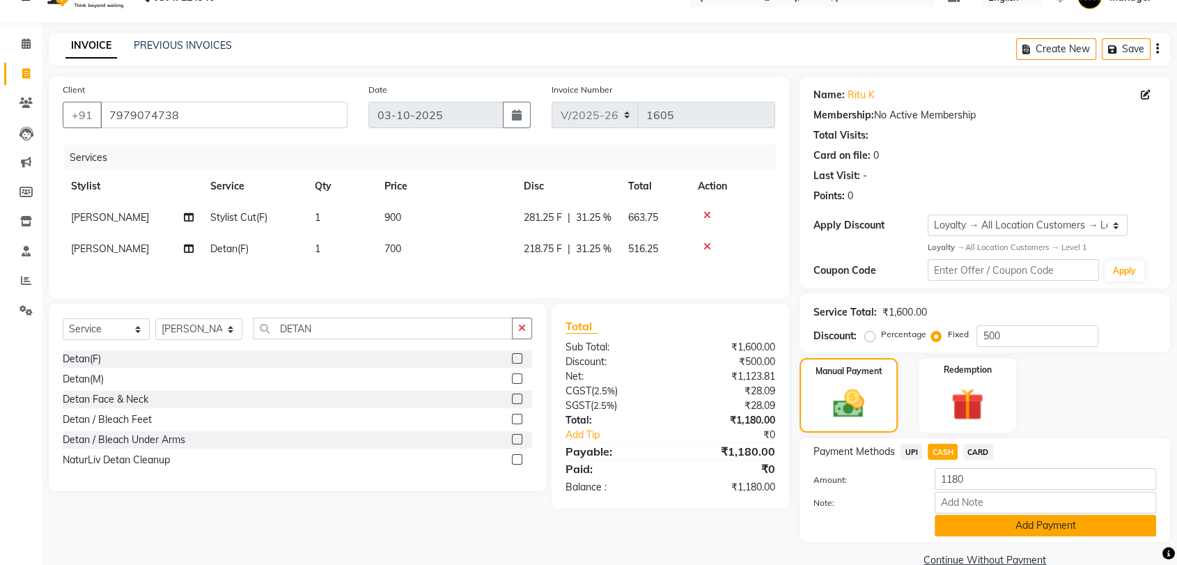
scroll to position [54, 0]
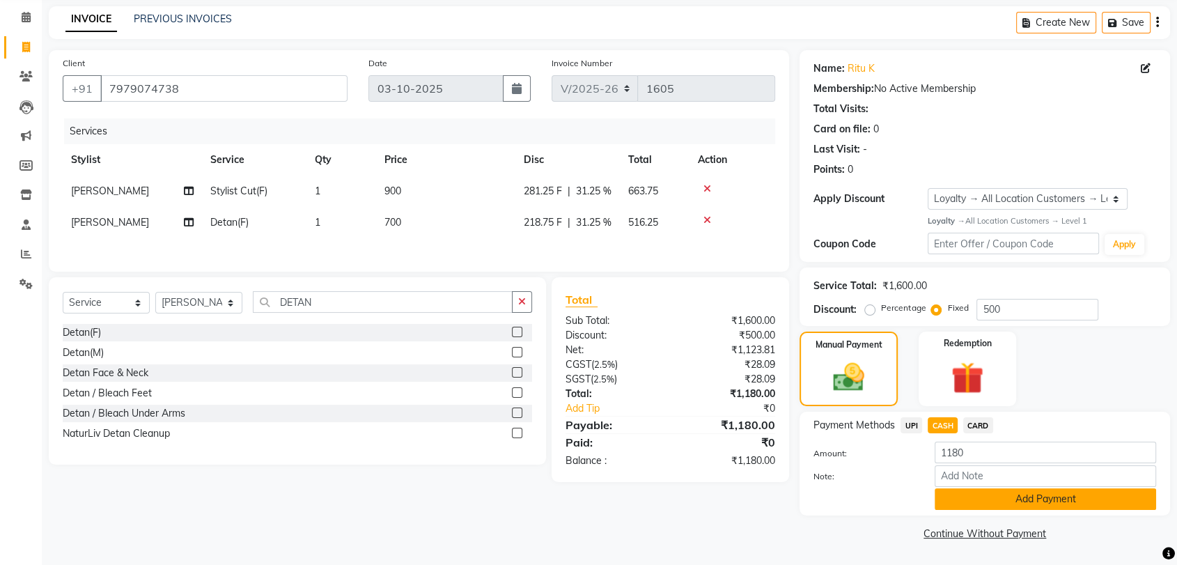
click at [990, 507] on button "Add Payment" at bounding box center [1044, 499] width 221 height 22
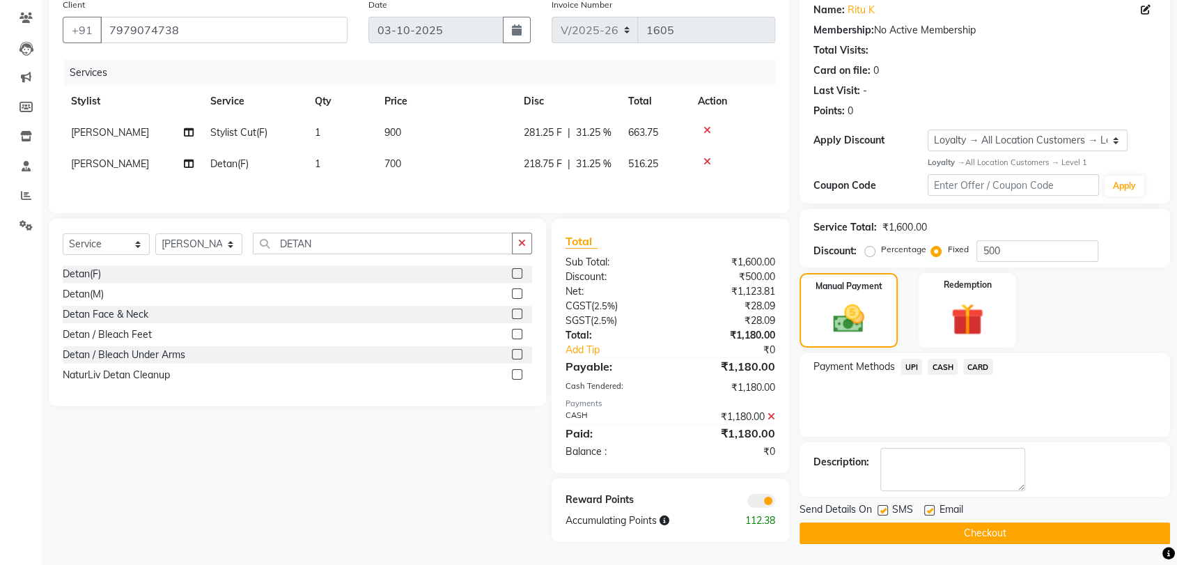
scroll to position [143, 0]
click at [953, 522] on button "Checkout" at bounding box center [984, 533] width 370 height 22
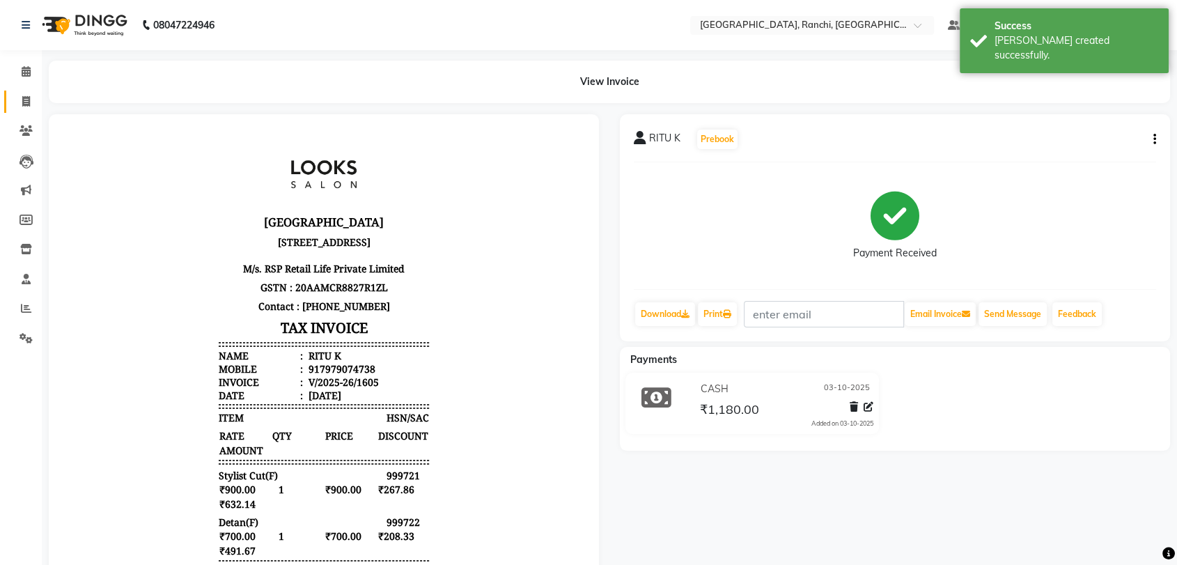
click at [11, 103] on link "Invoice" at bounding box center [20, 102] width 33 height 23
select select "service"
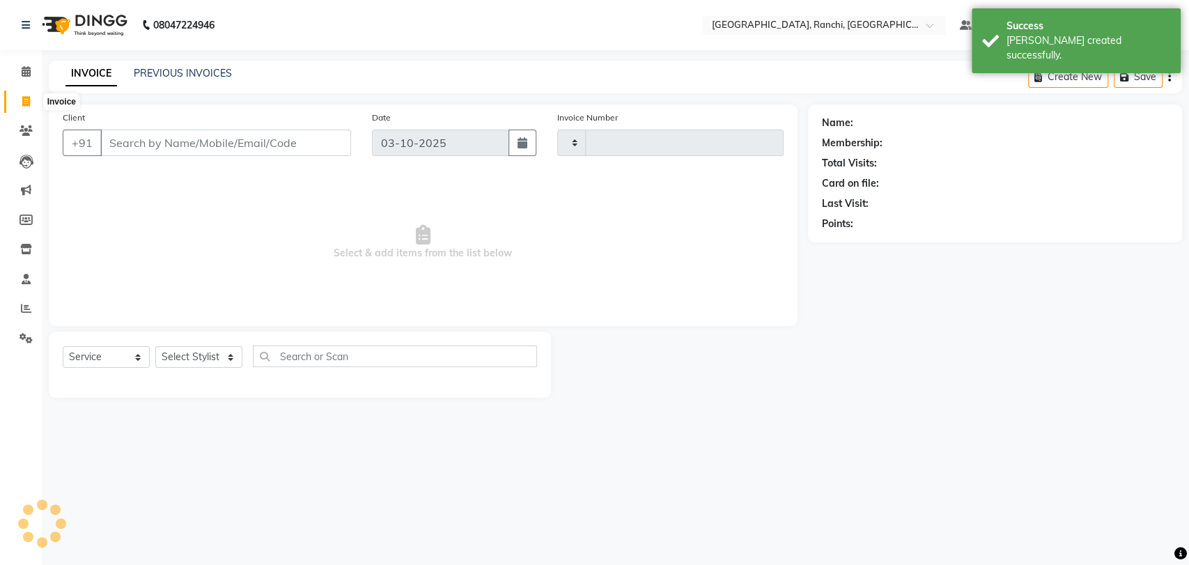
type input "1606"
select select "6463"
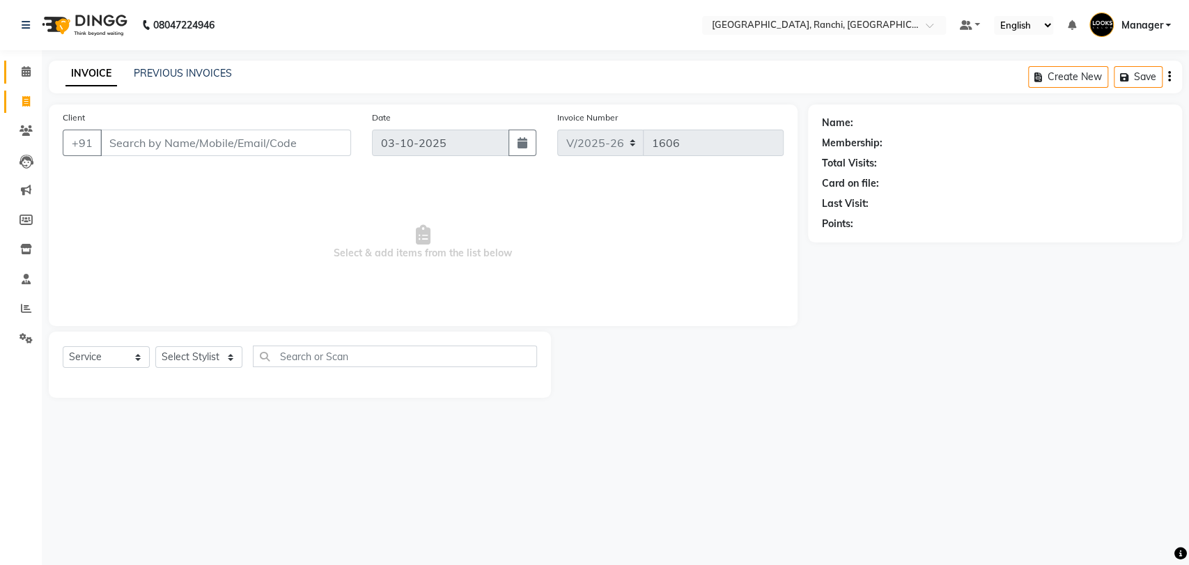
click at [25, 81] on link "Calendar" at bounding box center [20, 72] width 33 height 23
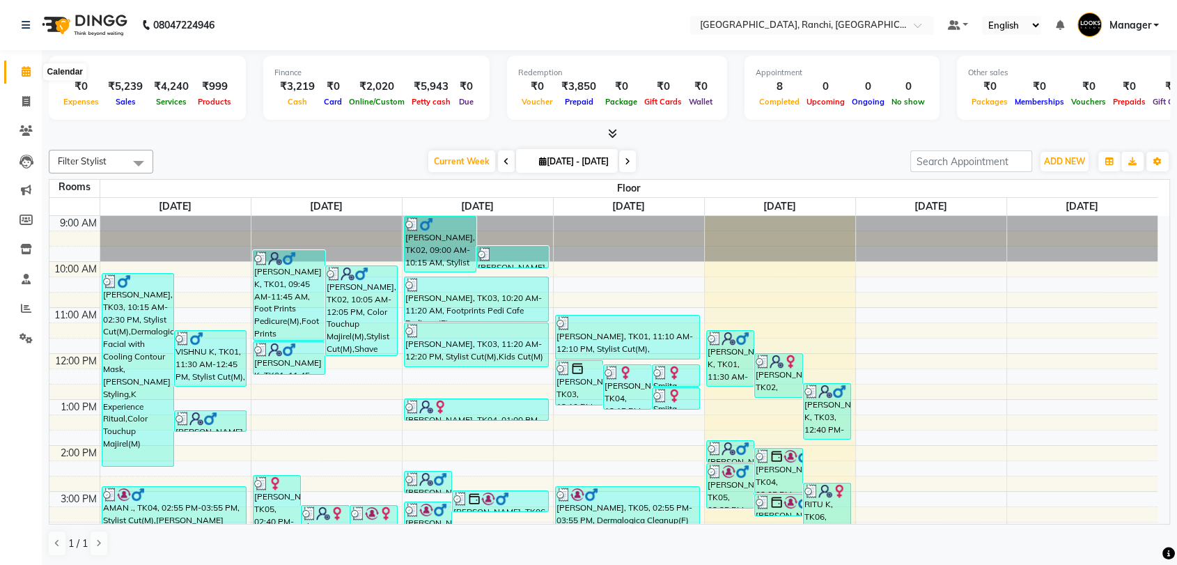
click at [22, 76] on icon at bounding box center [26, 71] width 9 height 10
